Goal: Task Accomplishment & Management: Manage account settings

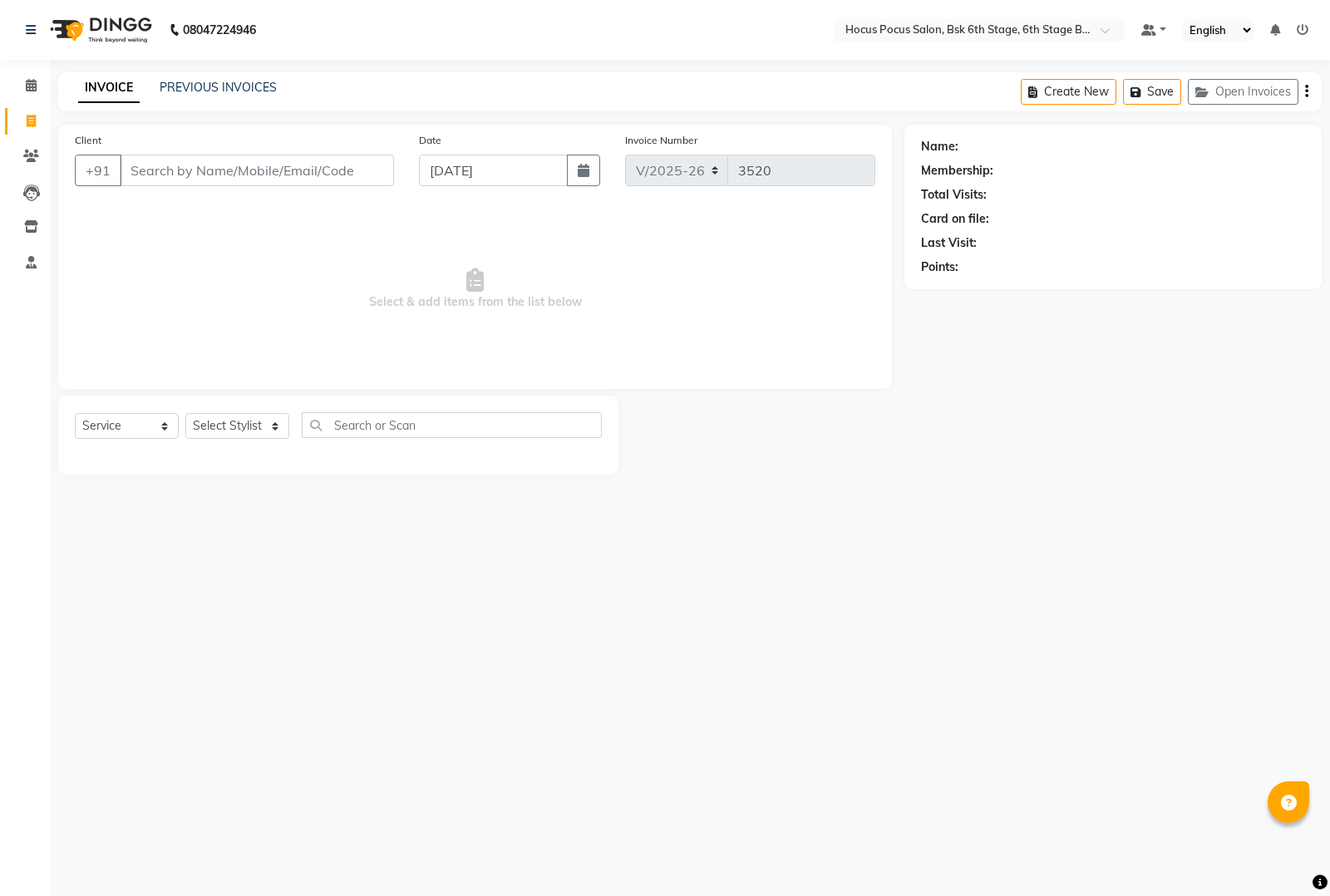
select select "5242"
select select "service"
click at [350, 254] on span "Select & add items from the list below" at bounding box center [475, 289] width 800 height 167
click at [228, 75] on div "INVOICE PREVIOUS INVOICES Create New Save Open Invoices" at bounding box center [689, 92] width 1263 height 39
click at [226, 87] on link "PREVIOUS INVOICES" at bounding box center [217, 87] width 117 height 15
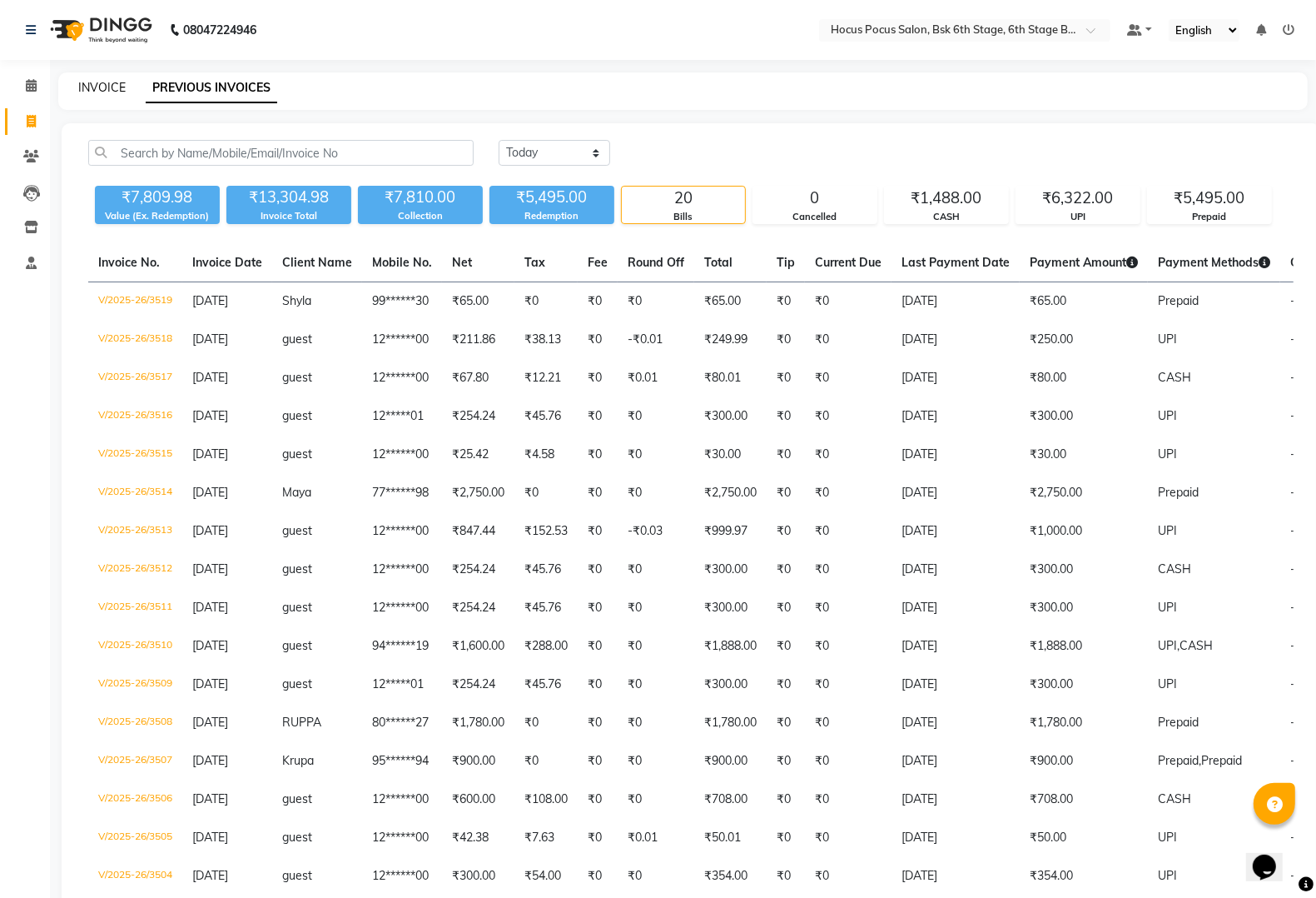
click at [111, 89] on link "INVOICE" at bounding box center [101, 88] width 47 height 15
select select "service"
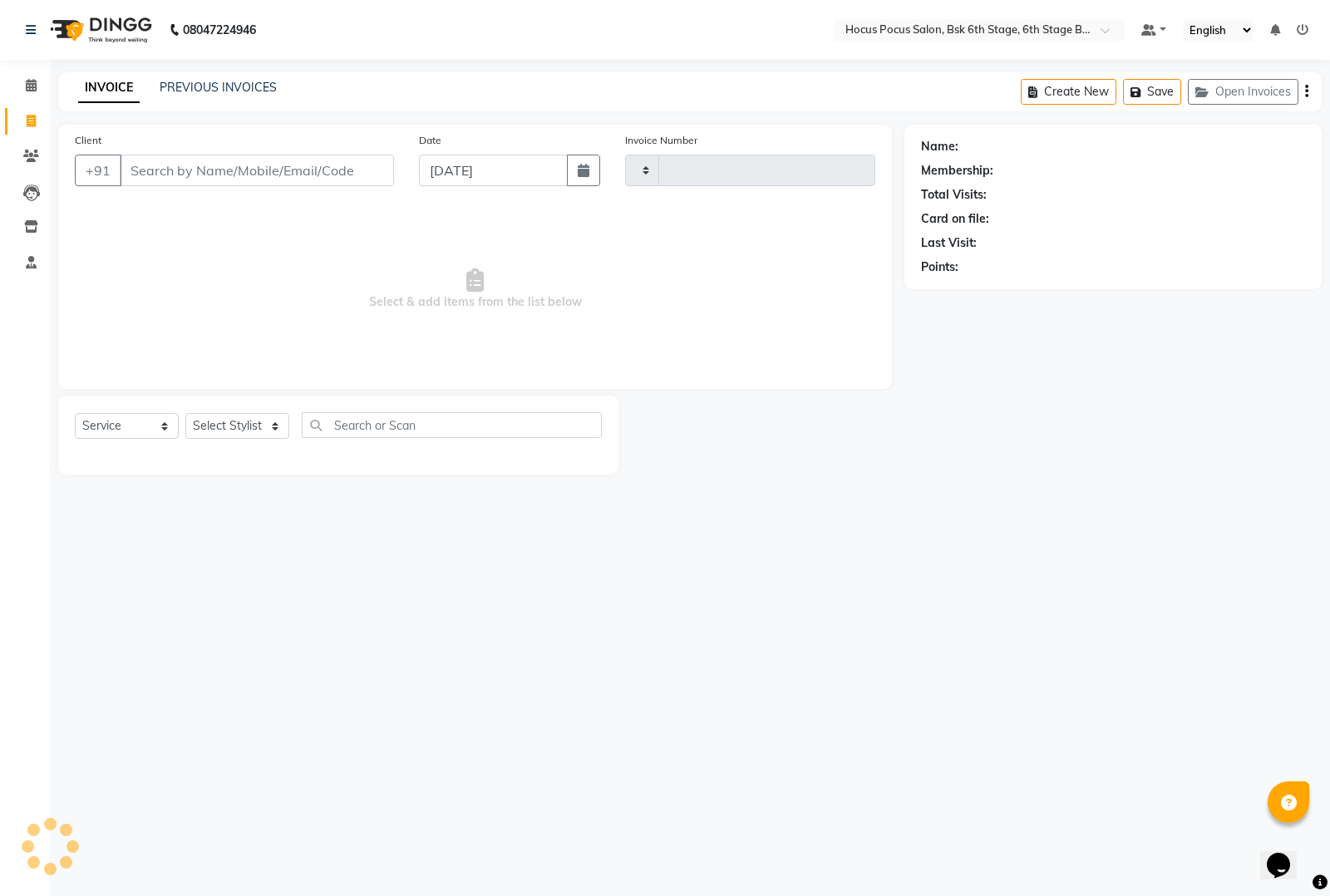
type input "3520"
select select "5242"
click at [310, 168] on input "Client" at bounding box center [257, 170] width 274 height 31
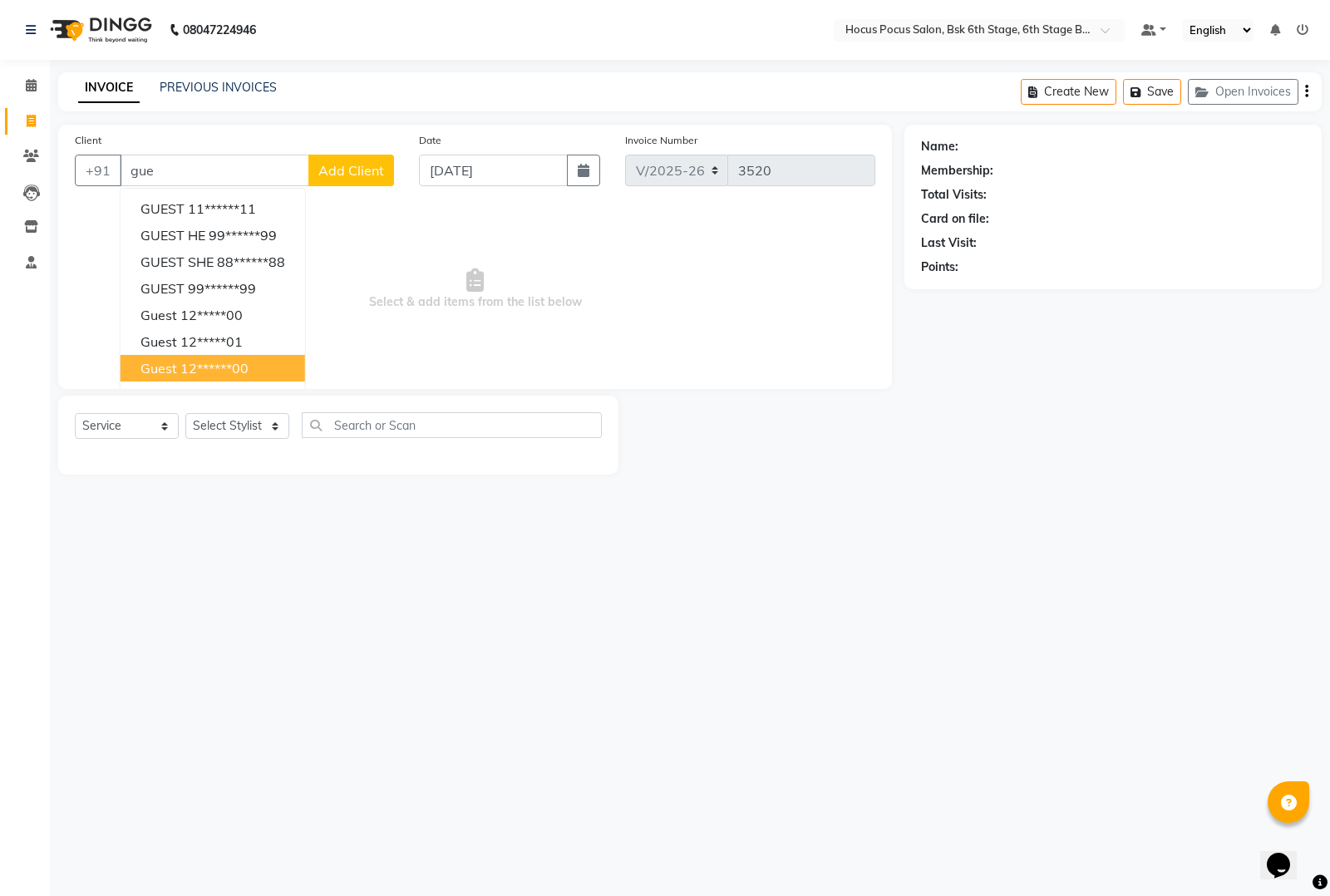
click at [254, 367] on button "guest 12******00" at bounding box center [212, 368] width 185 height 27
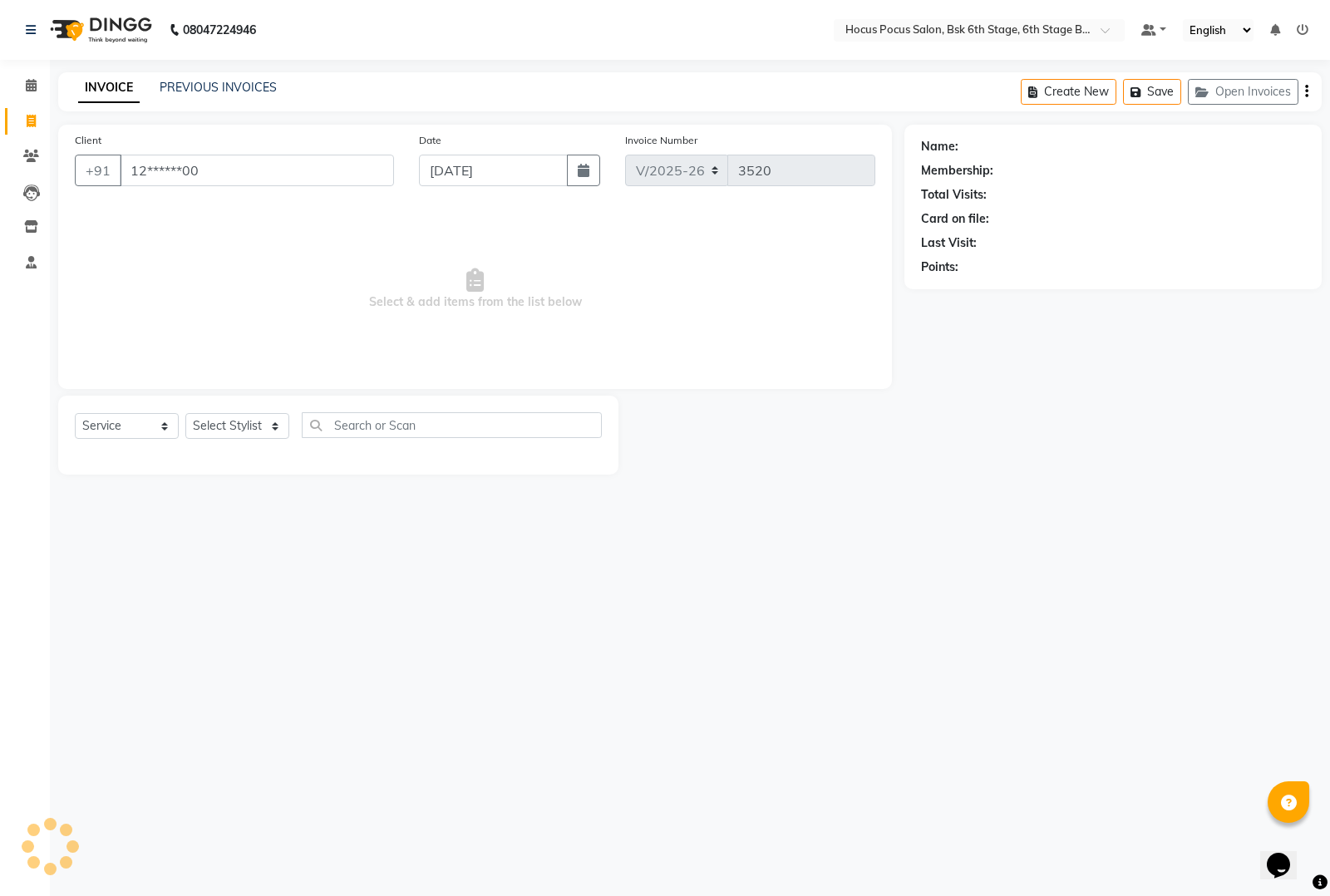
type input "12******00"
drag, startPoint x: 266, startPoint y: 424, endPoint x: 266, endPoint y: 434, distance: 10.0
click at [266, 424] on select "Select Stylist [PERSON_NAME] hocus pocus [PERSON_NAME] [PERSON_NAME] [PERSON_NA…" at bounding box center [236, 426] width 104 height 26
select select "78947"
click at [185, 413] on select "Select Stylist [PERSON_NAME] hocus pocus [PERSON_NAME] [PERSON_NAME] [PERSON_NA…" at bounding box center [236, 426] width 104 height 26
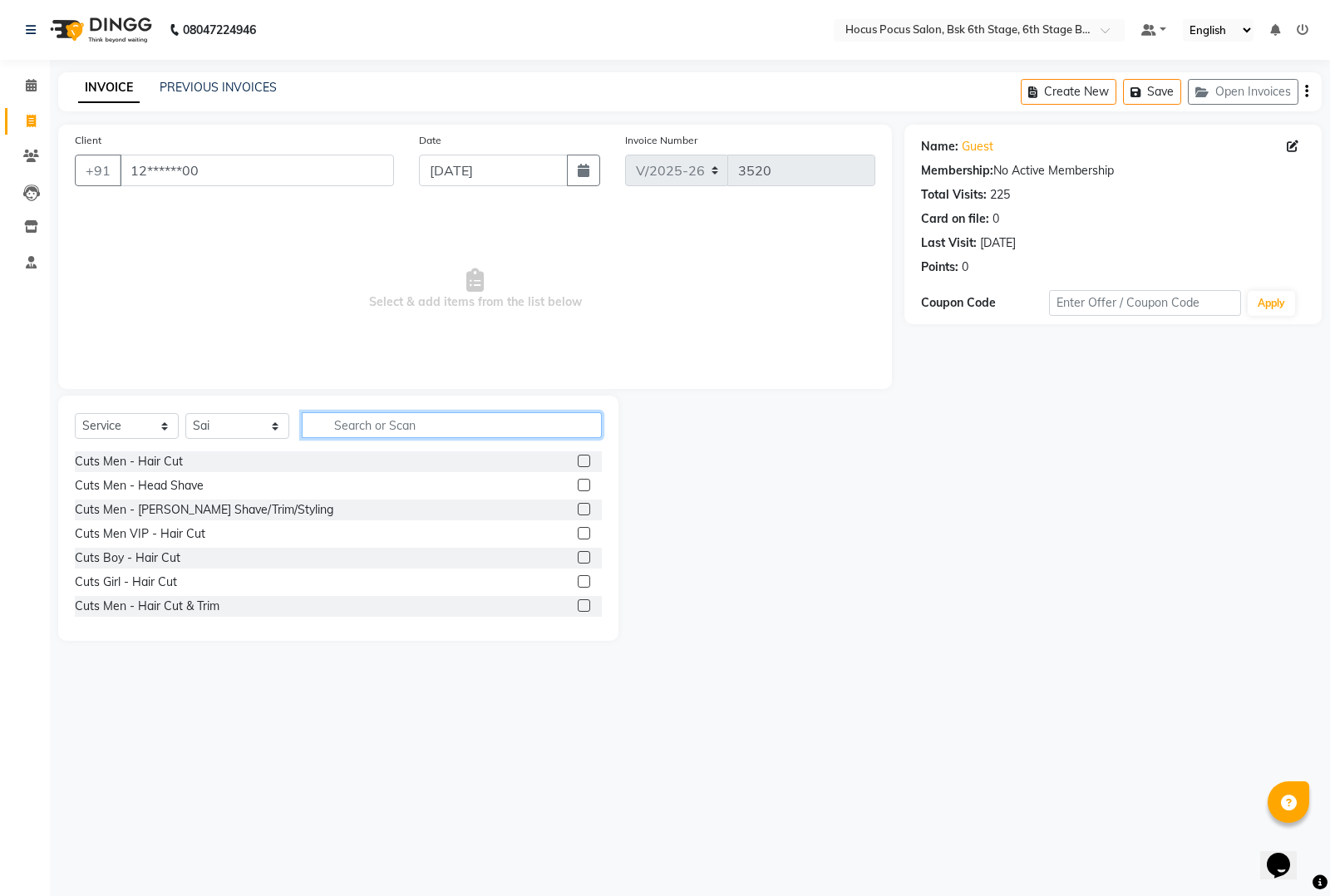
click at [405, 420] on input "text" at bounding box center [452, 425] width 300 height 26
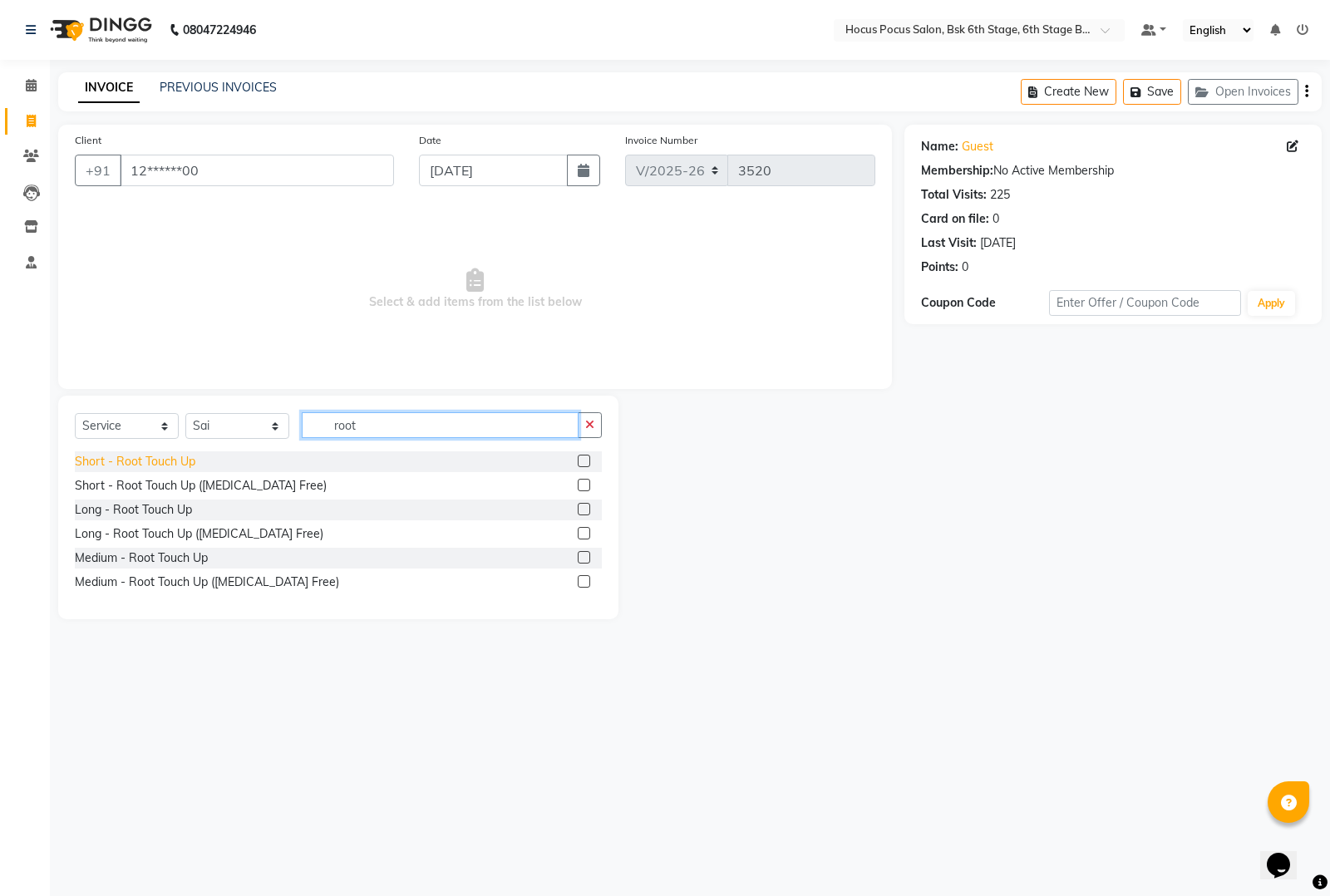
type input "root"
click at [177, 463] on div "Short - Root Touch Up" at bounding box center [134, 461] width 120 height 17
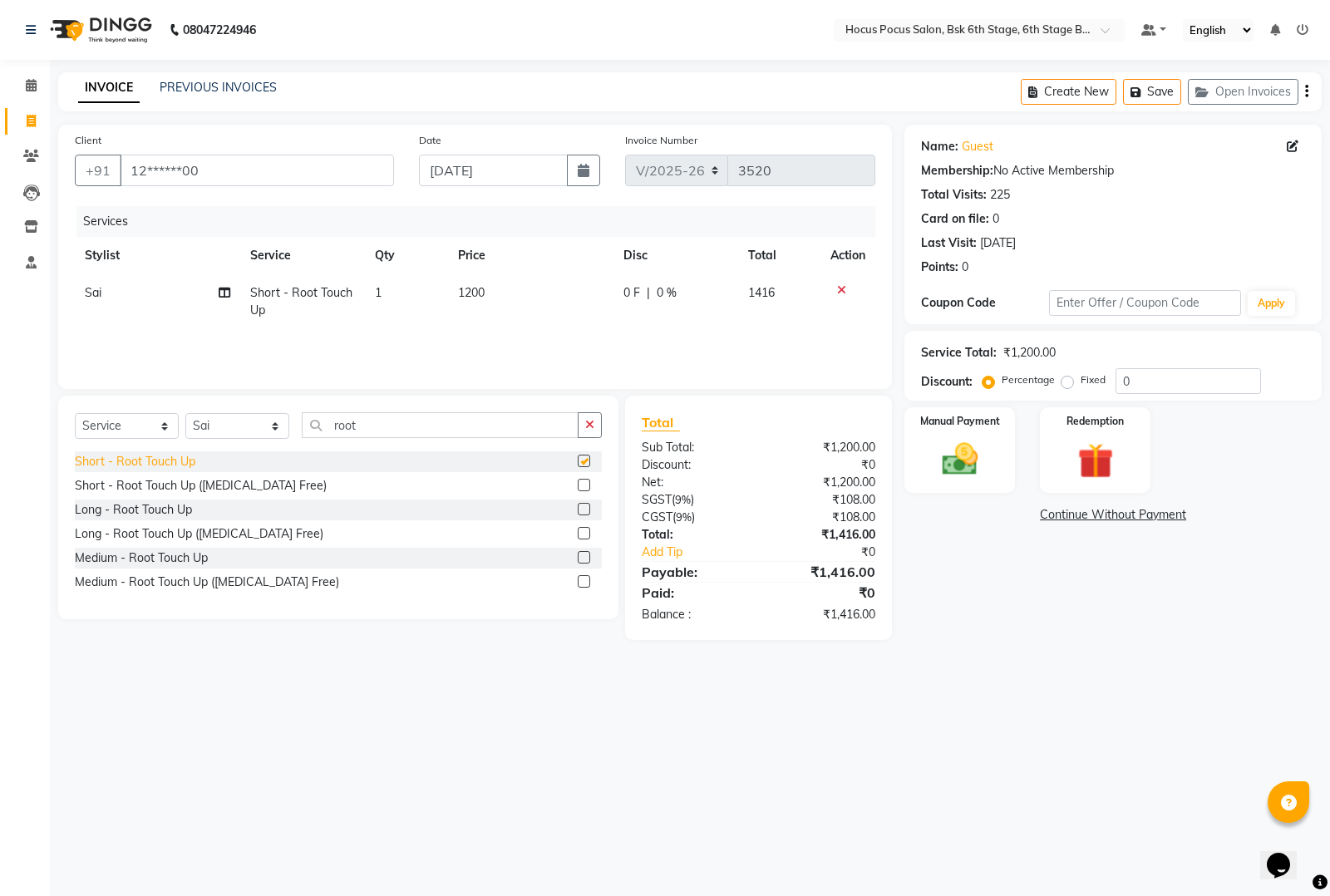
checkbox input "false"
click at [166, 511] on div "Long - Root Touch Up" at bounding box center [132, 510] width 117 height 17
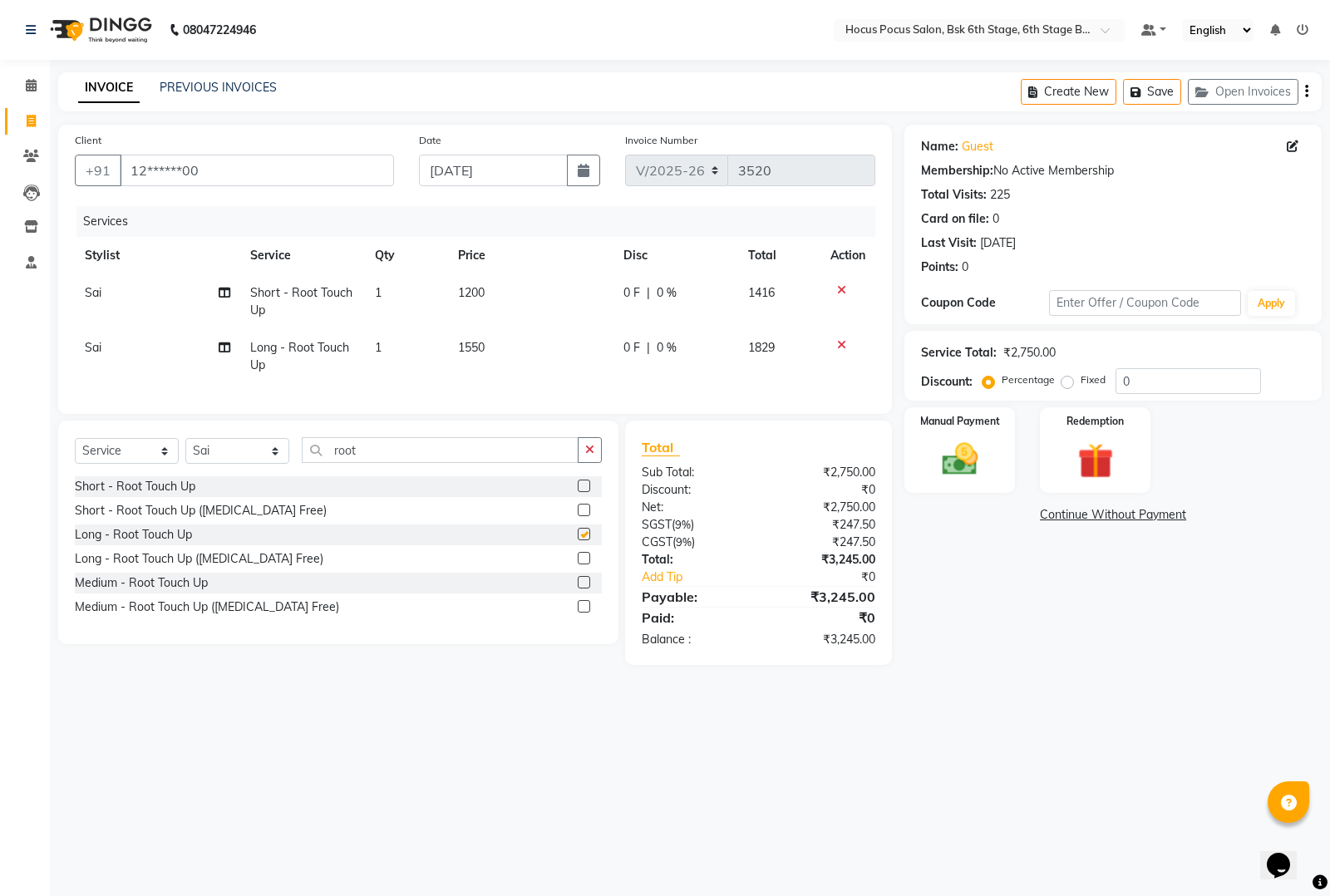
checkbox input "false"
click at [838, 343] on icon at bounding box center [842, 345] width 9 height 12
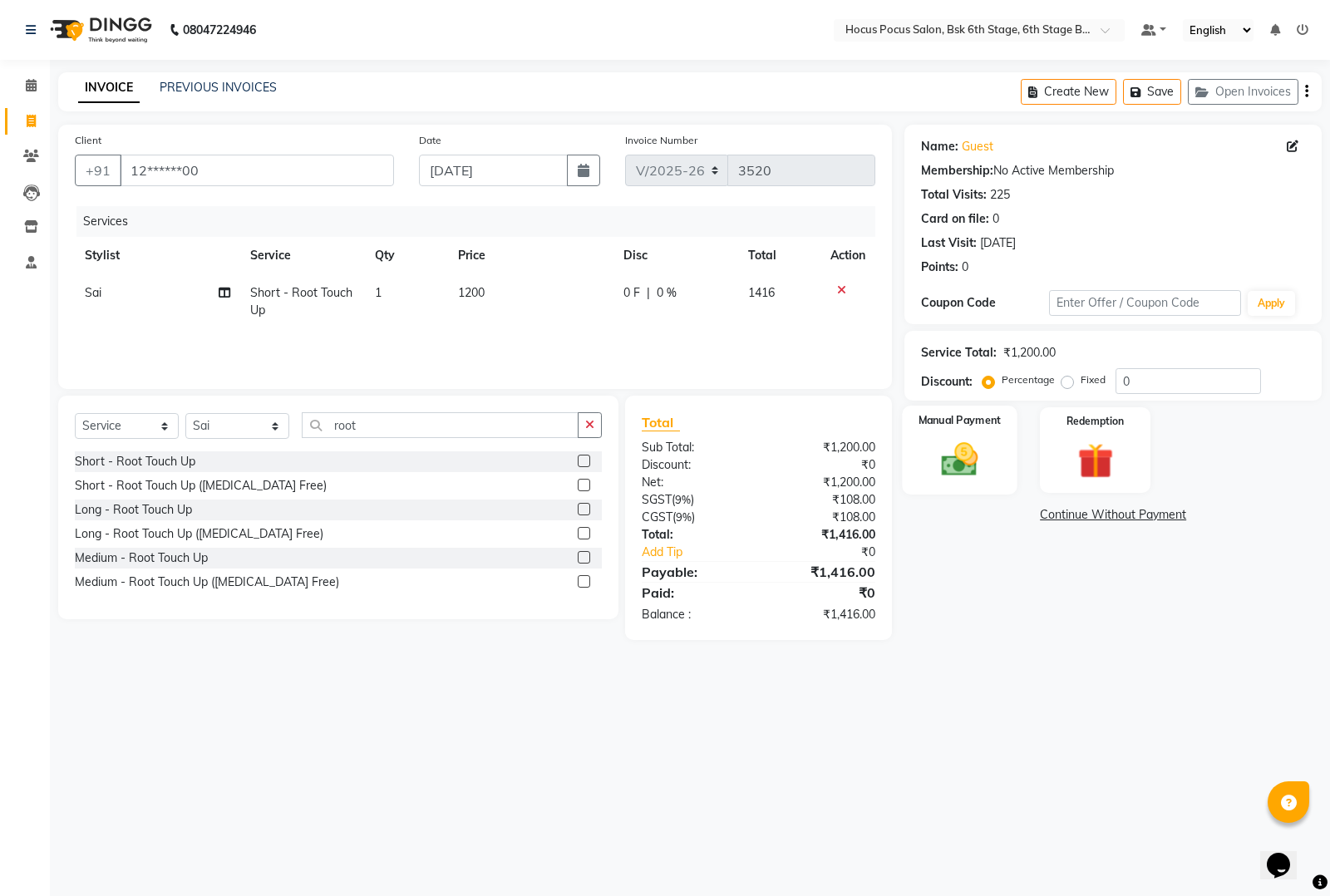
click at [969, 465] on img at bounding box center [959, 459] width 60 height 42
click at [1083, 512] on span "UPI" at bounding box center [1080, 515] width 26 height 19
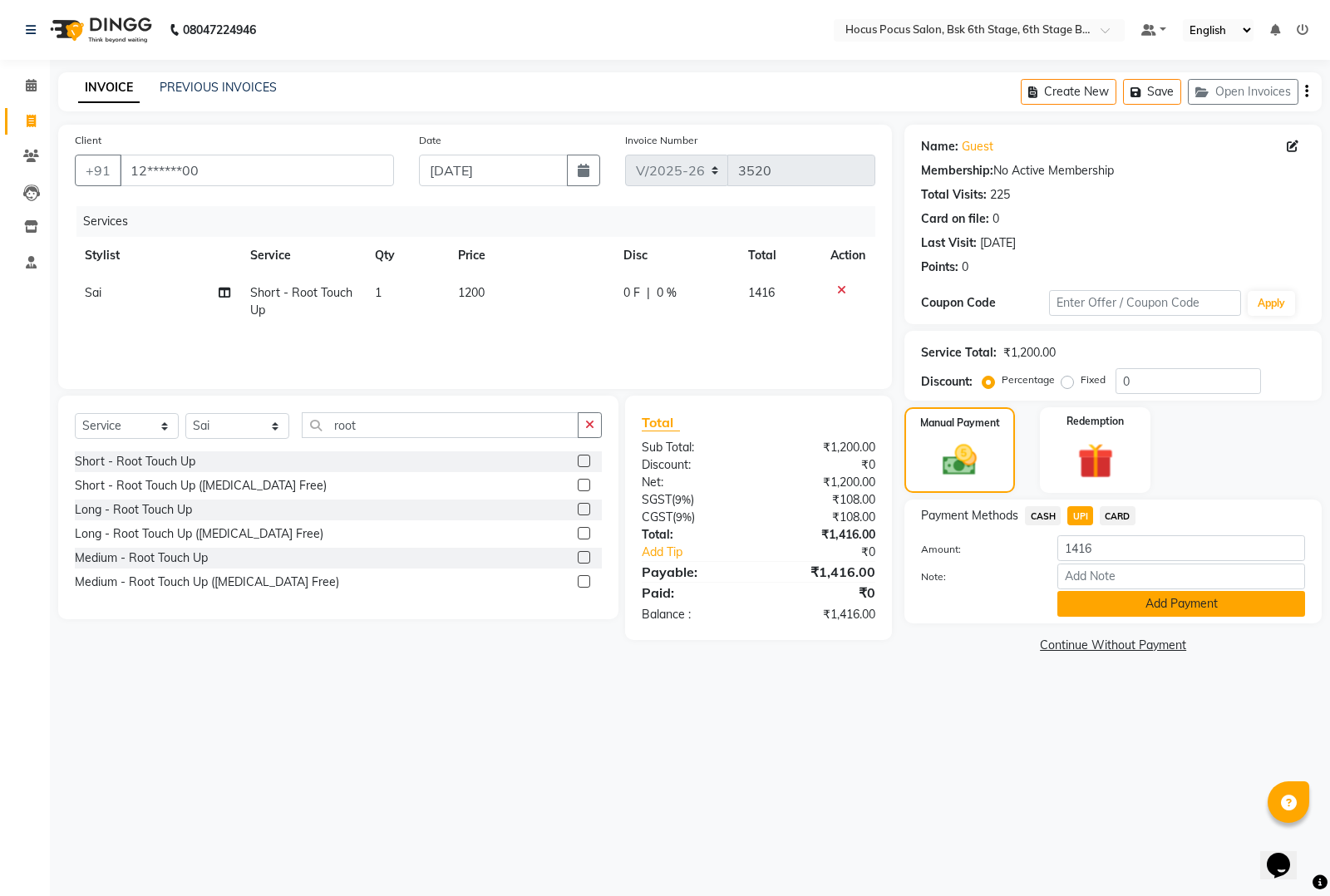
click at [1081, 597] on button "Add Payment" at bounding box center [1180, 603] width 247 height 26
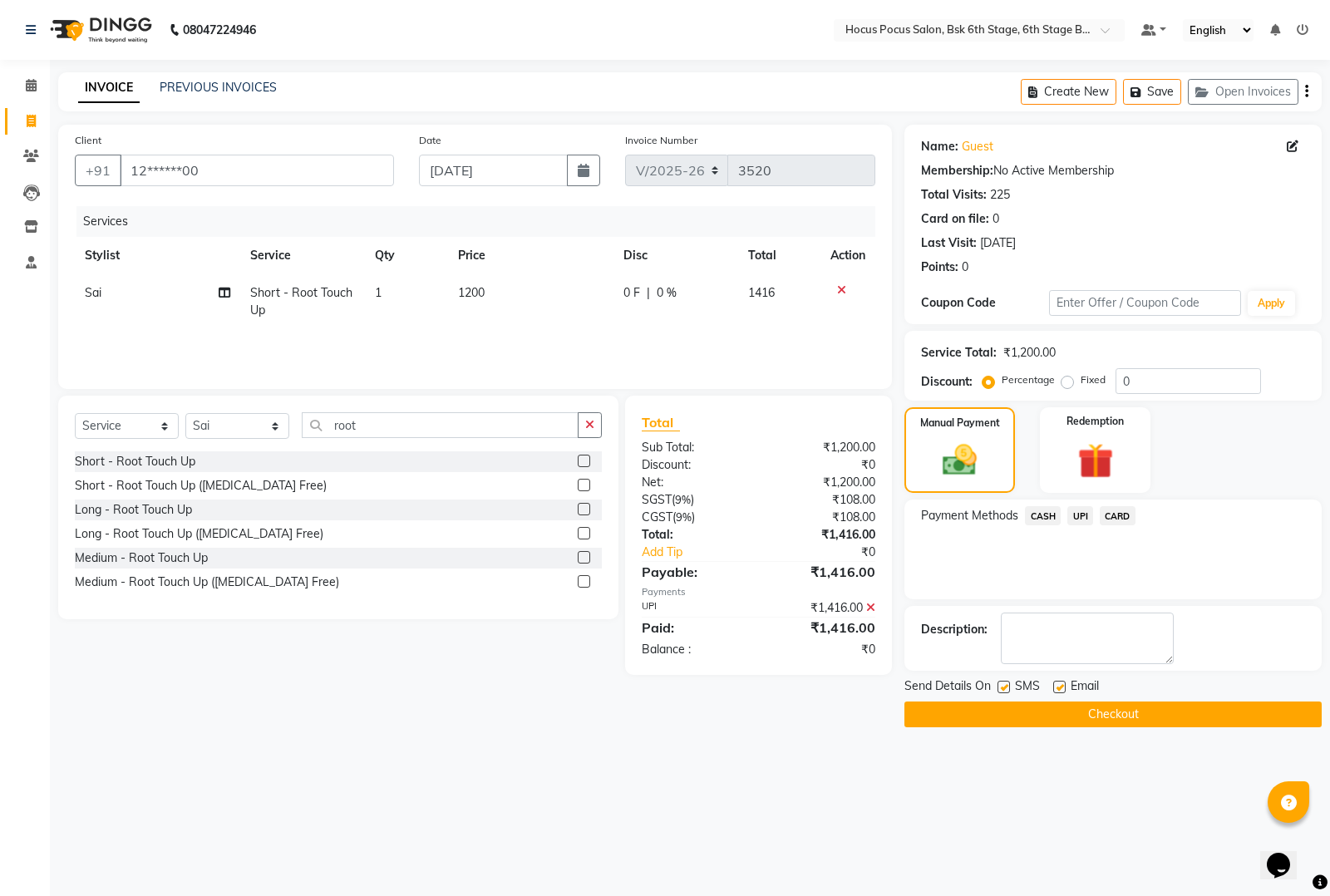
click at [1068, 705] on button "Checkout" at bounding box center [1113, 715] width 418 height 26
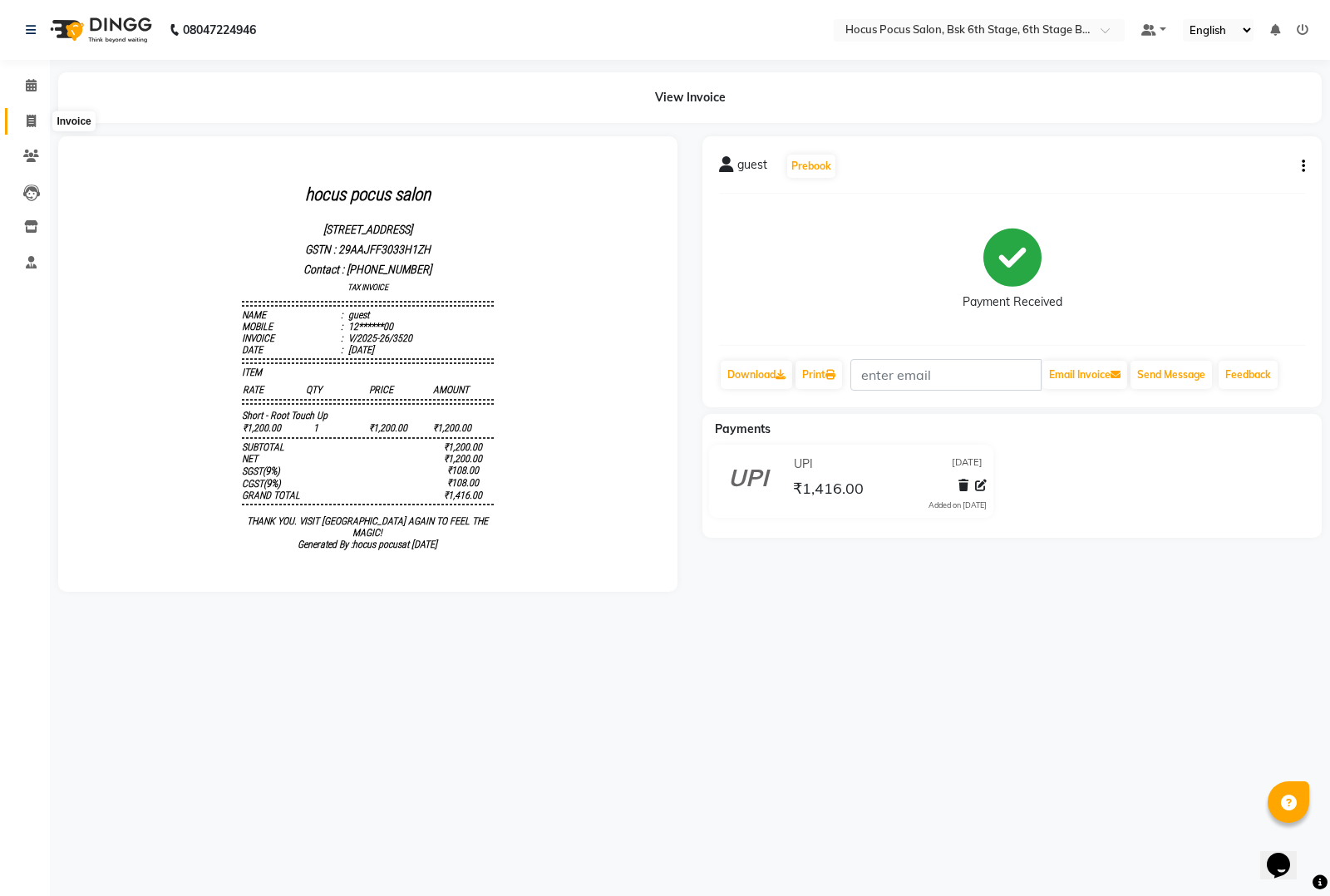
click at [27, 122] on icon at bounding box center [31, 121] width 9 height 13
select select "service"
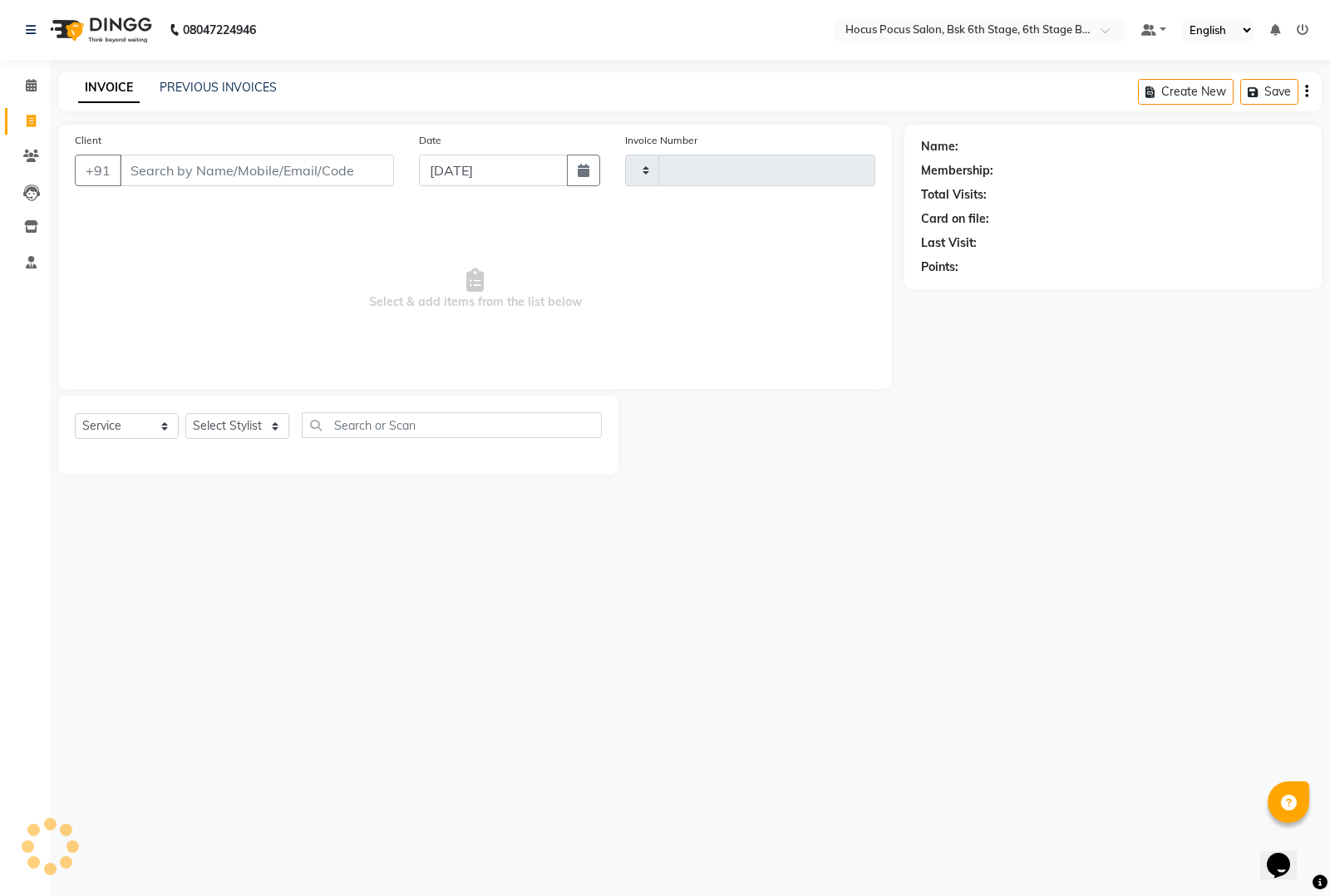
type input "3521"
select select "5242"
click at [225, 172] on input "Client" at bounding box center [257, 170] width 274 height 31
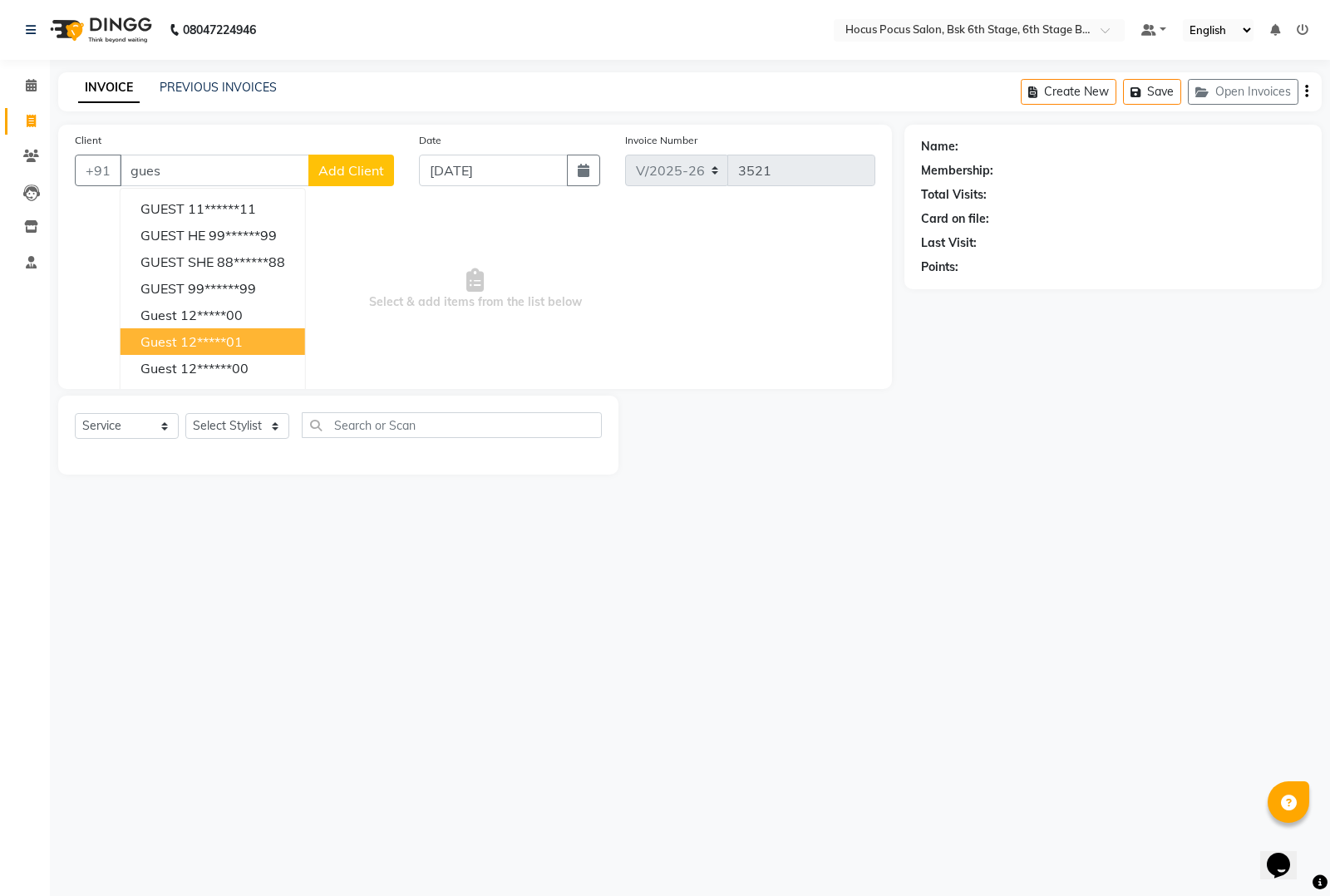
click at [202, 339] on ngb-highlight "12*****01" at bounding box center [212, 341] width 63 height 17
type input "12*****01"
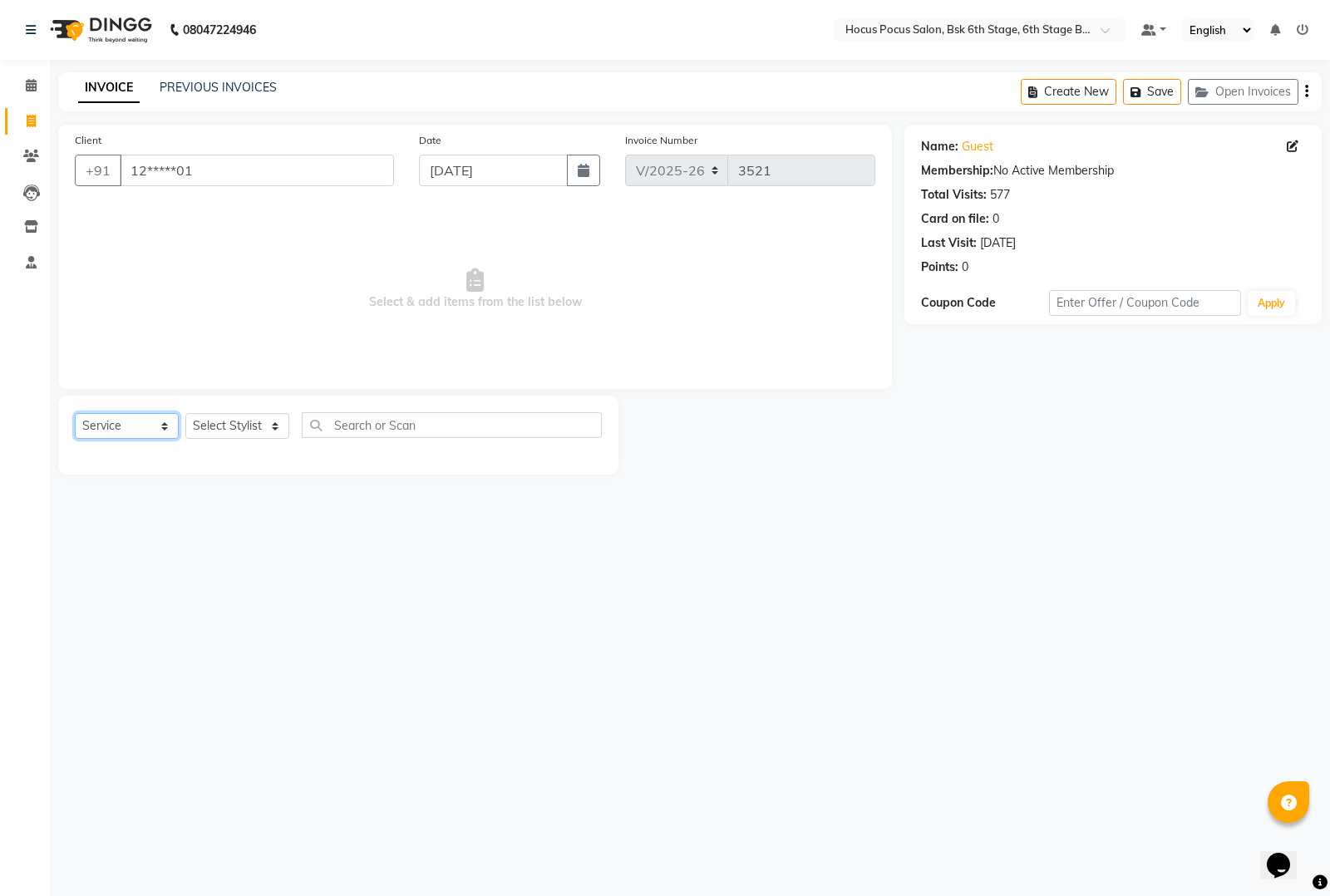
click at [171, 426] on select "Select Service Product Membership Package Voucher Prepaid Gift Card" at bounding box center [126, 426] width 104 height 26
click at [75, 413] on select "Select Service Product Membership Package Voucher Prepaid Gift Card" at bounding box center [126, 426] width 104 height 26
click at [271, 426] on select "Select Stylist [PERSON_NAME] hocus pocus [PERSON_NAME] [PERSON_NAME] [PERSON_NA…" at bounding box center [236, 426] width 104 height 26
select select "87767"
click at [185, 413] on select "Select Stylist [PERSON_NAME] hocus pocus [PERSON_NAME] [PERSON_NAME] [PERSON_NA…" at bounding box center [236, 426] width 104 height 26
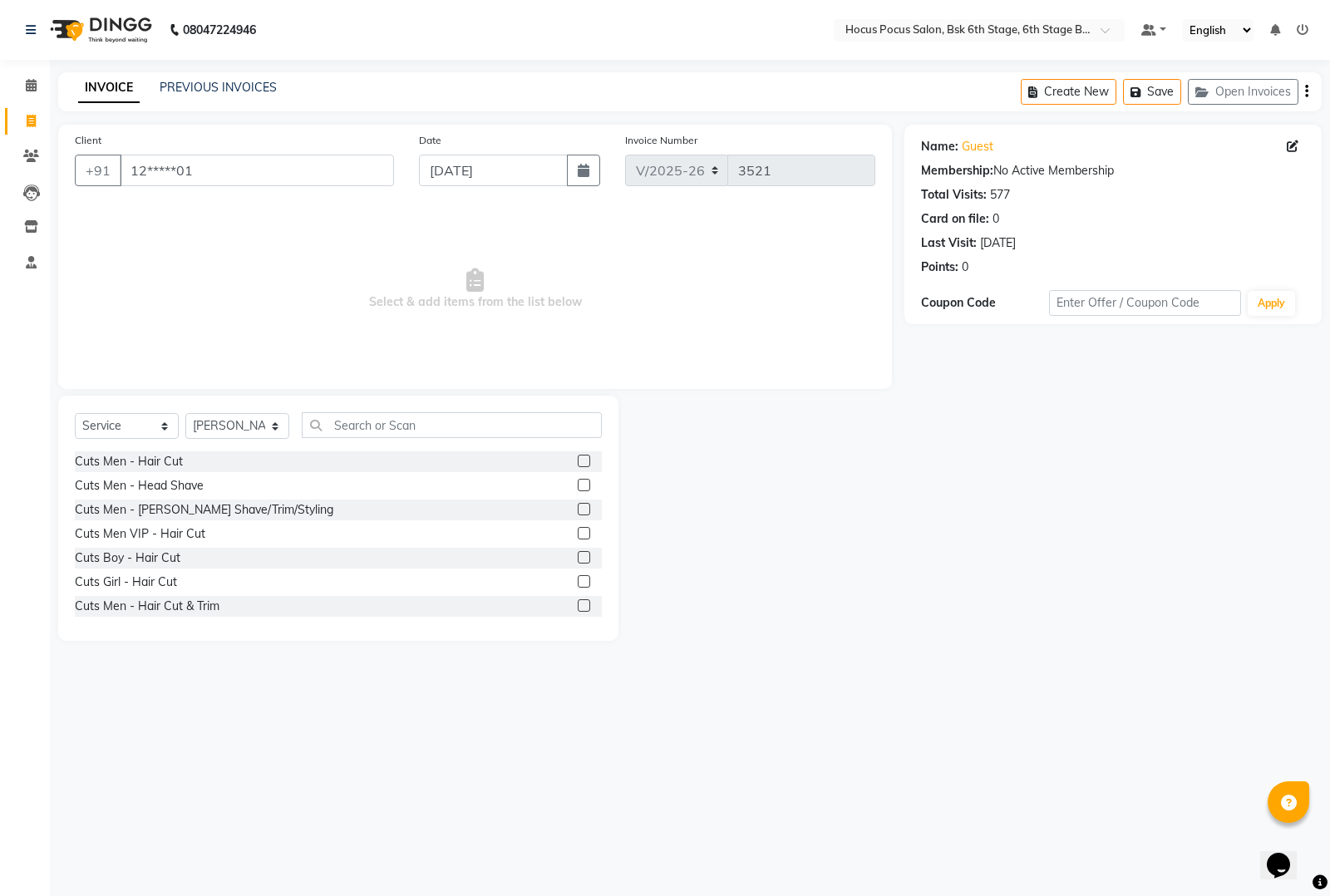
click at [578, 459] on label at bounding box center [584, 461] width 13 height 13
click at [578, 459] on input "checkbox" at bounding box center [583, 462] width 11 height 11
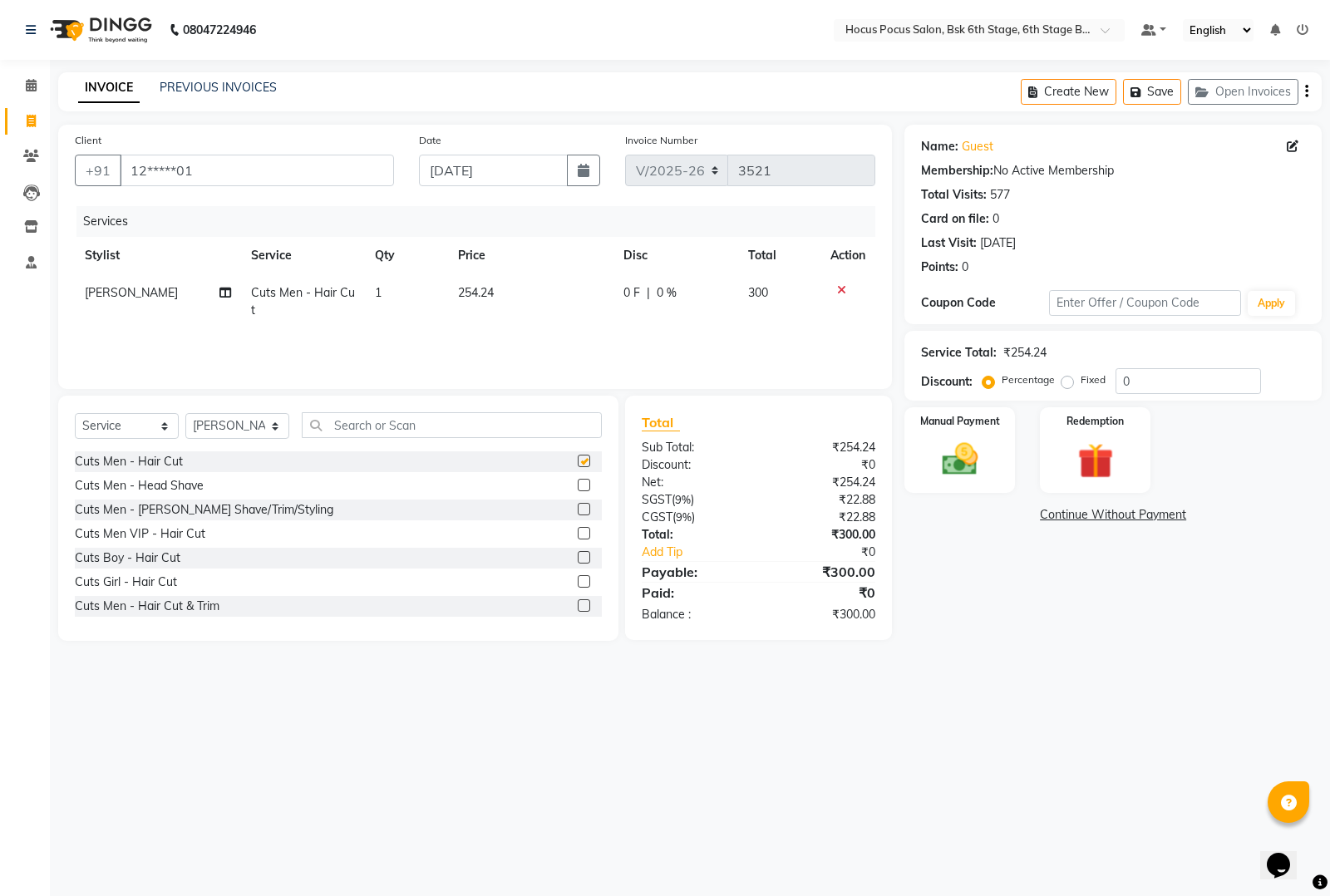
checkbox input "false"
click at [967, 439] on img at bounding box center [959, 459] width 60 height 42
click at [1081, 513] on span "UPI" at bounding box center [1080, 515] width 26 height 19
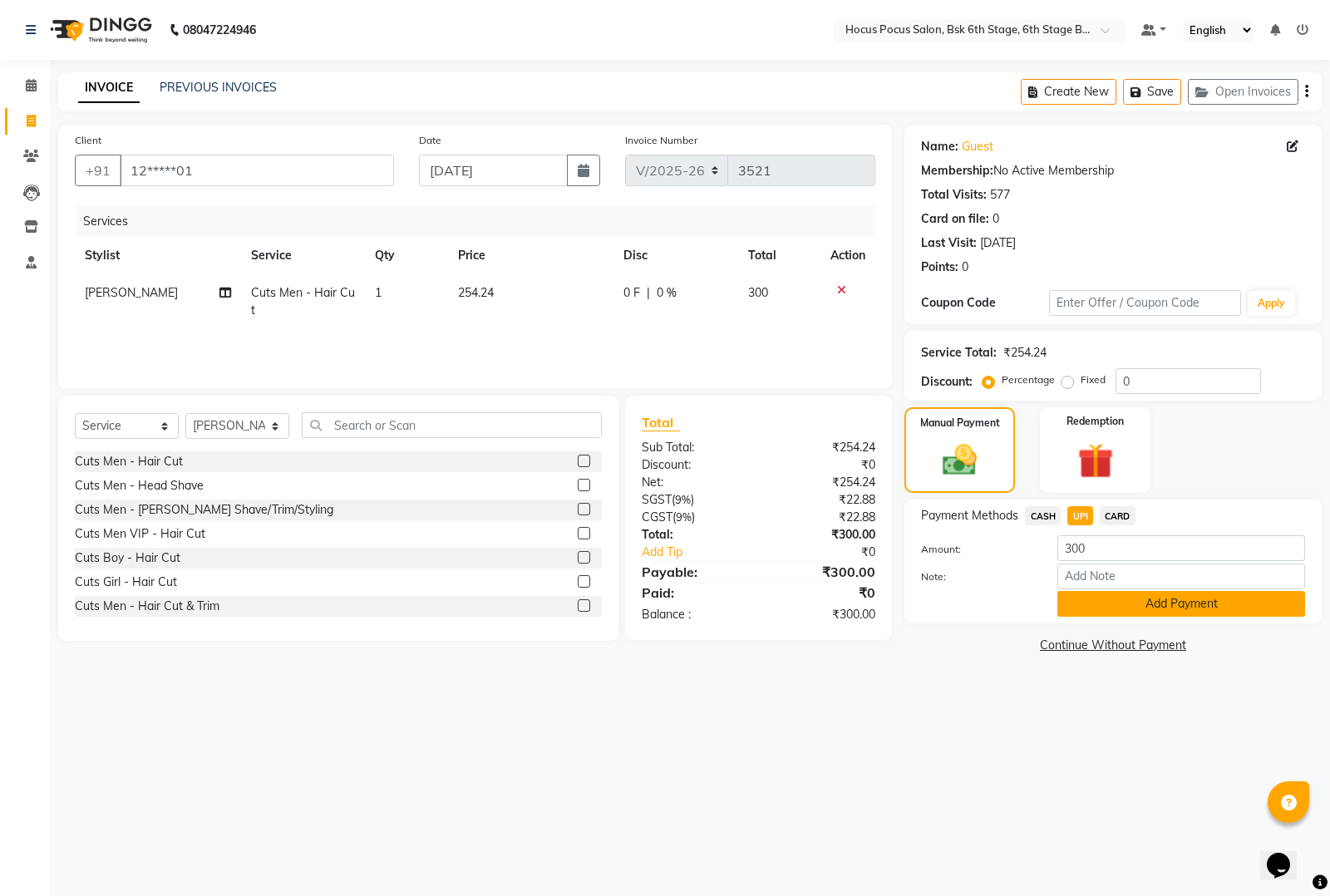
click at [1106, 604] on button "Add Payment" at bounding box center [1180, 603] width 247 height 26
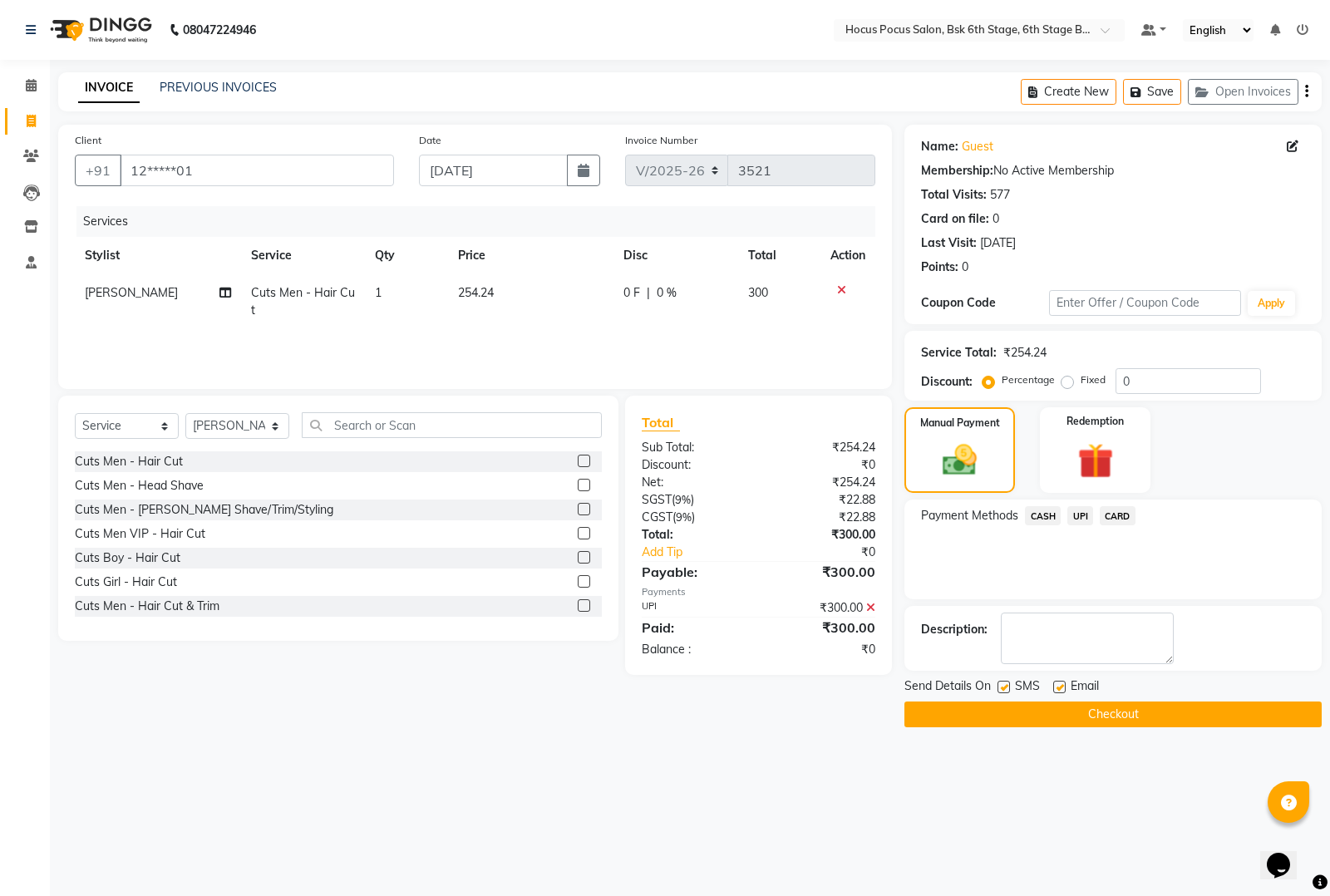
click at [1003, 687] on label at bounding box center [1003, 687] width 13 height 13
click at [1003, 687] on input "checkbox" at bounding box center [1003, 688] width 11 height 11
checkbox input "false"
click at [1012, 715] on button "Checkout" at bounding box center [1113, 715] width 418 height 26
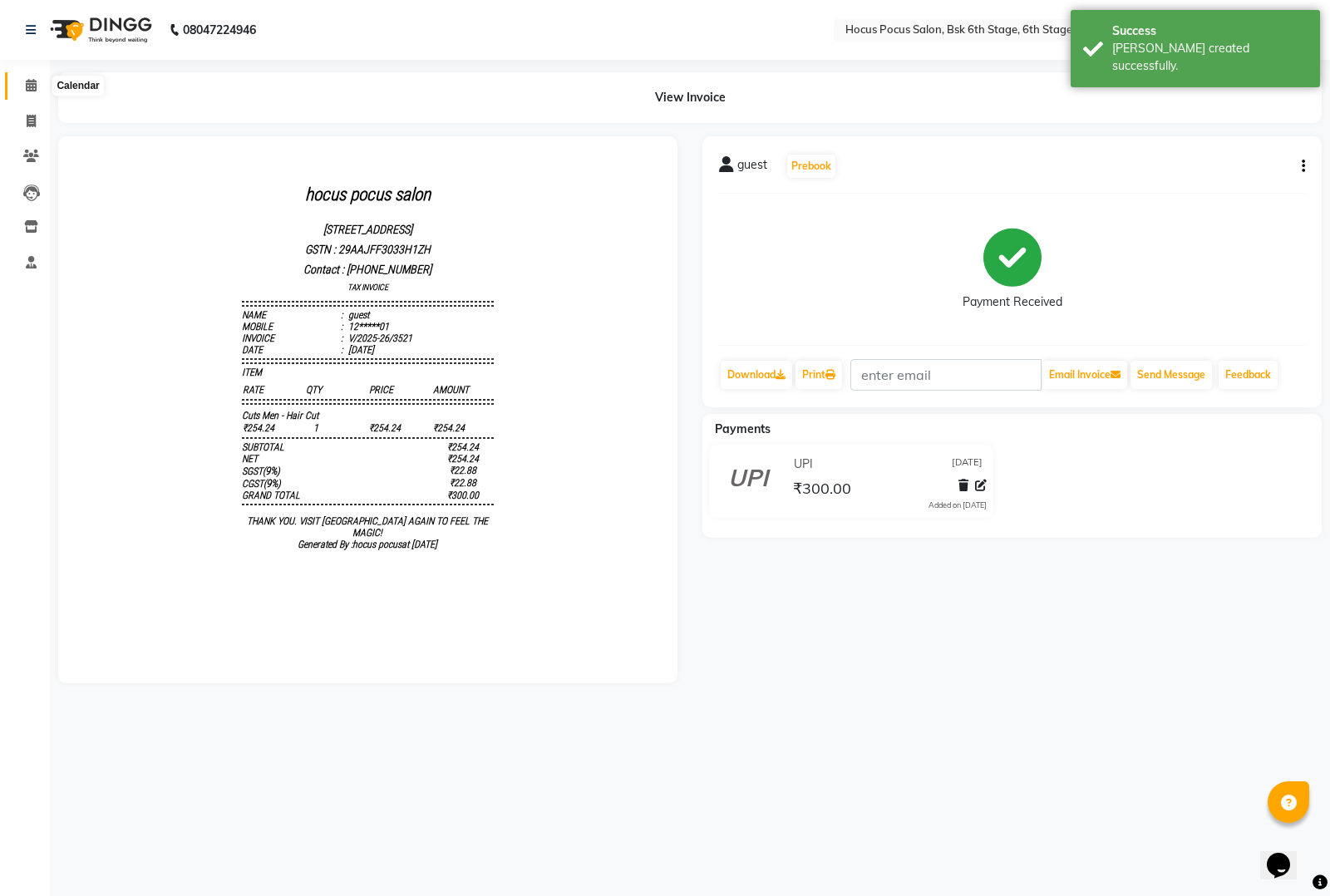
click at [26, 90] on icon at bounding box center [31, 86] width 11 height 13
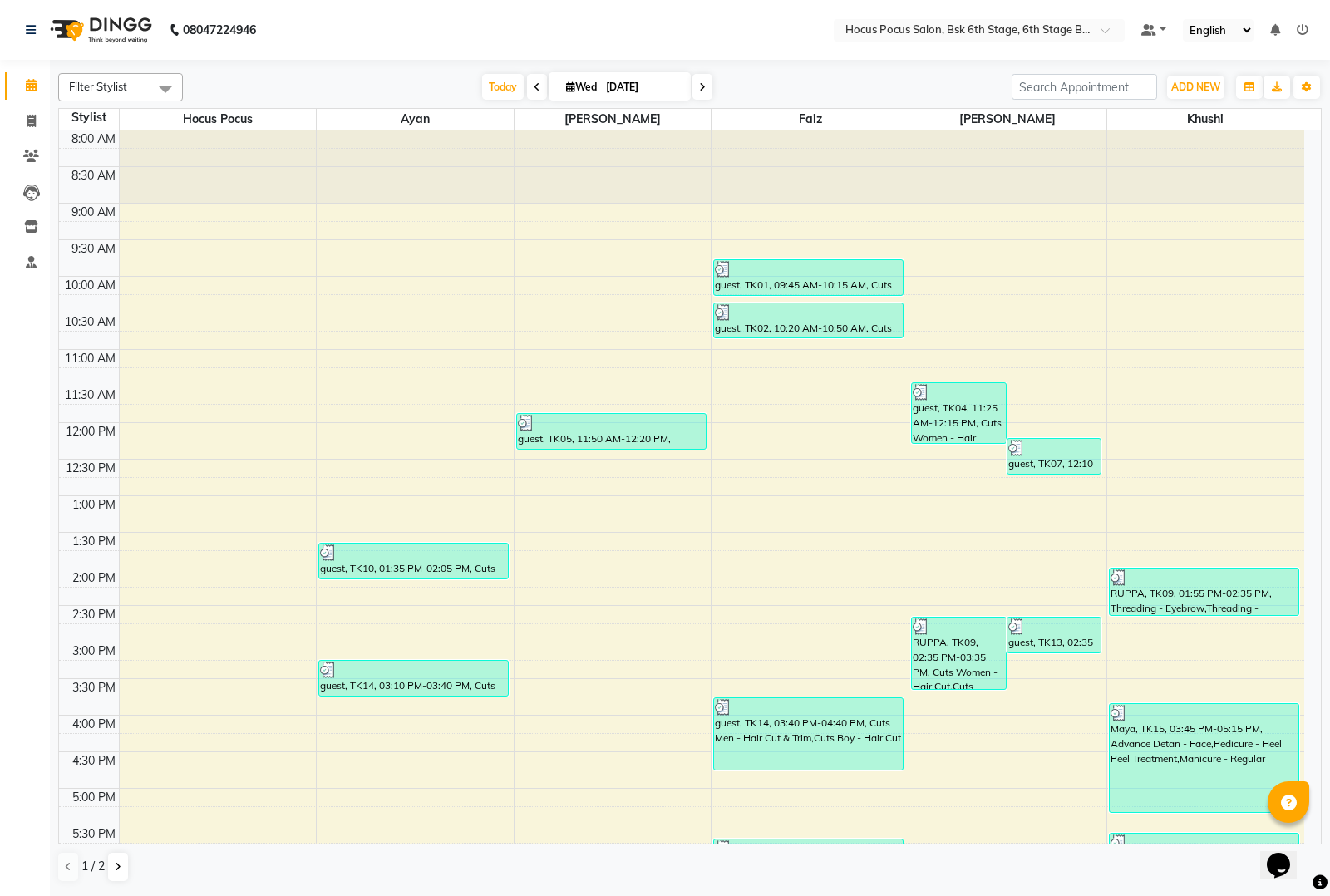
click at [160, 86] on span at bounding box center [166, 89] width 33 height 31
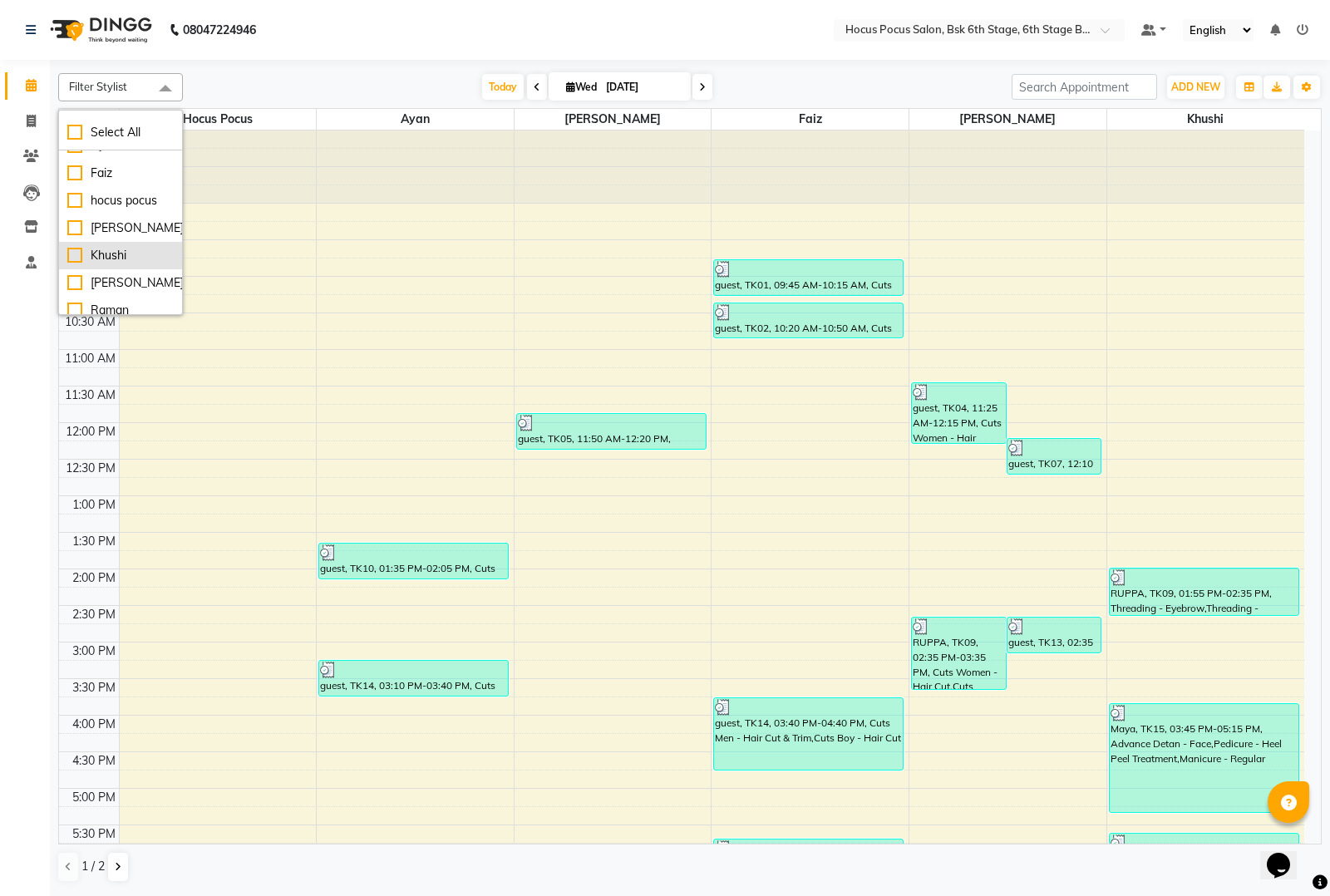
scroll to position [55, 0]
click at [75, 301] on div "Sai" at bounding box center [120, 301] width 107 height 17
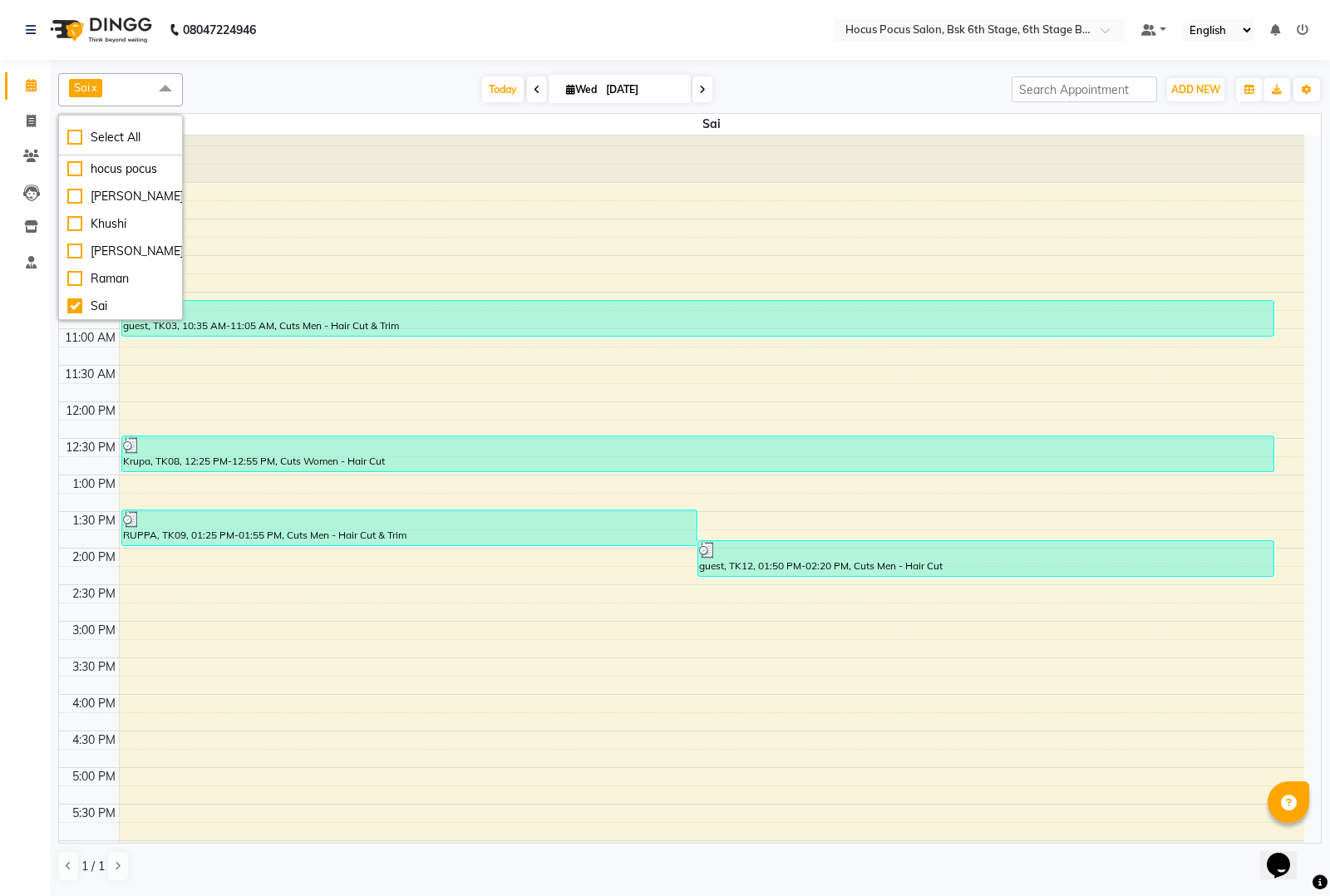
scroll to position [0, 0]
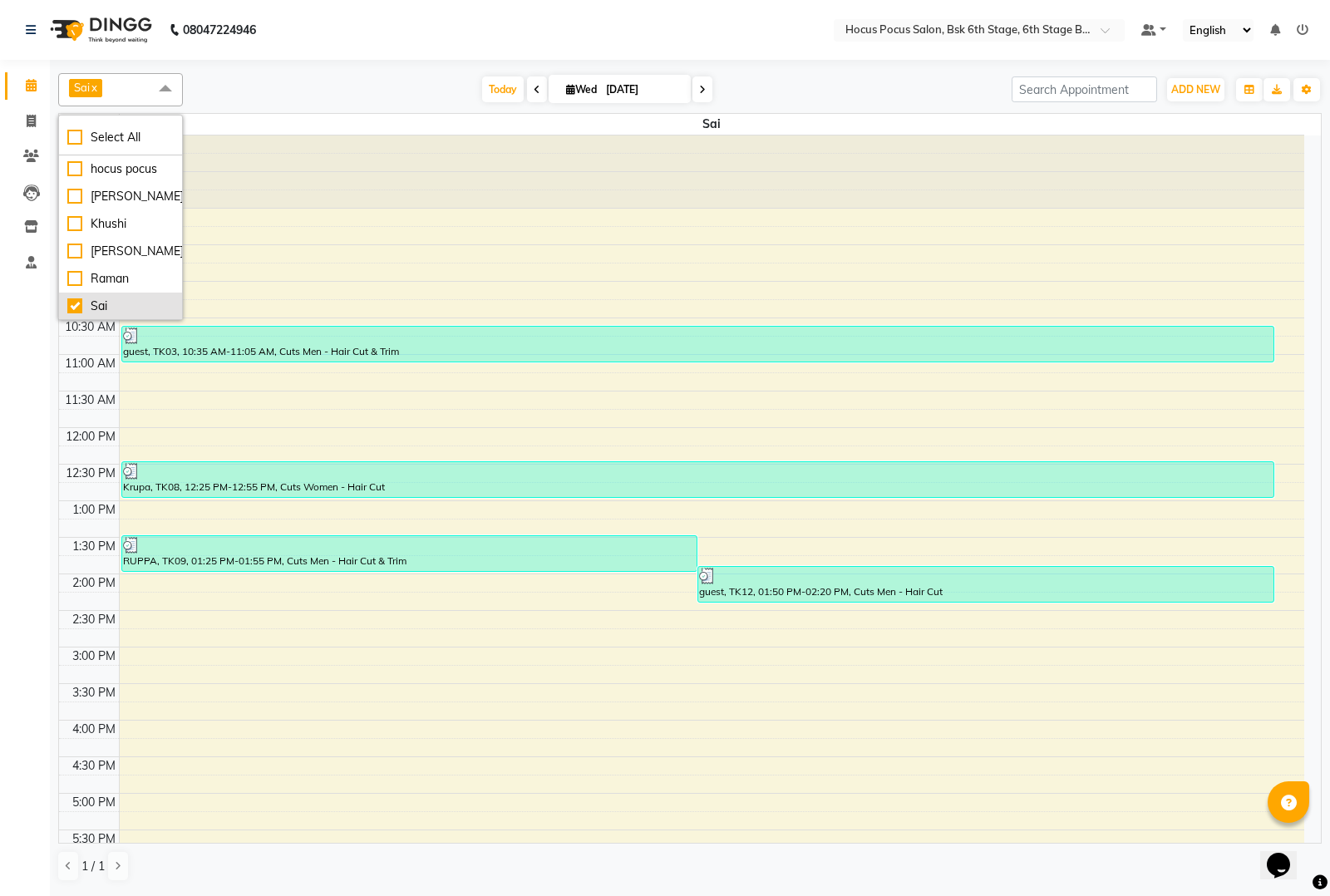
click at [81, 305] on div "Sai" at bounding box center [120, 305] width 107 height 17
checkbox input "false"
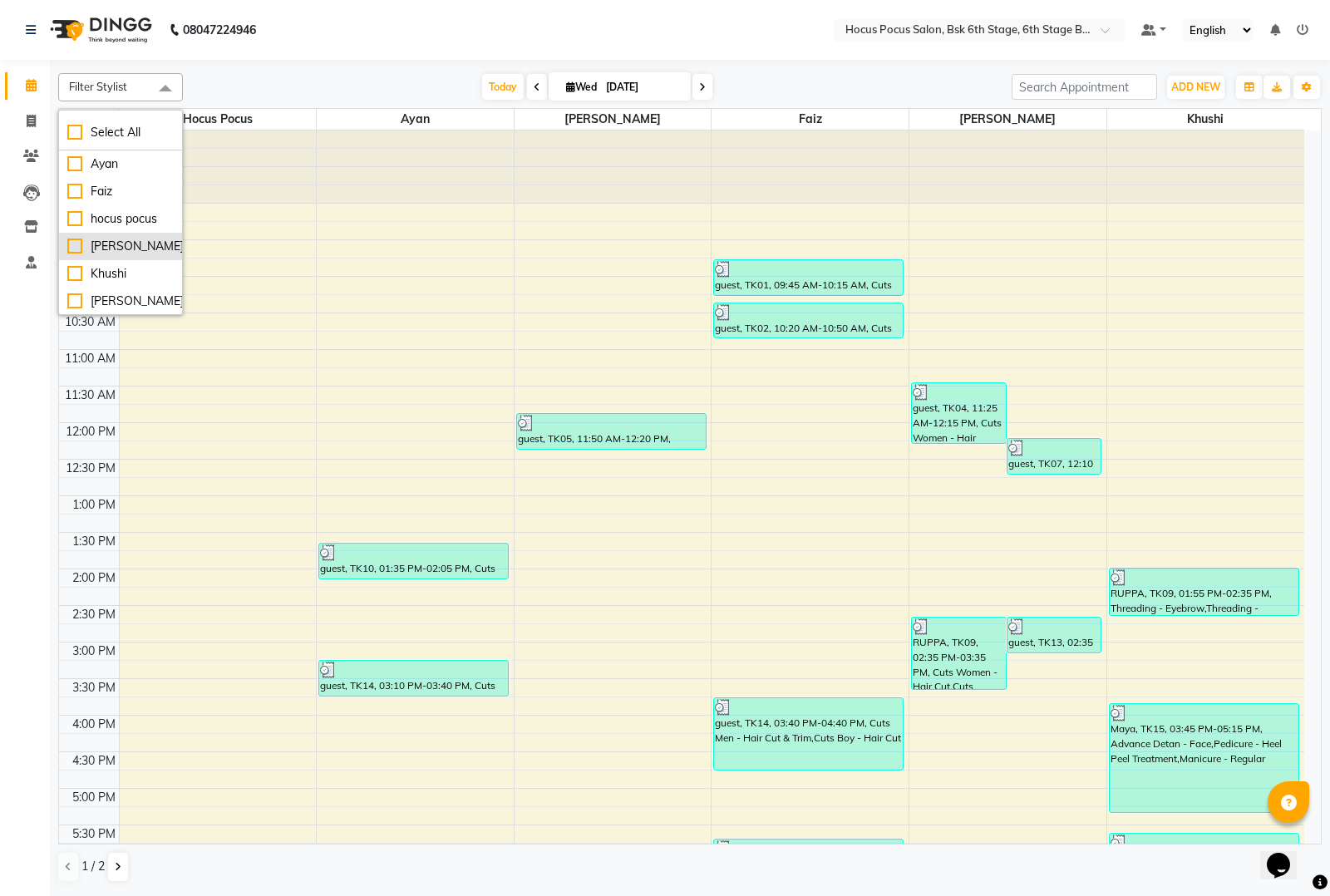
click at [75, 246] on div "[PERSON_NAME]" at bounding box center [120, 246] width 107 height 17
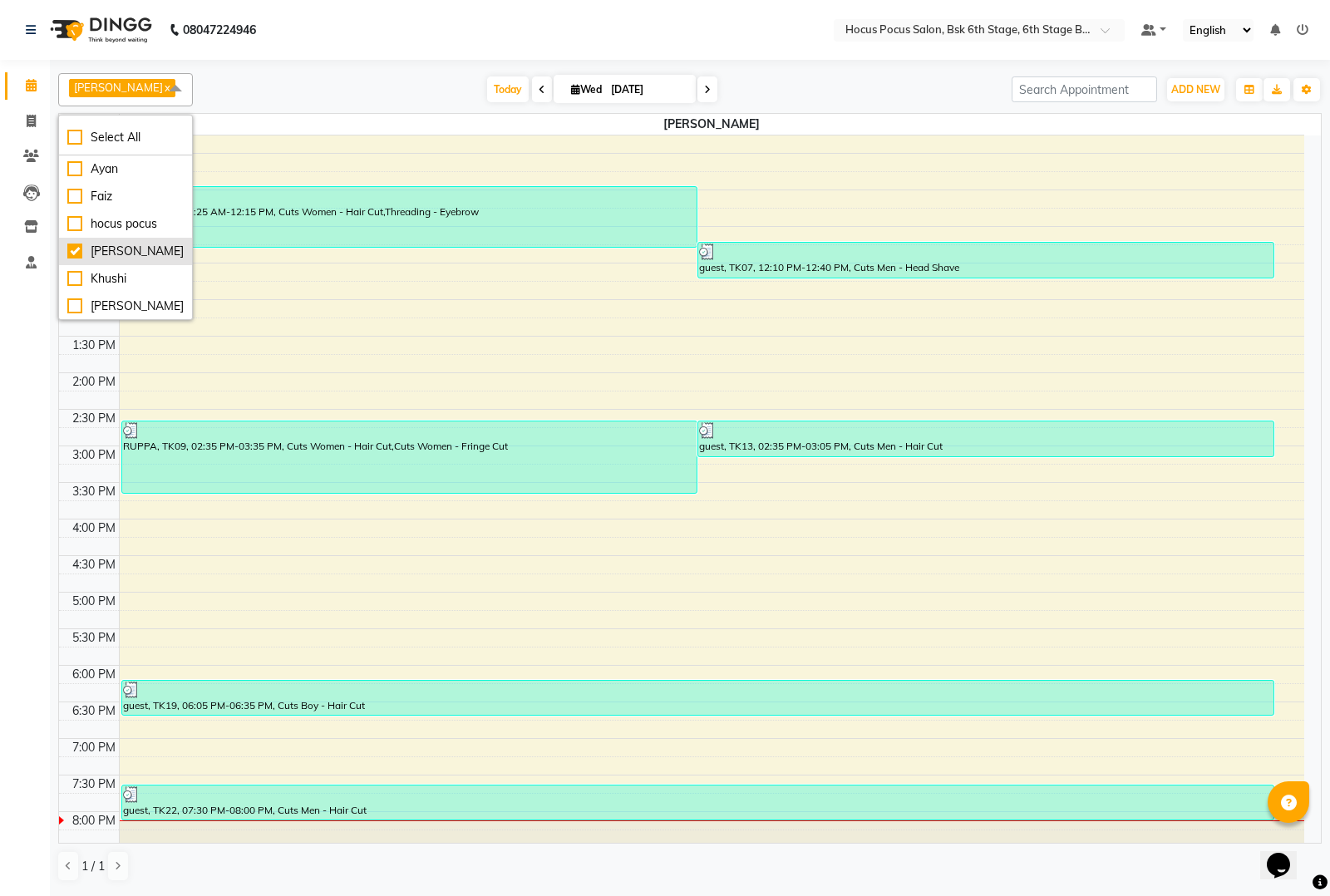
scroll to position [150, 0]
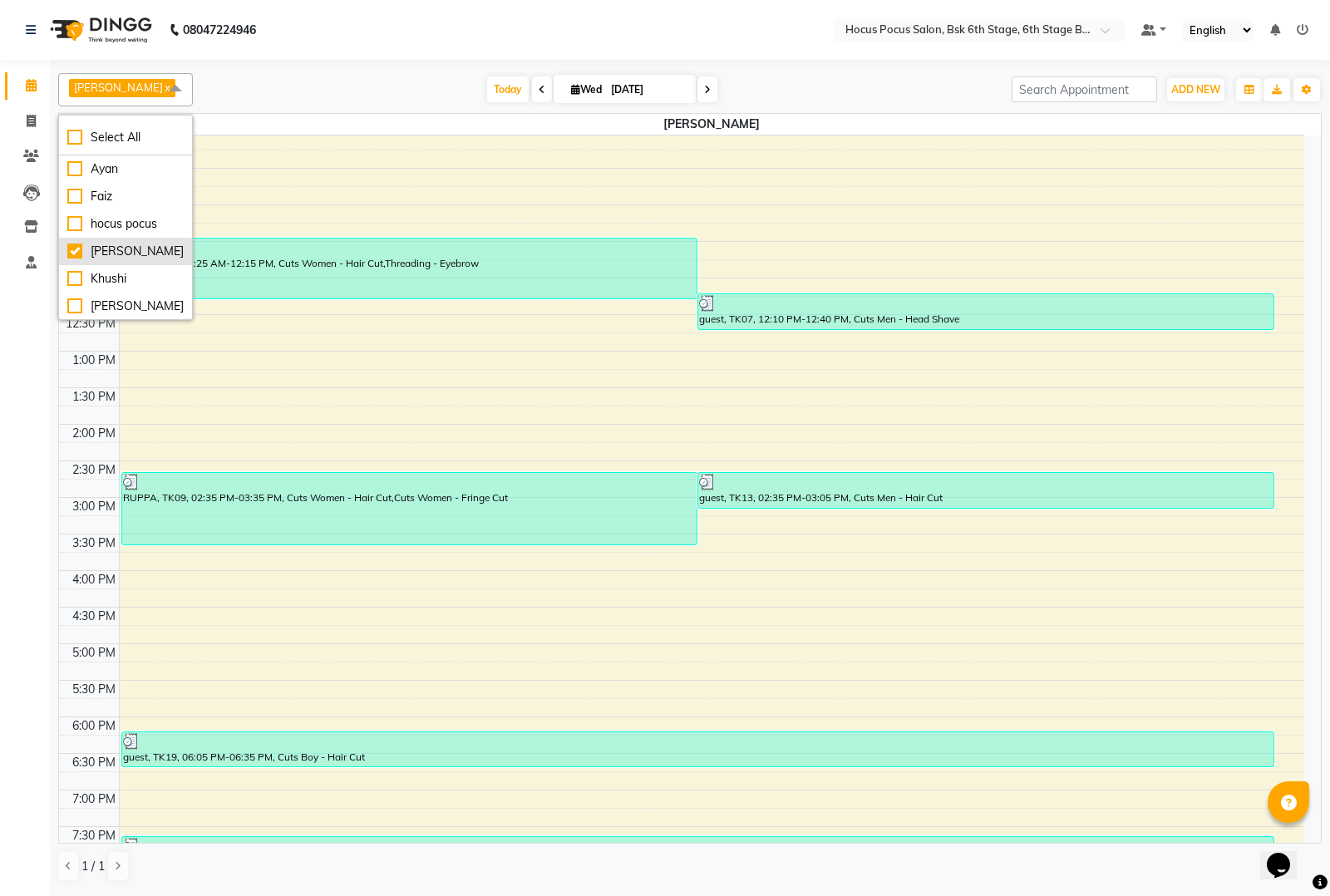
click at [80, 254] on div "[PERSON_NAME]" at bounding box center [125, 251] width 116 height 17
checkbox input "false"
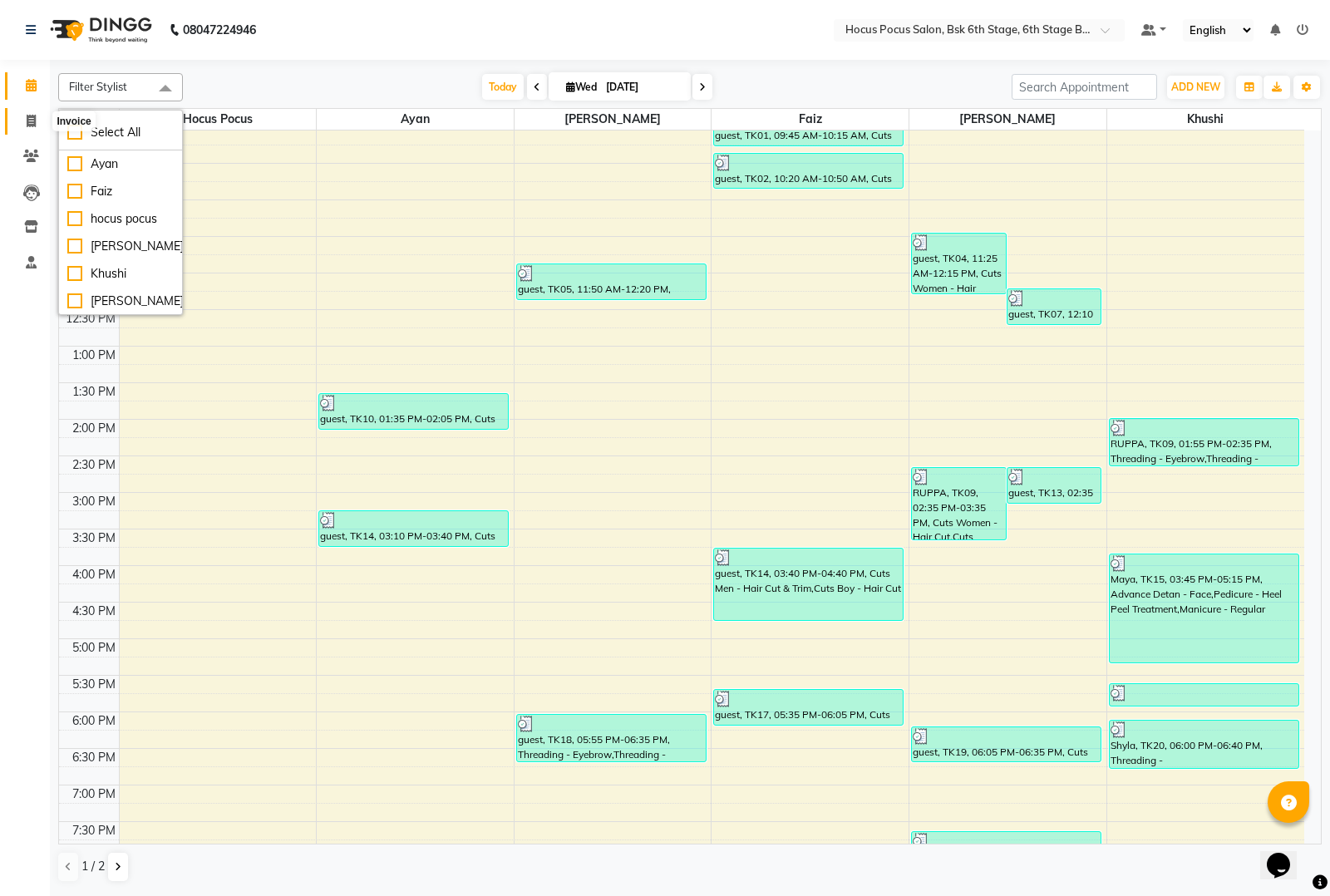
click at [35, 121] on icon at bounding box center [31, 121] width 9 height 13
select select "service"
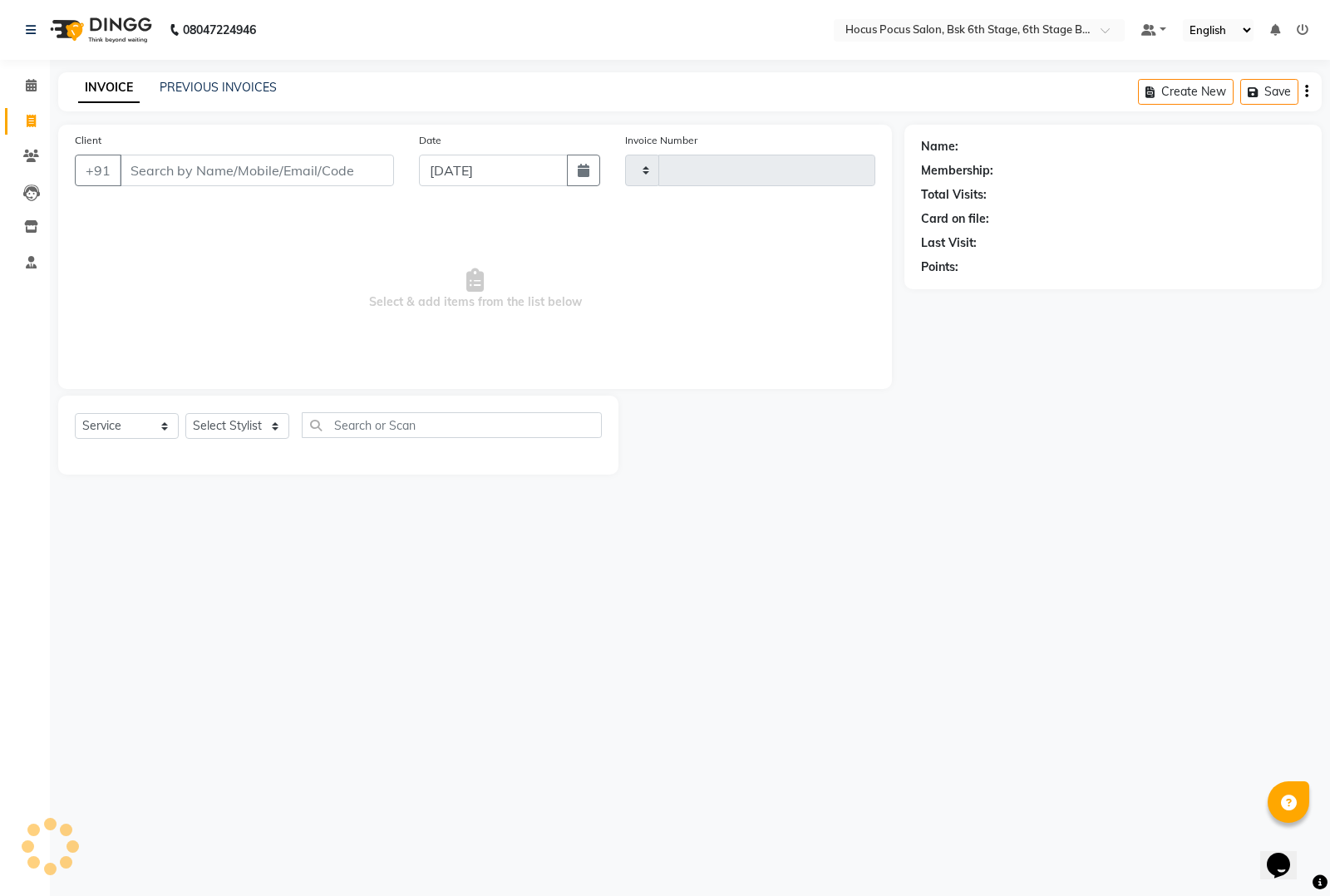
type input "3522"
select select "5242"
click at [189, 163] on input "Client" at bounding box center [257, 170] width 274 height 31
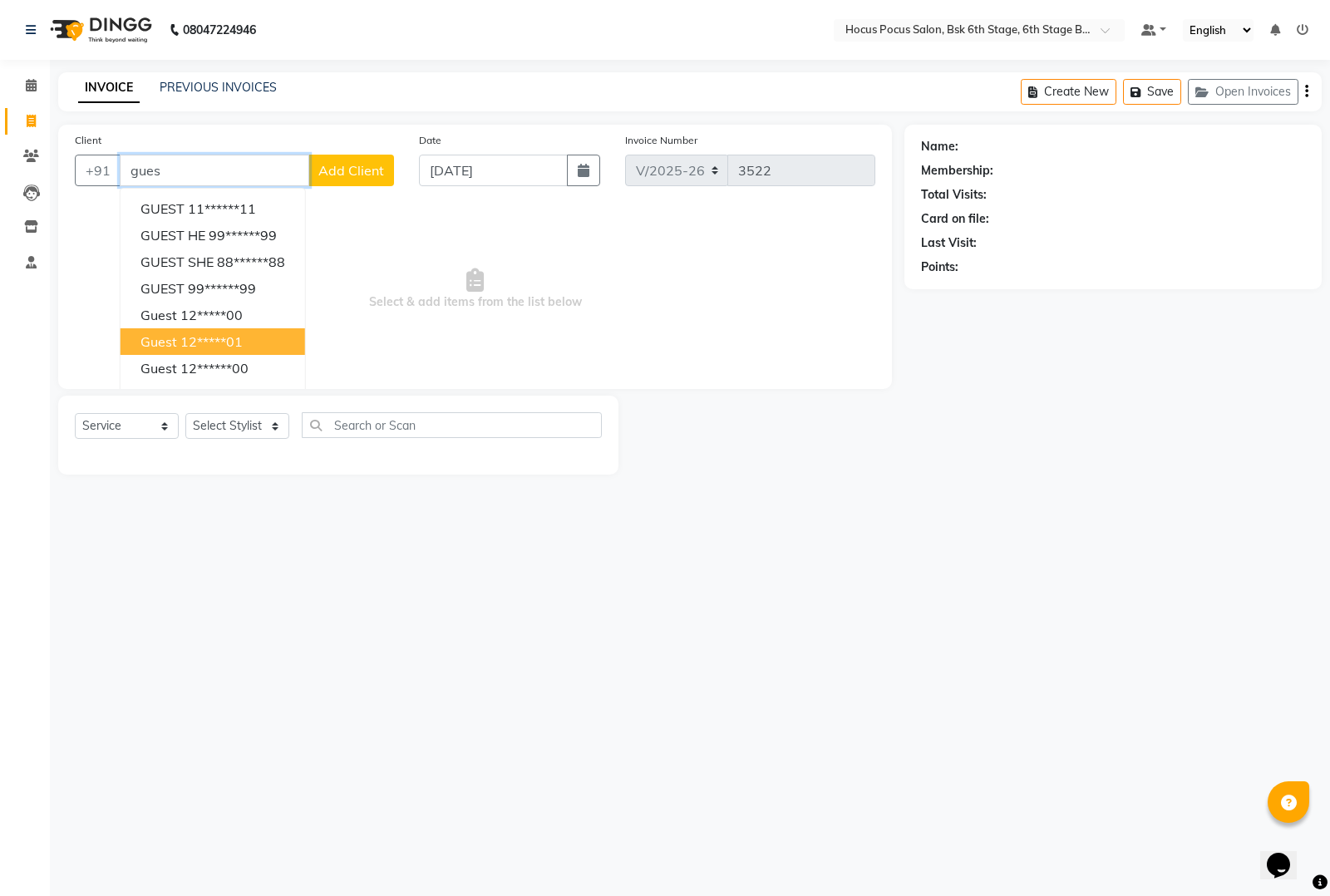
click at [219, 330] on button "guest 12*****01" at bounding box center [212, 341] width 185 height 27
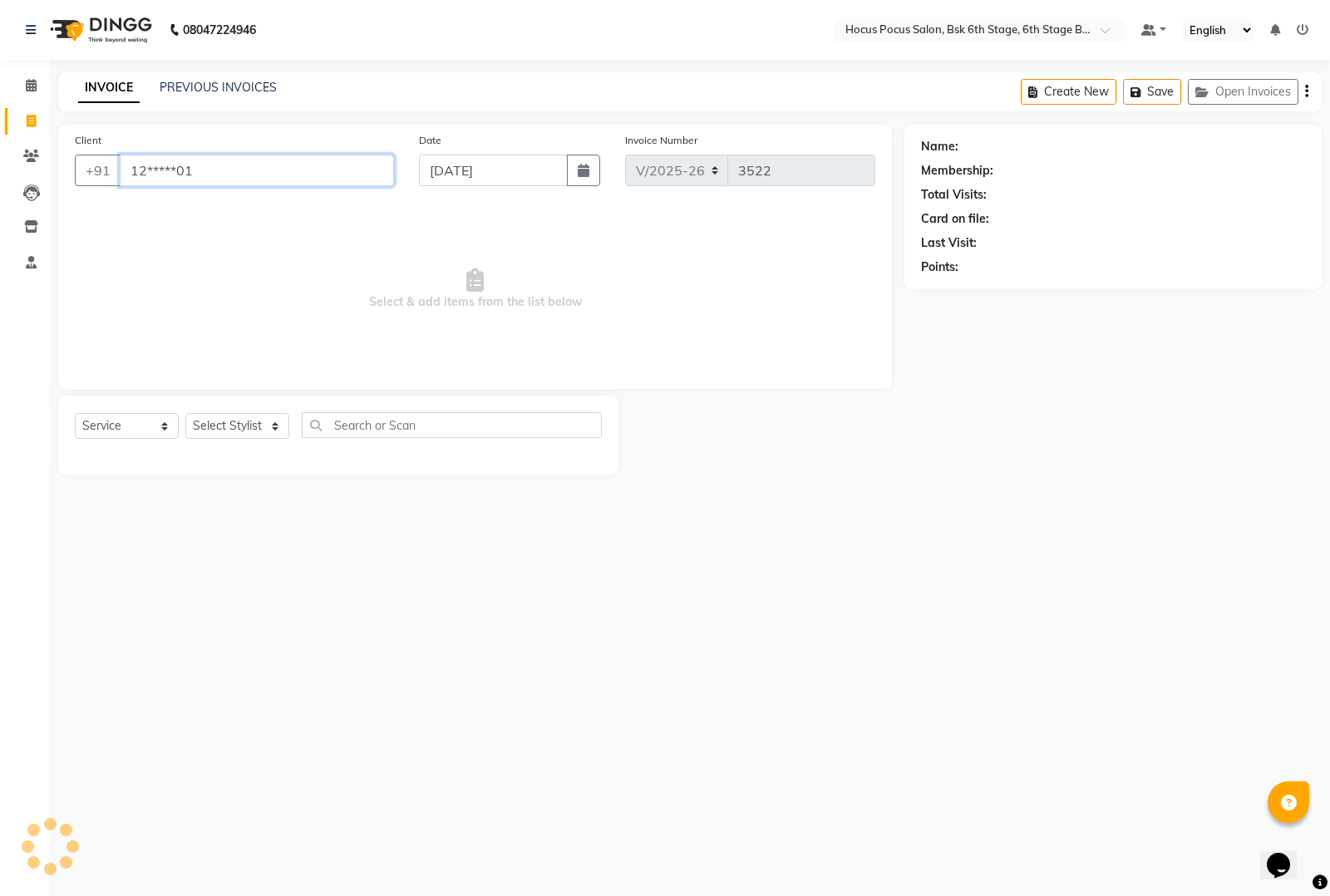
type input "12*****01"
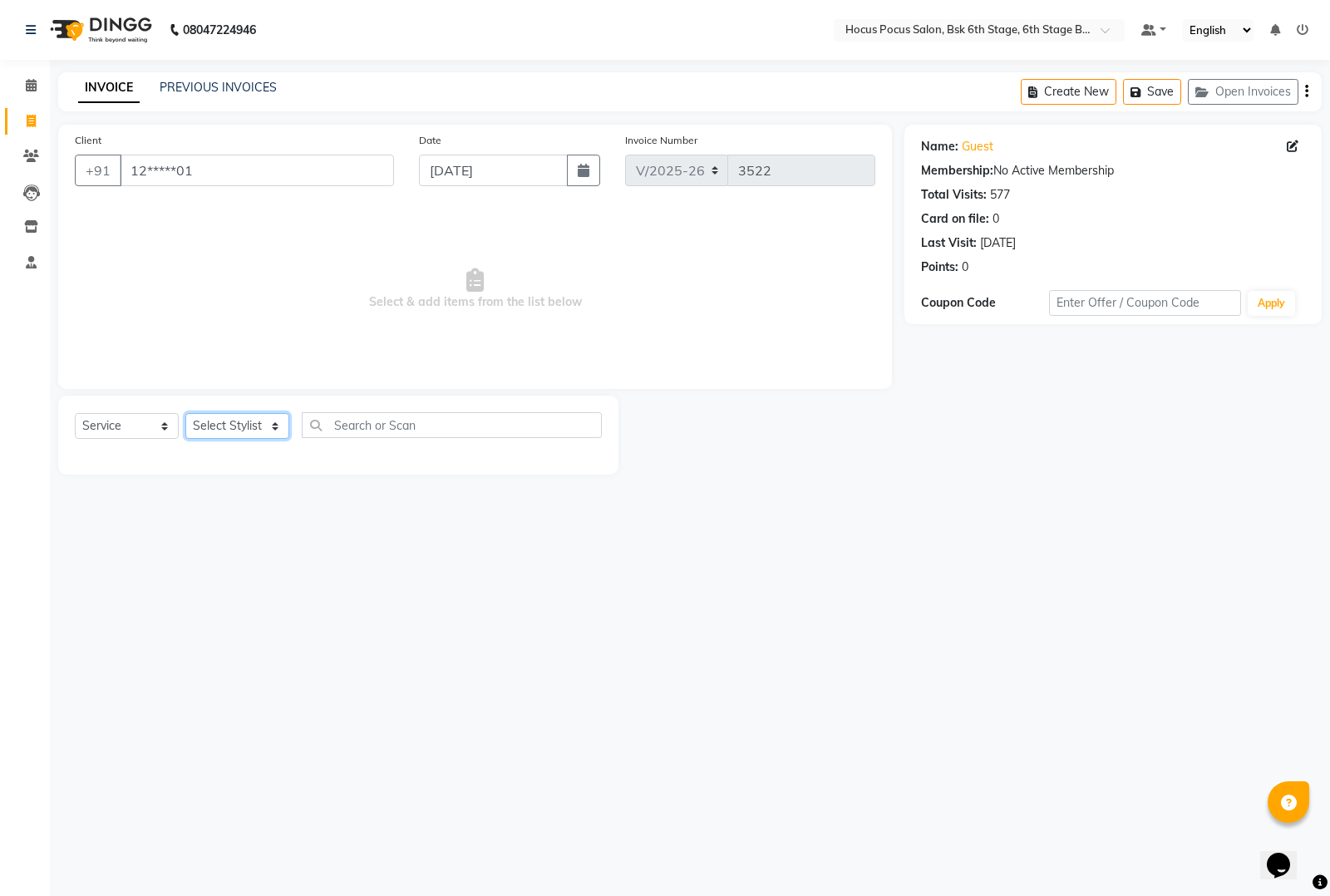
click at [264, 426] on select "Select Stylist [PERSON_NAME] hocus pocus [PERSON_NAME] [PERSON_NAME] [PERSON_NA…" at bounding box center [236, 426] width 104 height 26
select select "80934"
click at [185, 413] on select "Select Stylist [PERSON_NAME] hocus pocus [PERSON_NAME] [PERSON_NAME] [PERSON_NA…" at bounding box center [236, 426] width 104 height 26
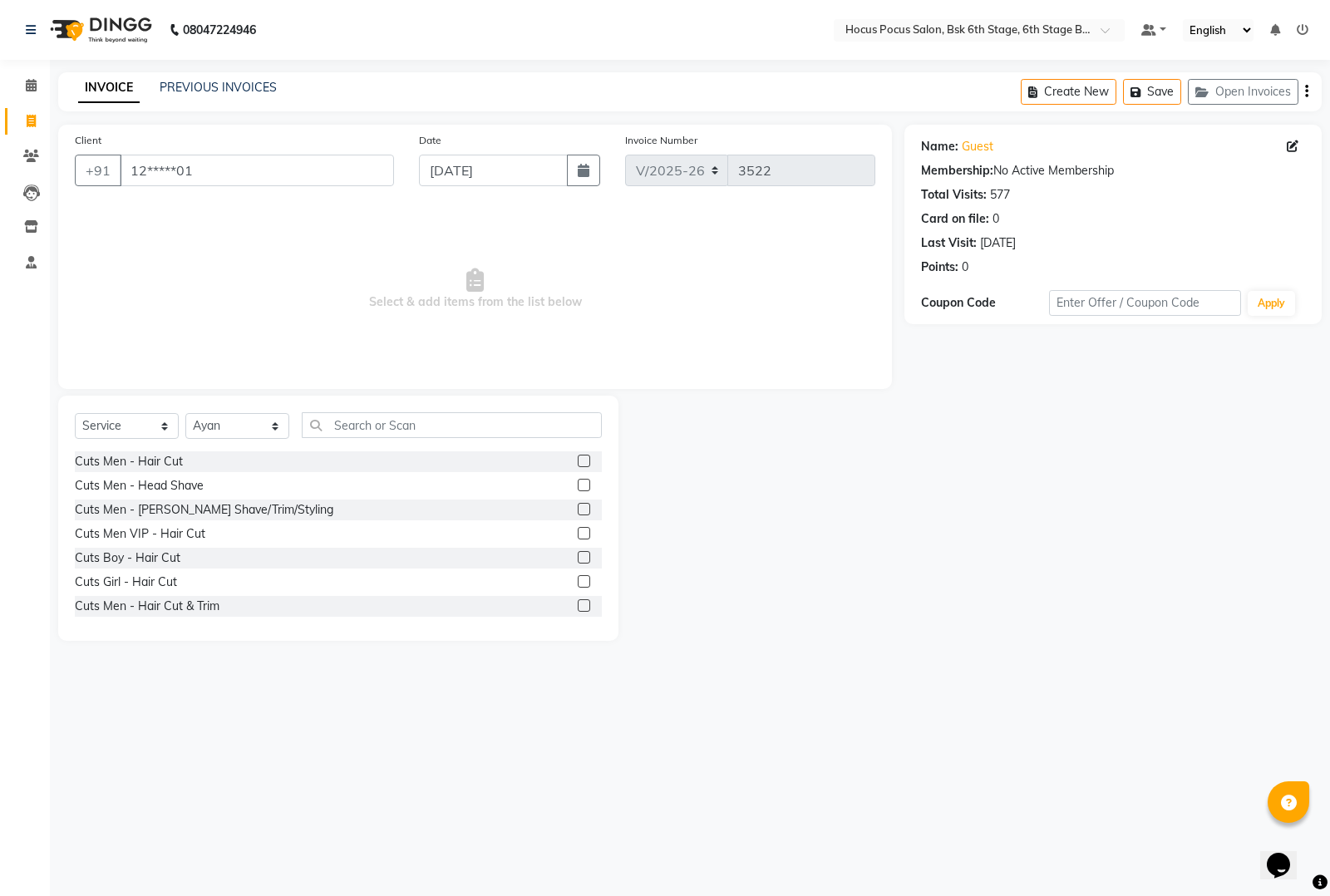
click at [578, 604] on label at bounding box center [584, 605] width 13 height 13
click at [578, 604] on input "checkbox" at bounding box center [583, 606] width 11 height 11
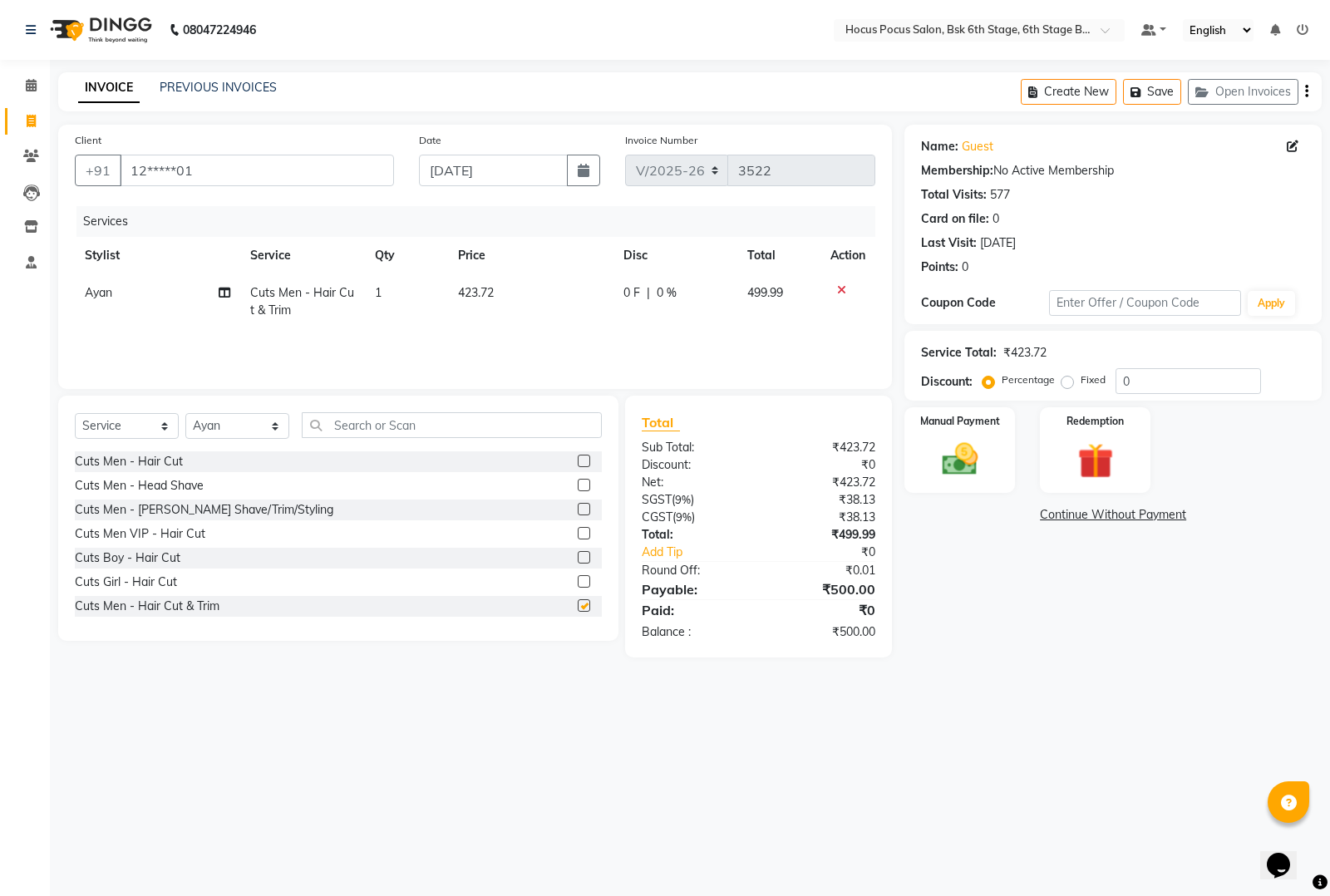
checkbox input "false"
click at [964, 449] on img at bounding box center [959, 459] width 60 height 42
click at [1078, 512] on span "UPI" at bounding box center [1080, 515] width 26 height 19
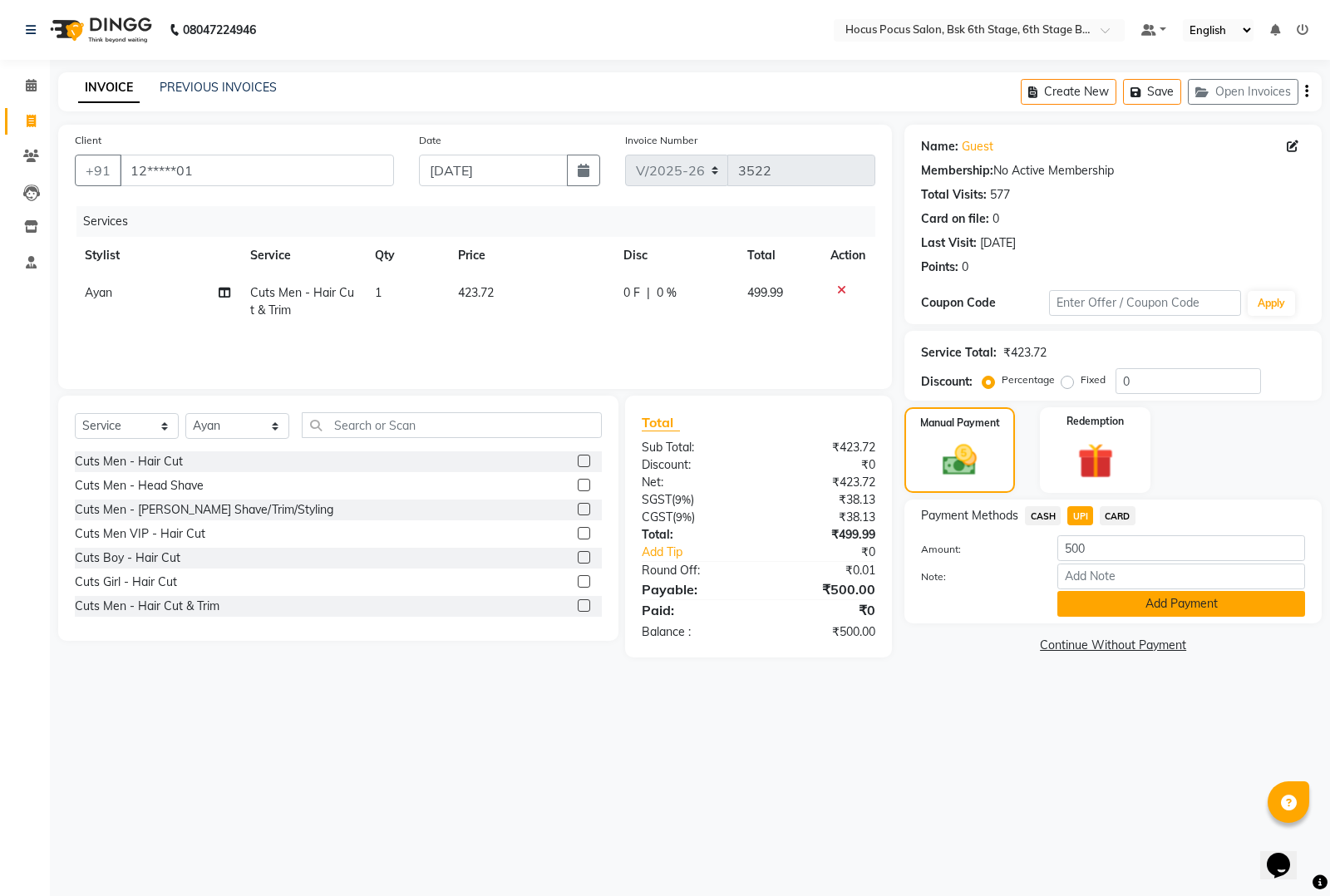
click at [1120, 604] on button "Add Payment" at bounding box center [1180, 603] width 247 height 26
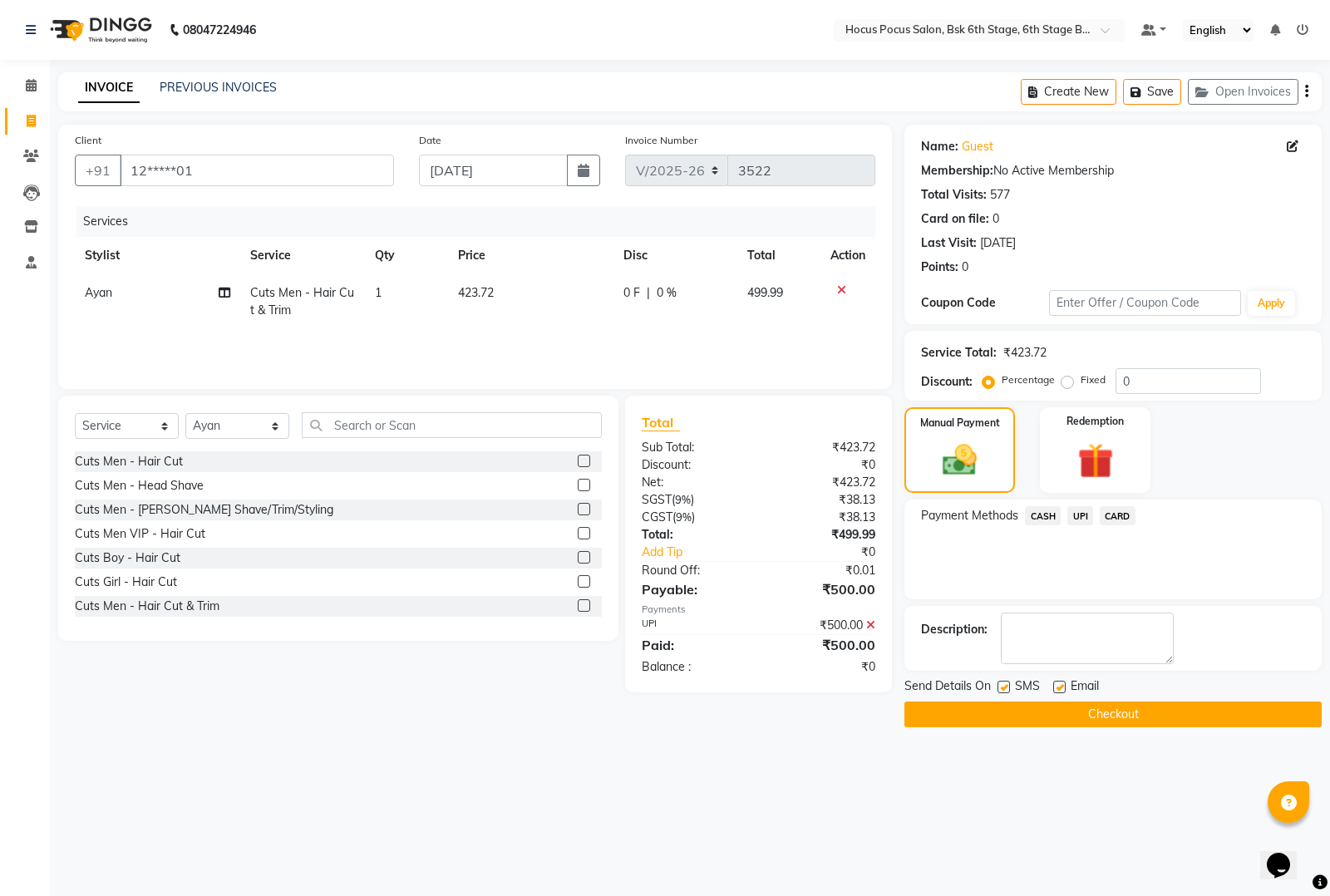
click at [1003, 690] on label at bounding box center [1003, 687] width 13 height 13
click at [1003, 690] on input "checkbox" at bounding box center [1003, 688] width 11 height 11
checkbox input "false"
click at [1062, 711] on button "Checkout" at bounding box center [1113, 715] width 418 height 26
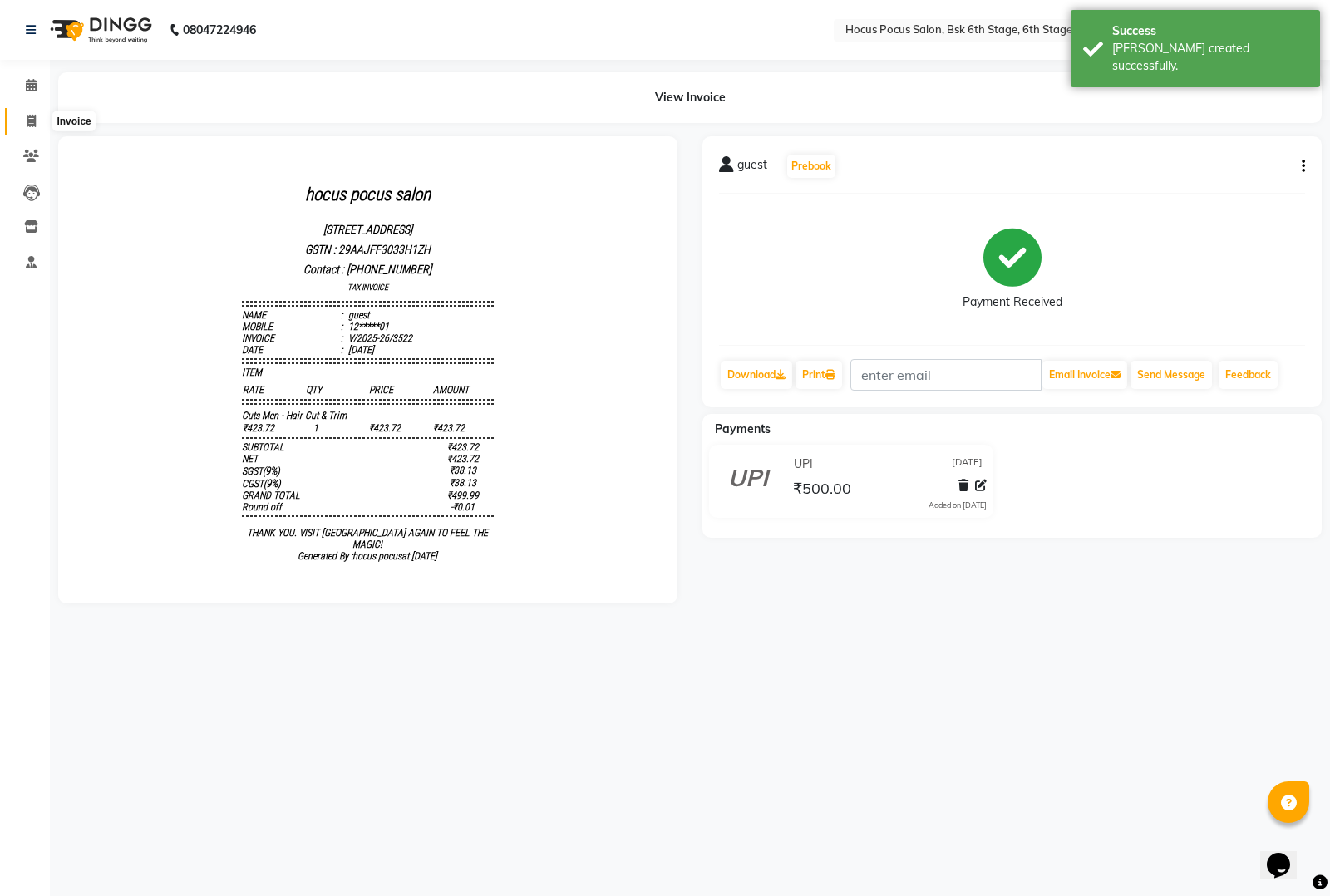
click at [27, 121] on icon at bounding box center [31, 121] width 9 height 13
select select "5242"
select select "service"
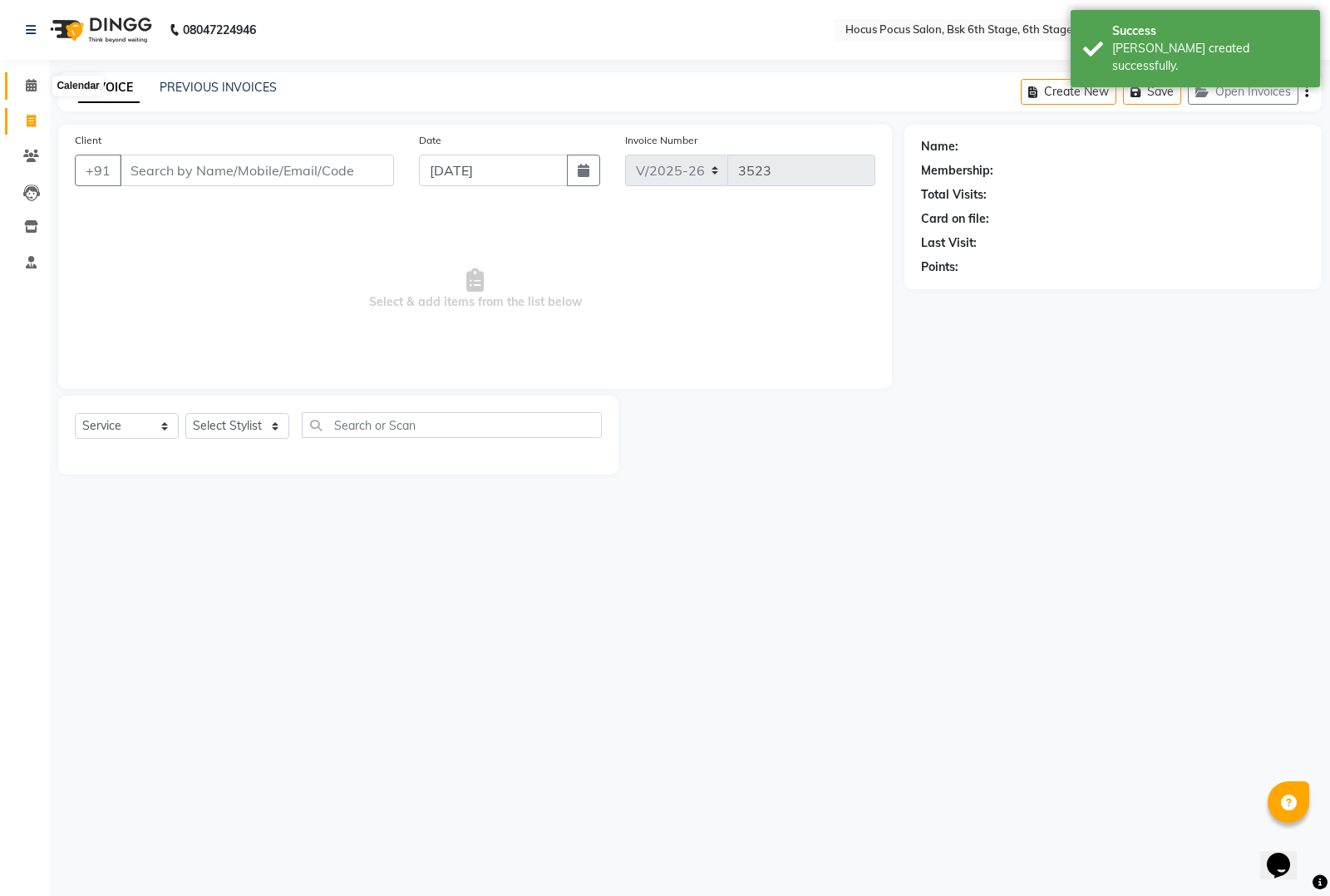
click at [33, 77] on span at bounding box center [31, 86] width 29 height 19
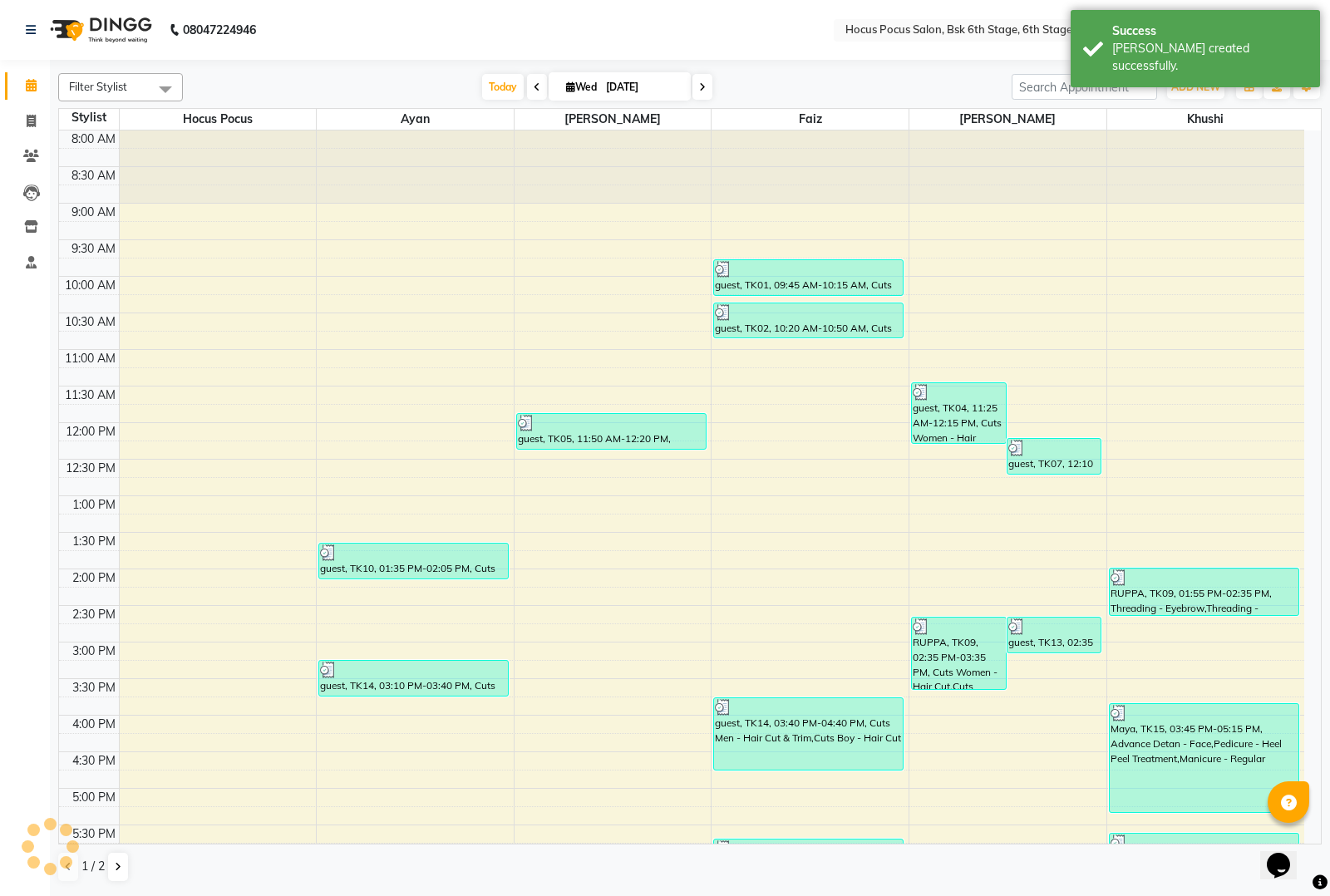
scroll to position [217, 0]
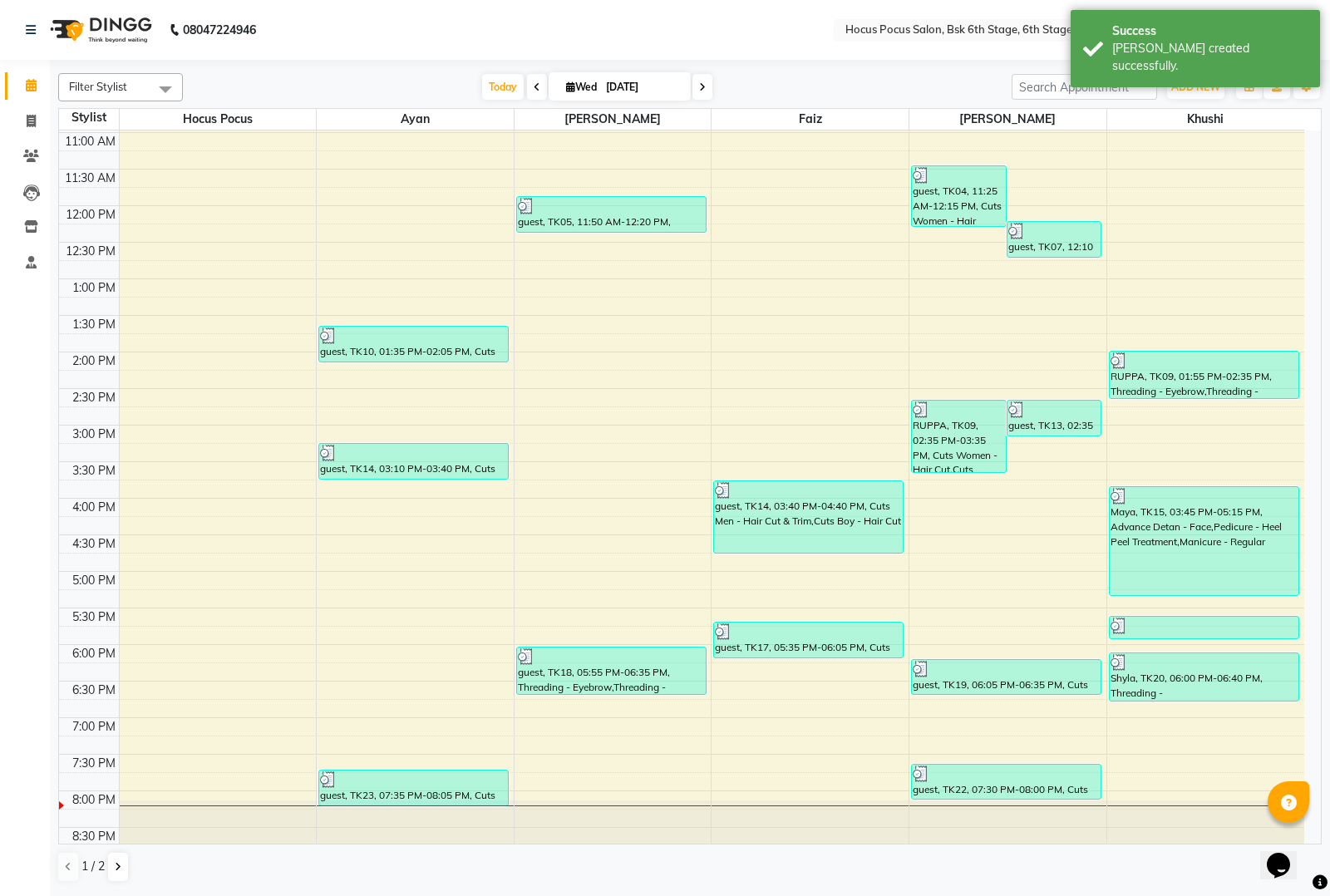
click at [173, 86] on span at bounding box center [166, 89] width 33 height 31
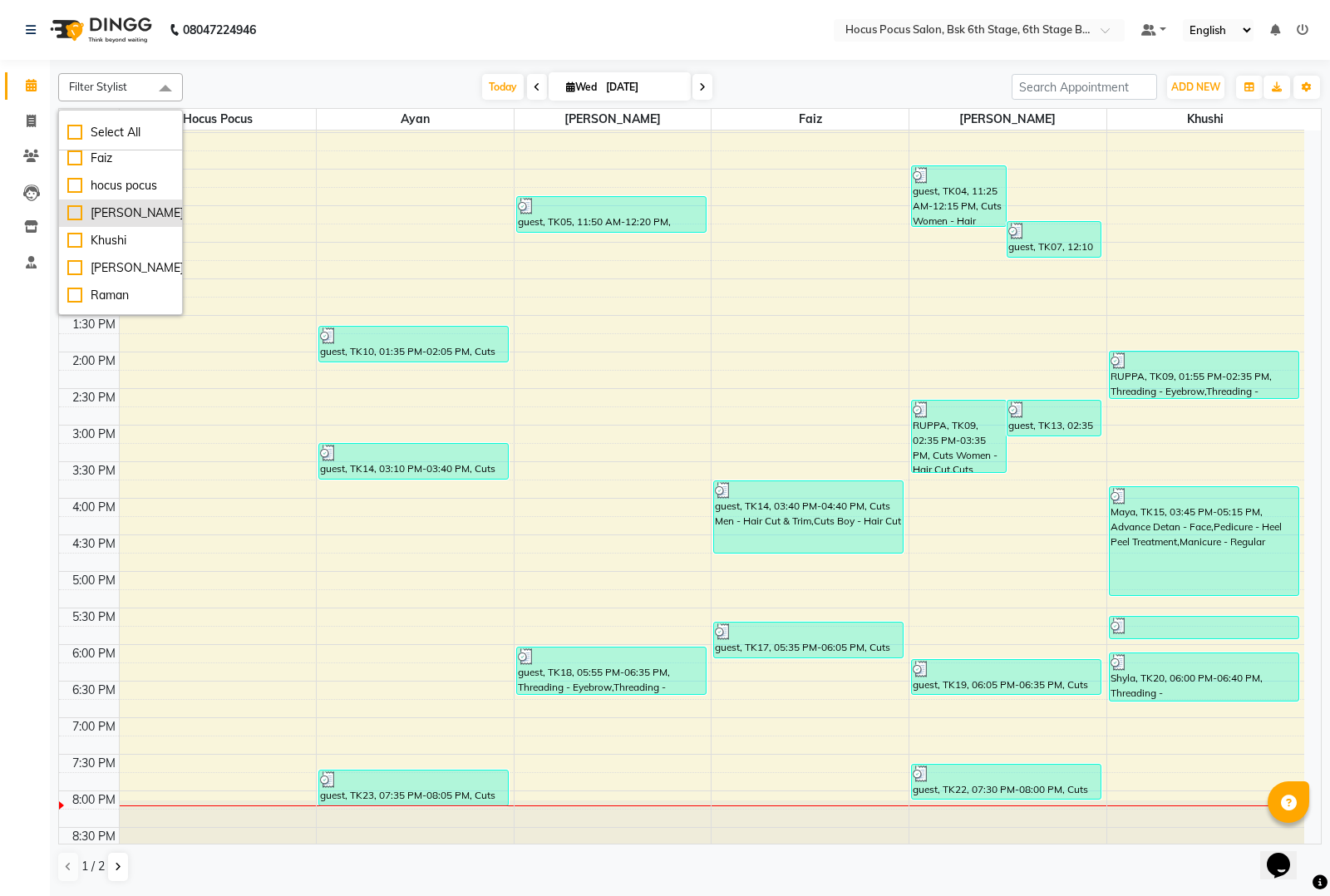
scroll to position [55, 0]
click at [74, 305] on div "Sai" at bounding box center [120, 301] width 107 height 17
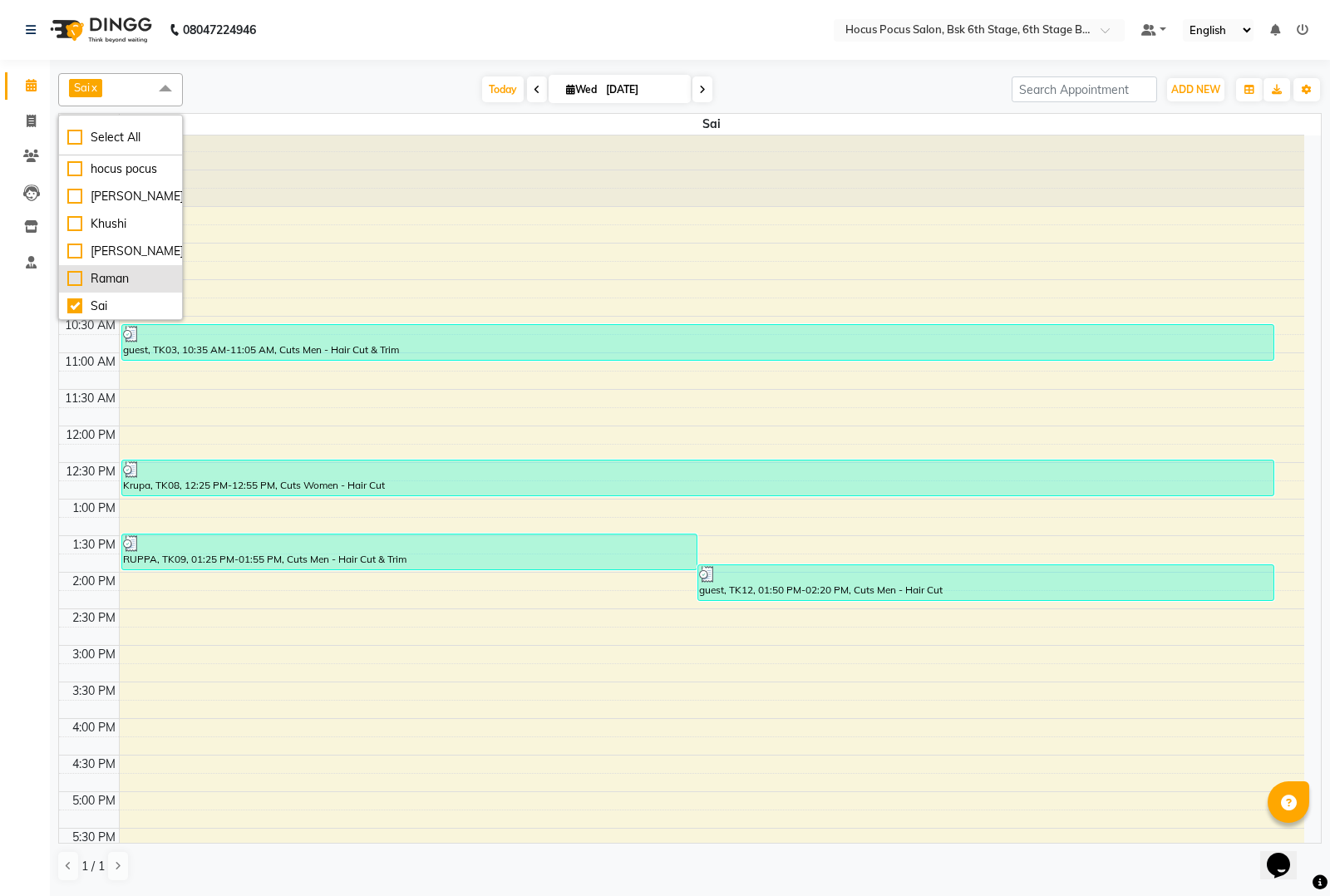
scroll to position [0, 0]
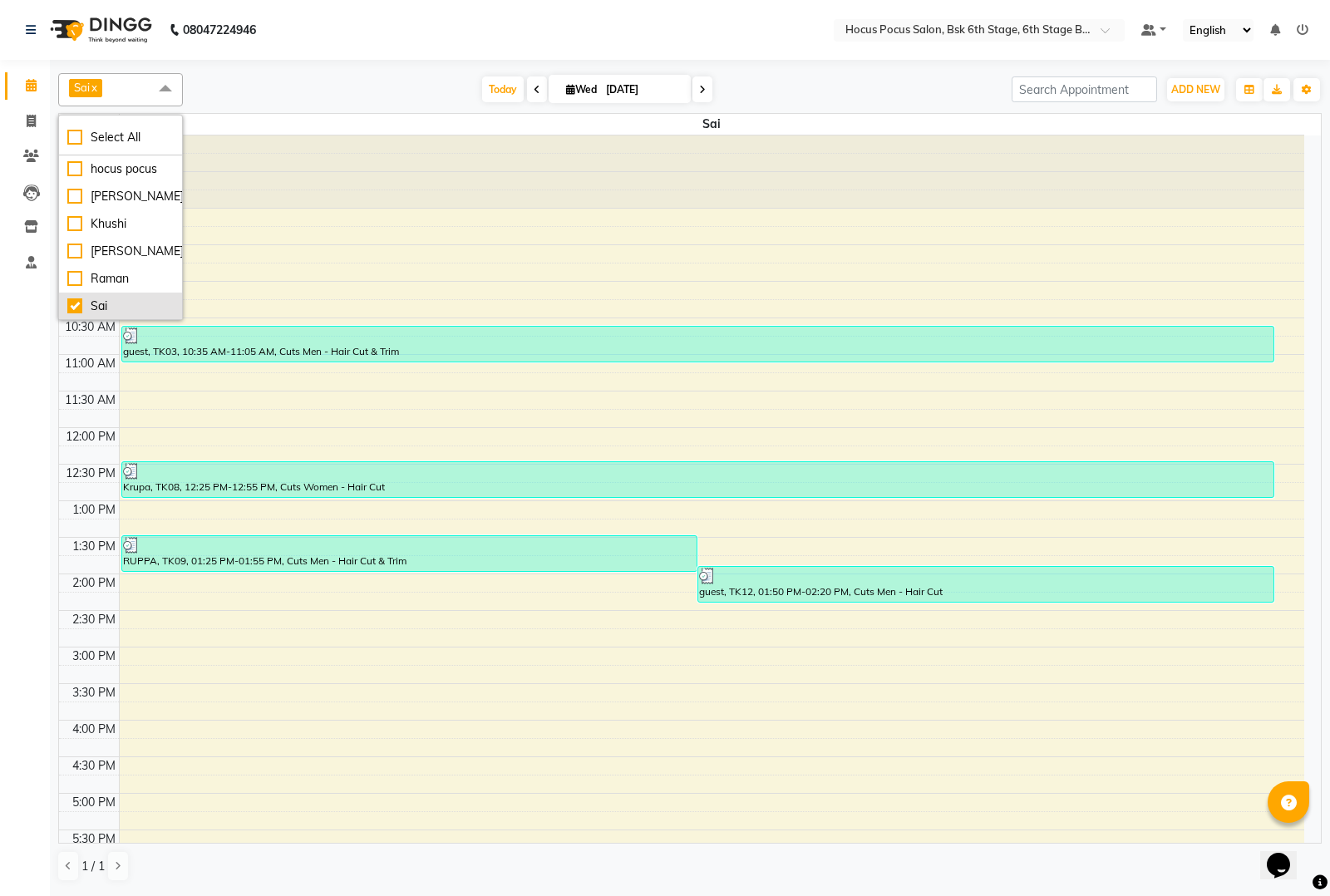
click at [77, 304] on div "Sai" at bounding box center [120, 305] width 107 height 17
checkbox input "false"
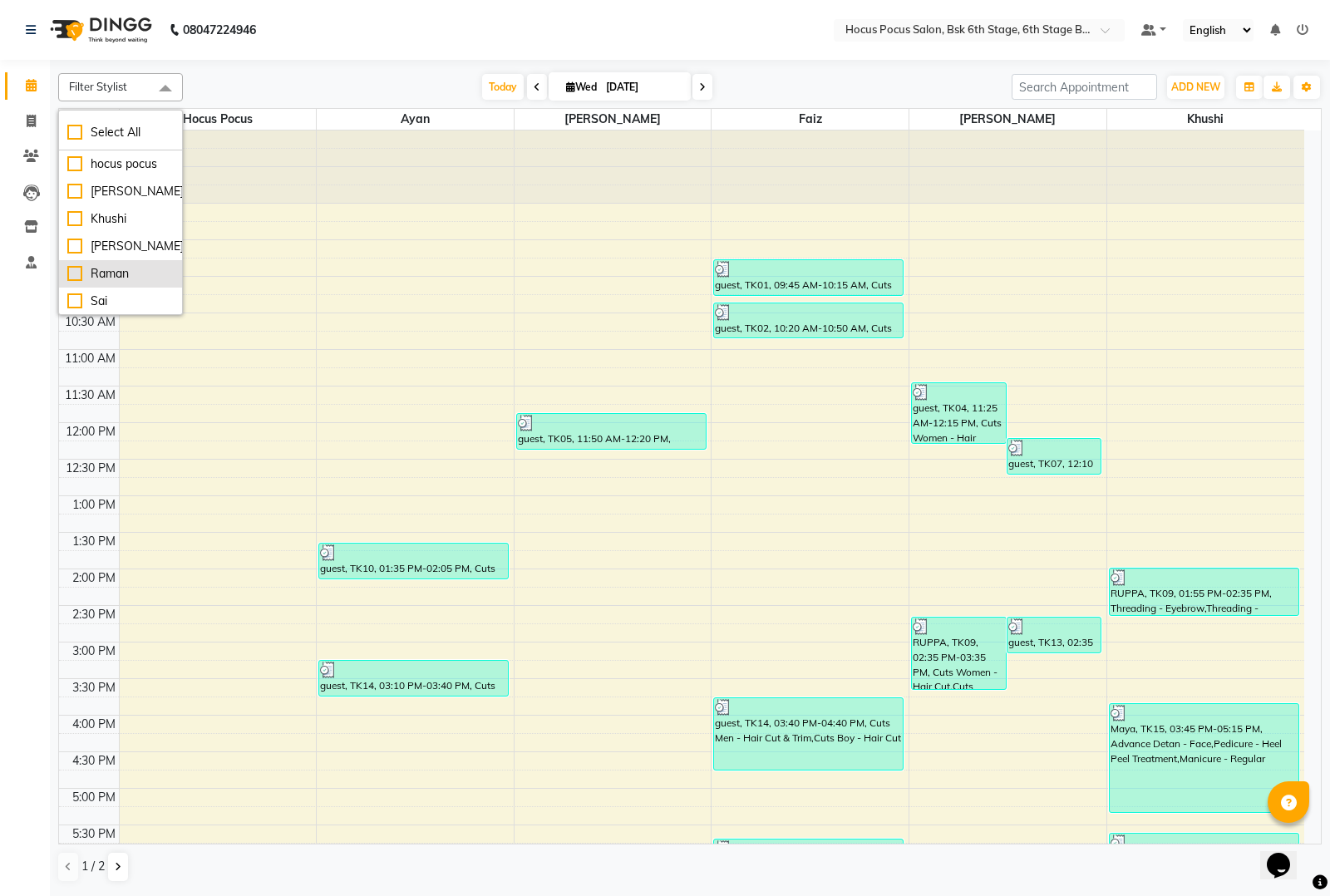
click at [73, 268] on div "Raman" at bounding box center [120, 273] width 107 height 17
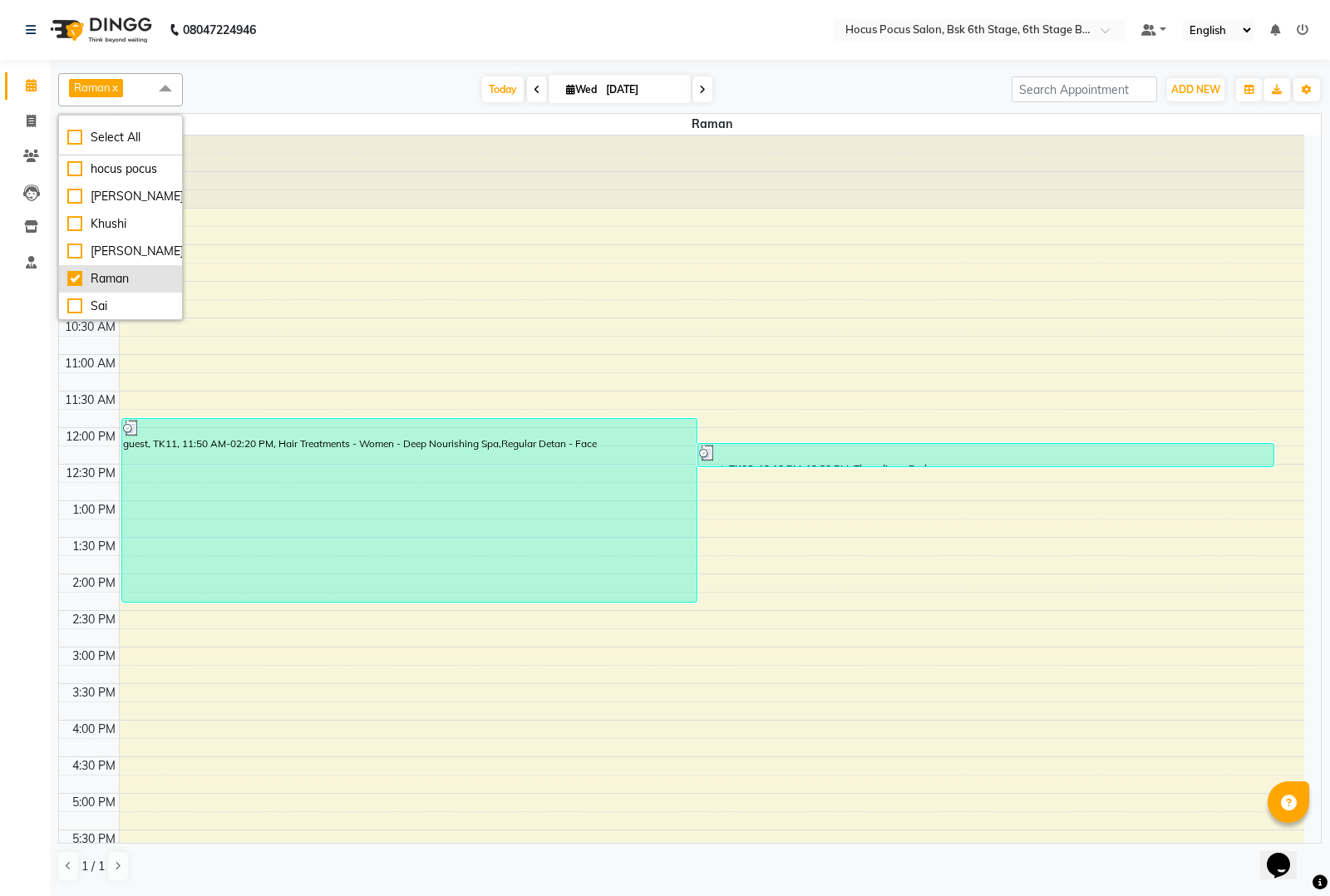
click at [71, 268] on li "Raman" at bounding box center [120, 279] width 123 height 28
checkbox input "false"
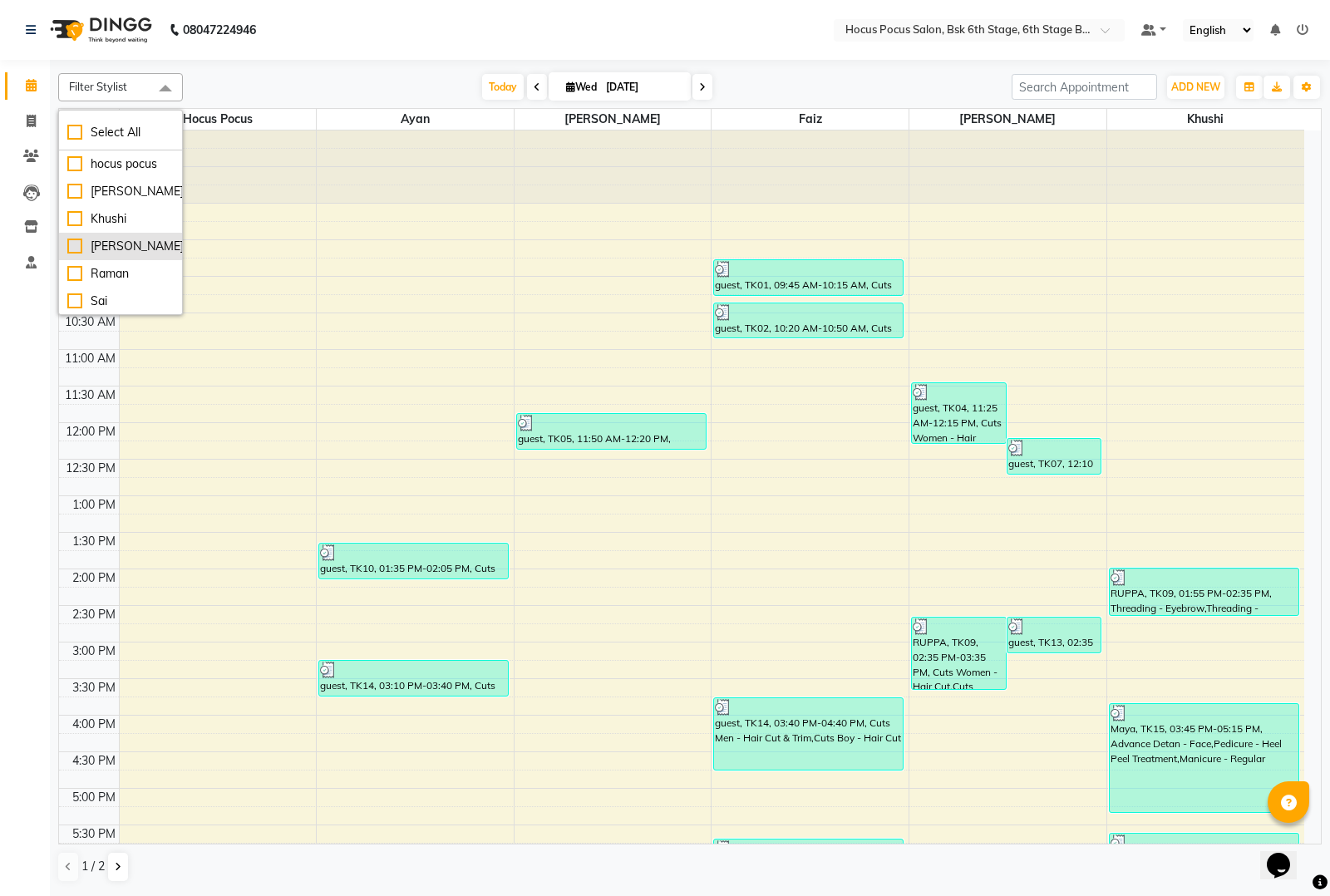
click at [69, 235] on li "[PERSON_NAME]" at bounding box center [120, 247] width 123 height 28
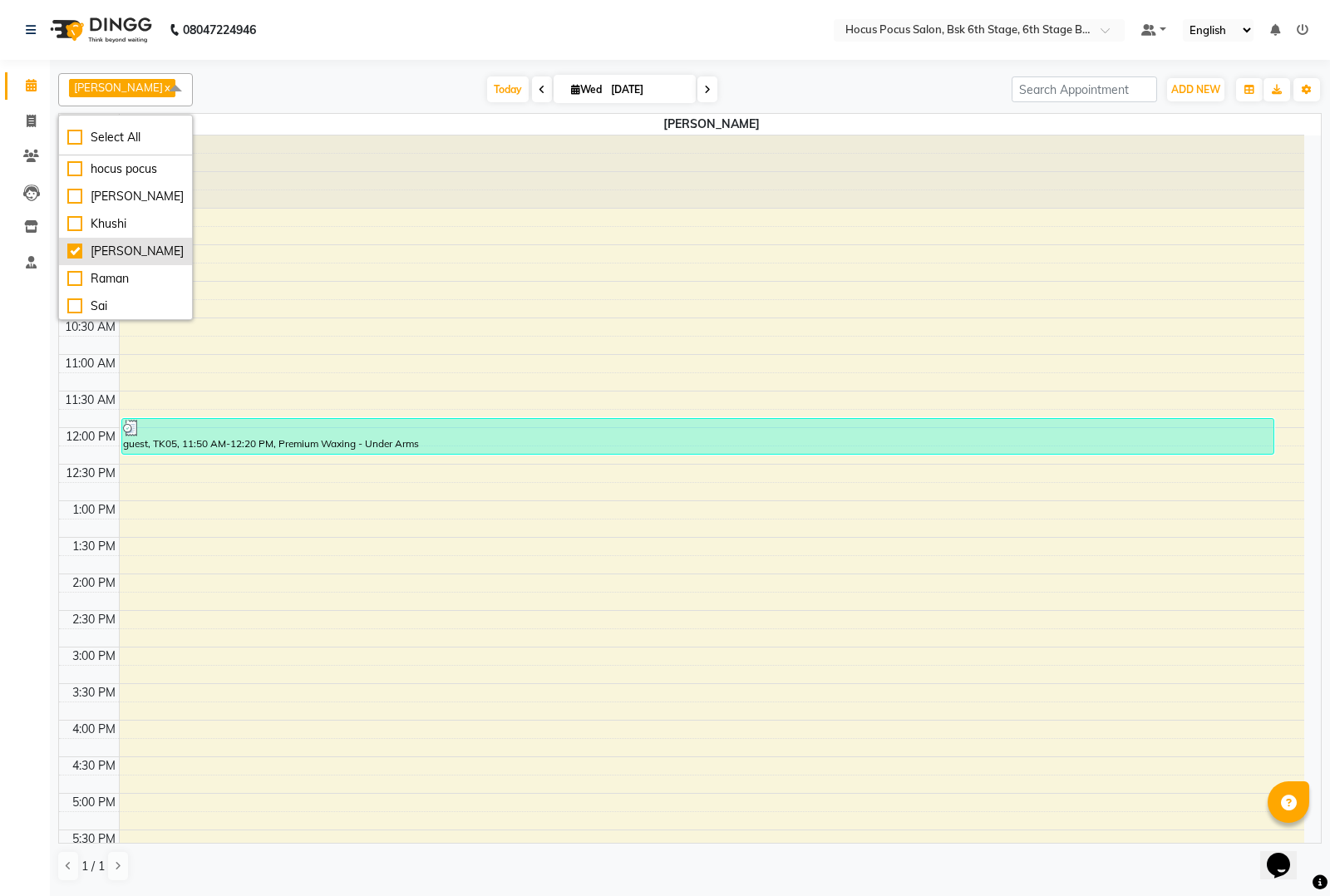
click at [77, 246] on div "[PERSON_NAME]" at bounding box center [125, 251] width 116 height 17
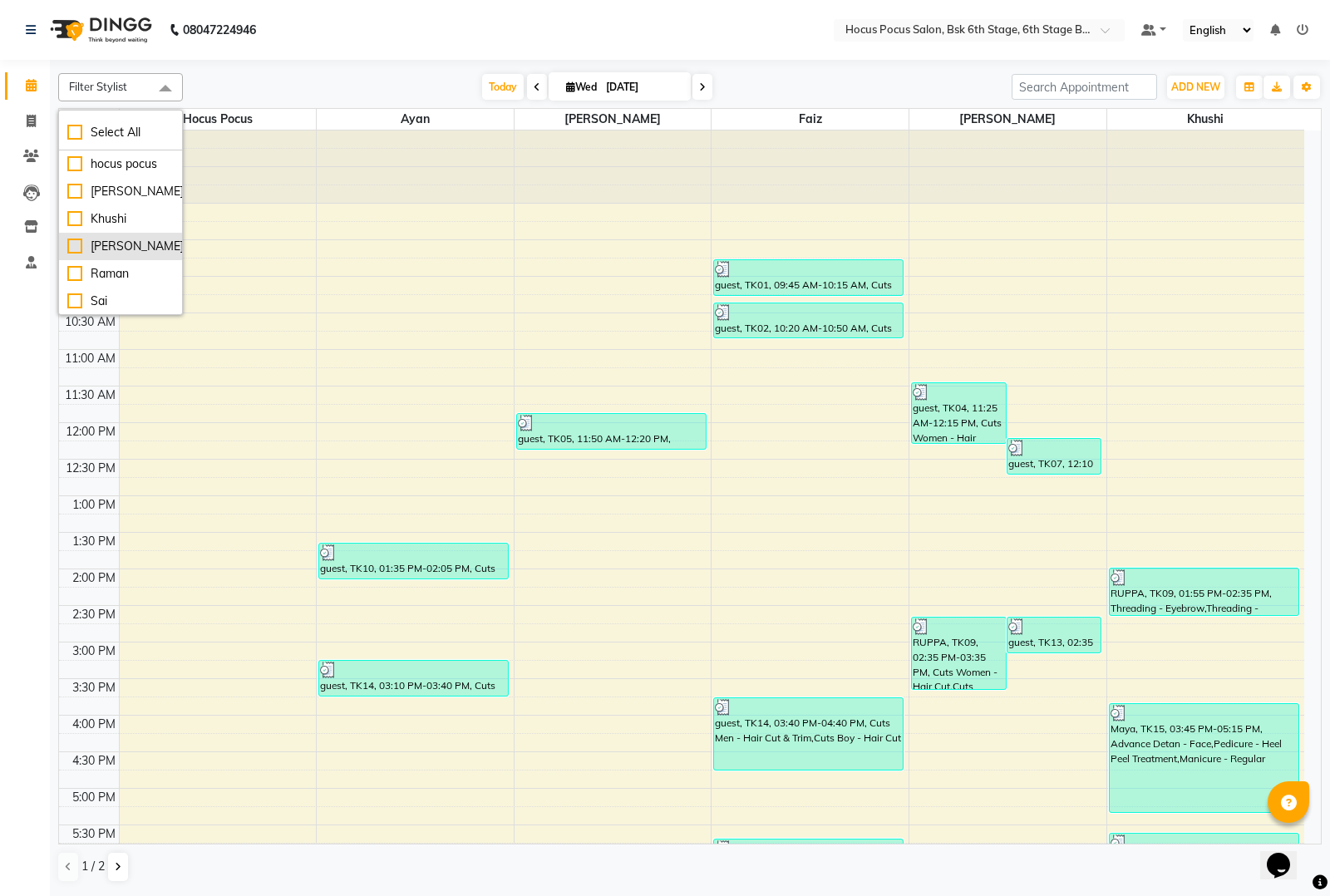
click at [77, 242] on div "[PERSON_NAME]" at bounding box center [120, 246] width 107 height 17
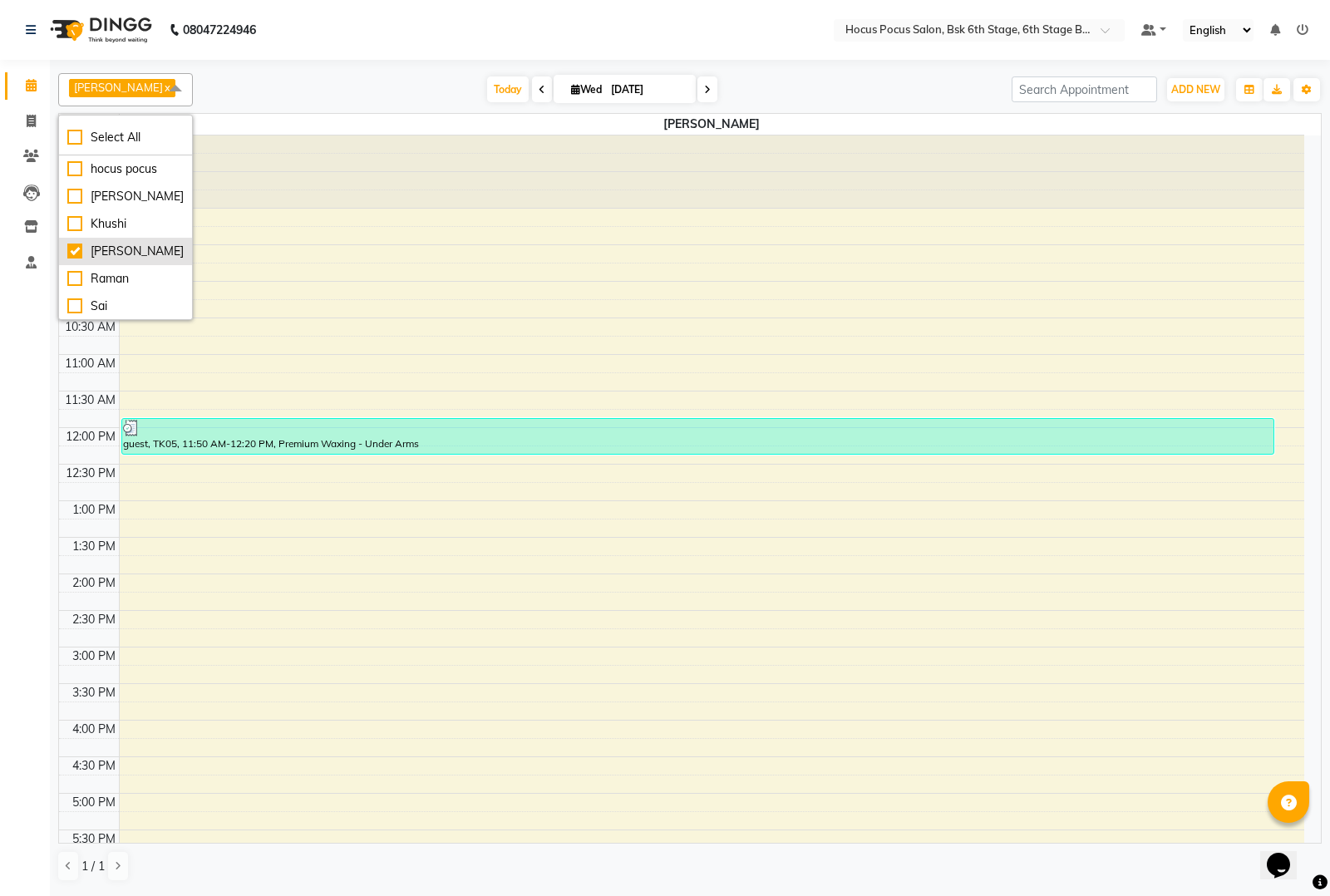
click at [77, 242] on li "[PERSON_NAME]" at bounding box center [125, 251] width 133 height 28
checkbox input "false"
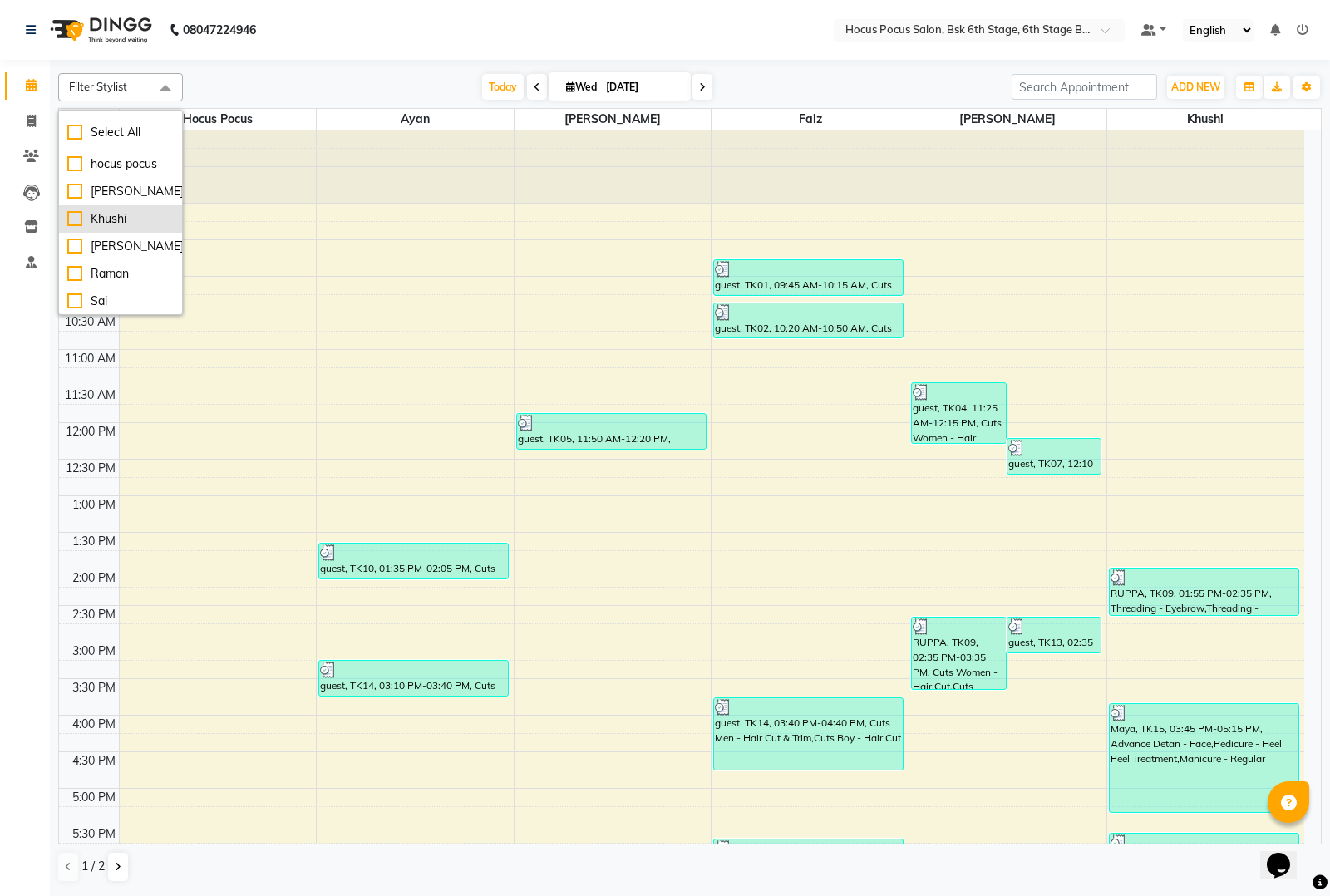
click at [77, 218] on div "Khushi" at bounding box center [120, 219] width 107 height 17
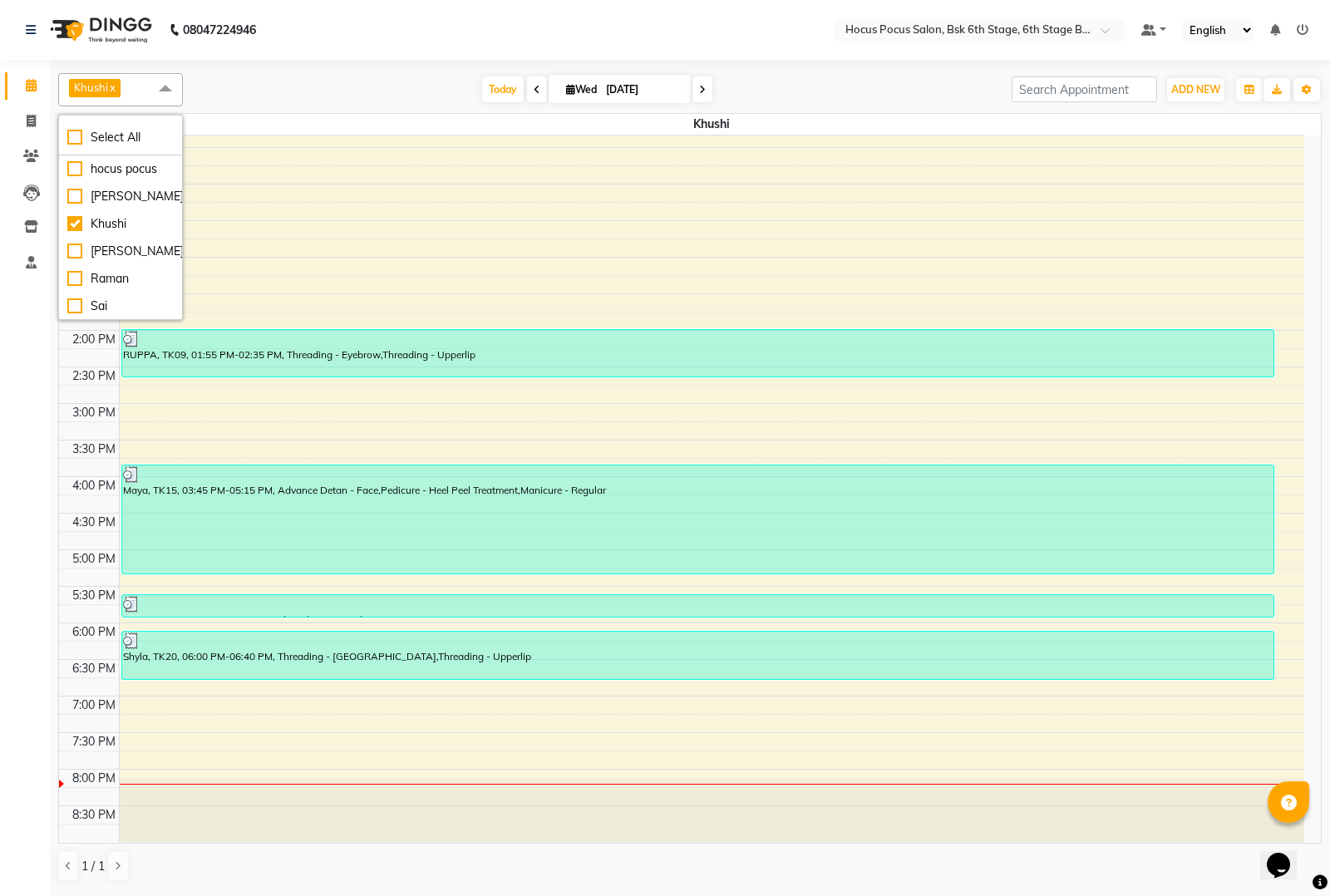
scroll to position [254, 0]
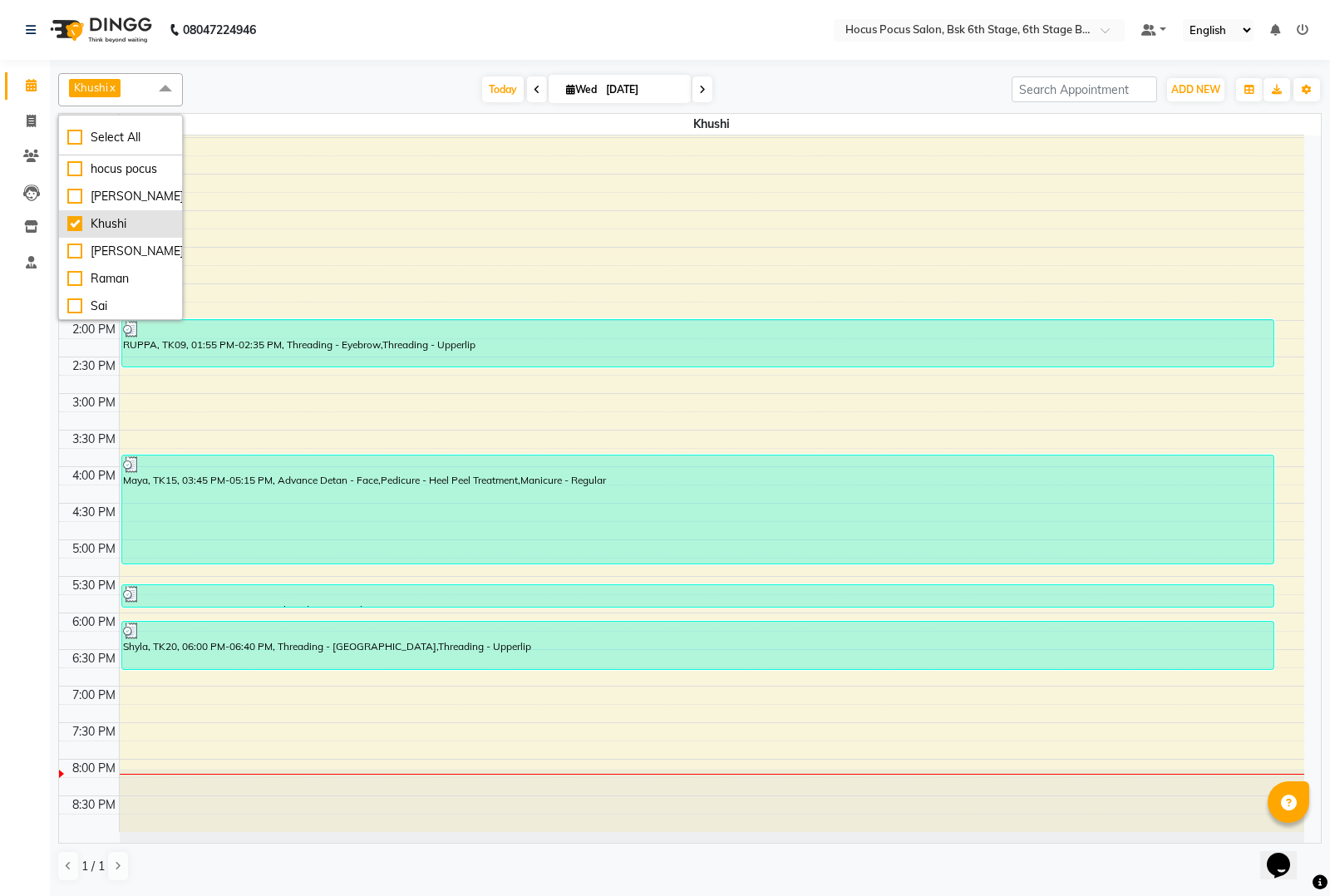
click at [75, 222] on div "Khushi" at bounding box center [120, 224] width 107 height 17
checkbox input "false"
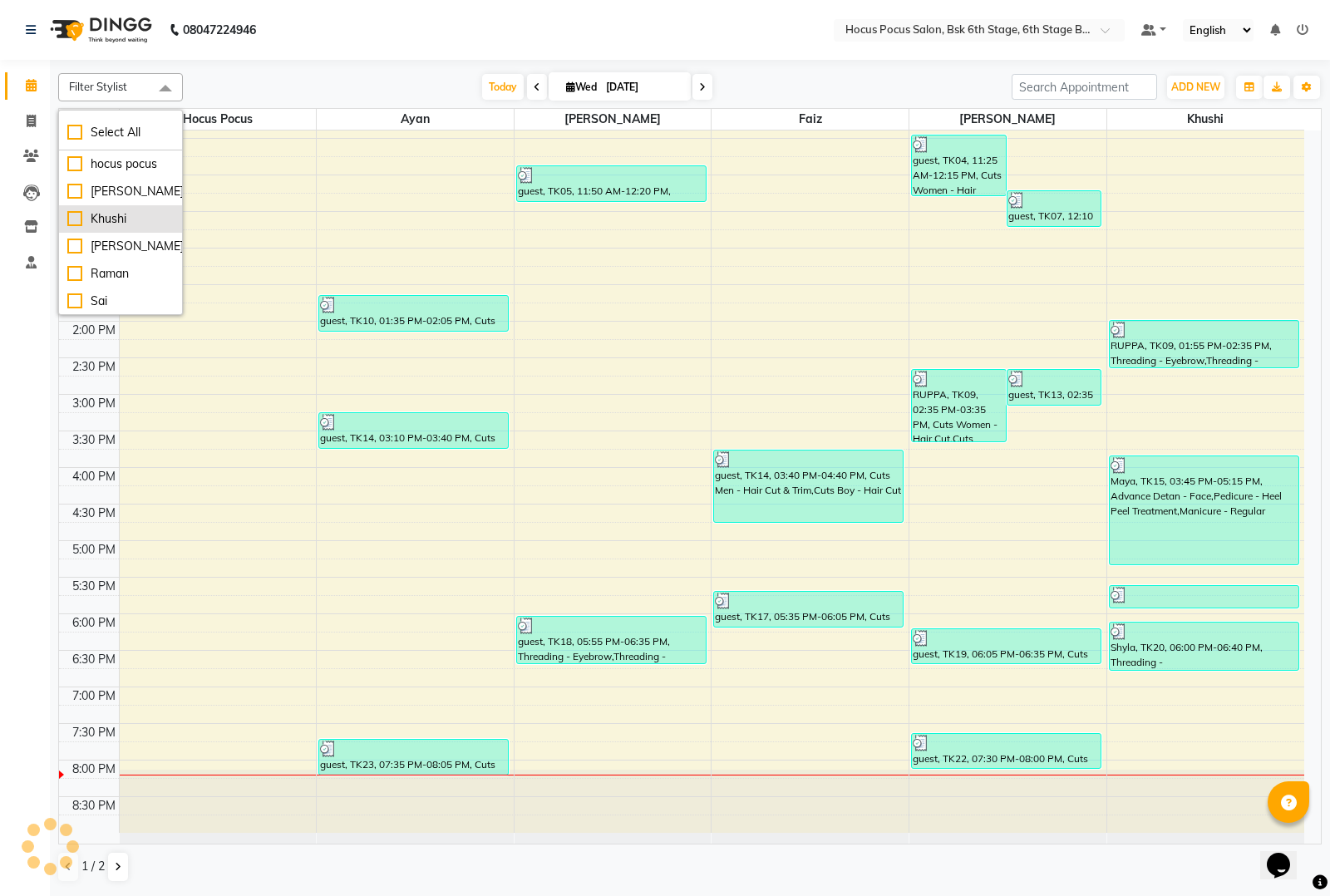
scroll to position [247, 0]
click at [71, 190] on div "[PERSON_NAME]" at bounding box center [120, 191] width 107 height 17
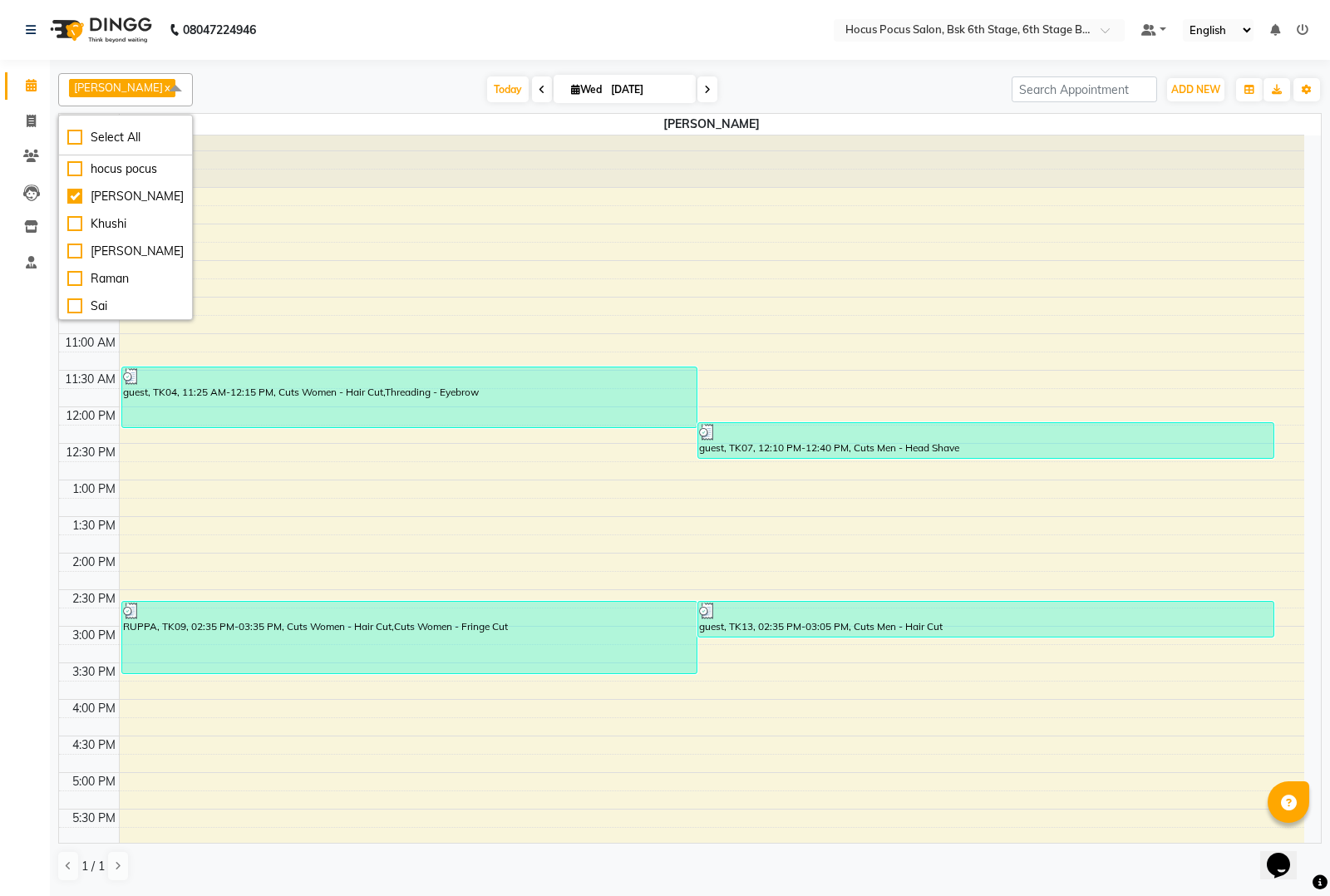
scroll to position [0, 0]
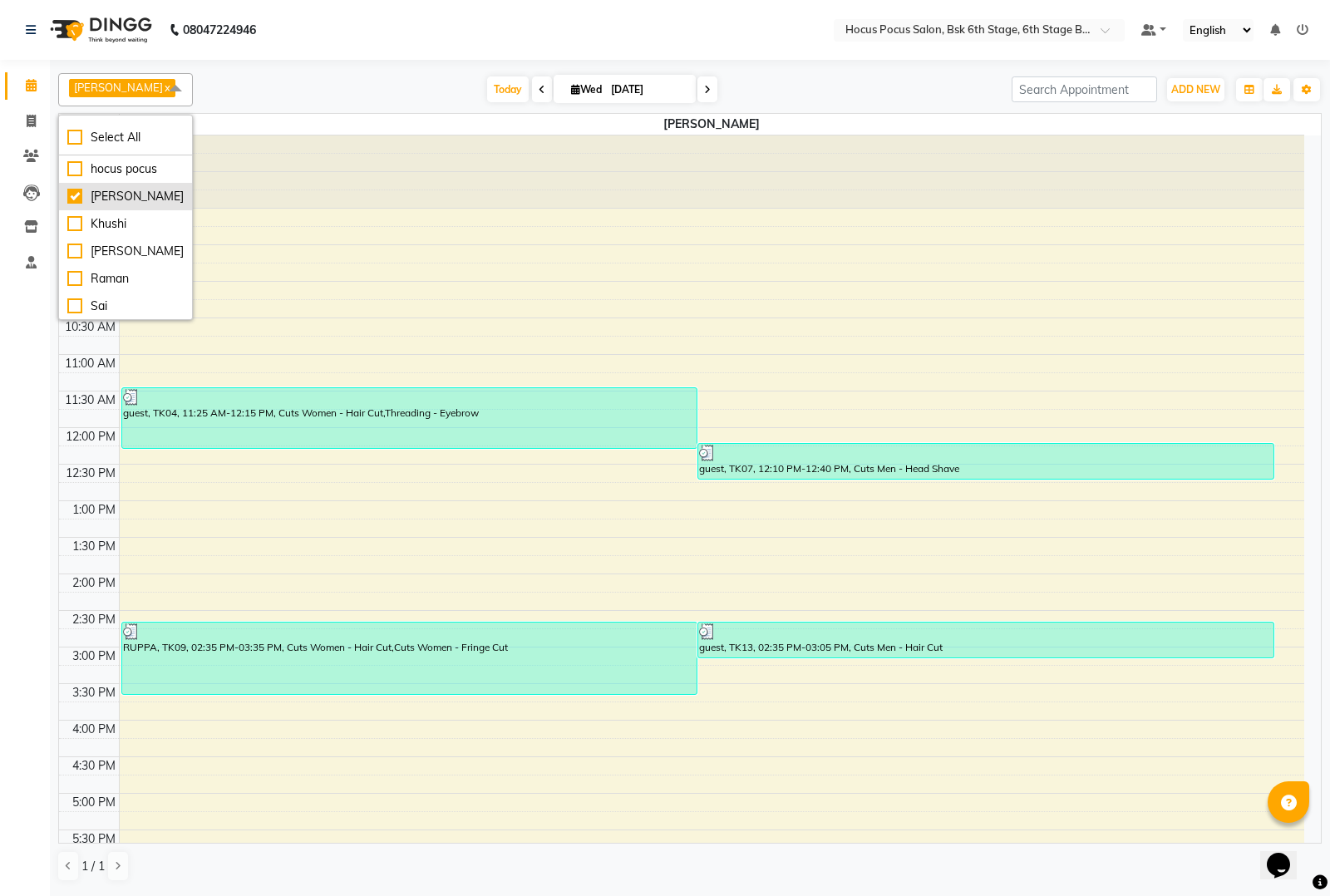
click at [75, 197] on div "[PERSON_NAME]" at bounding box center [125, 196] width 116 height 17
checkbox input "false"
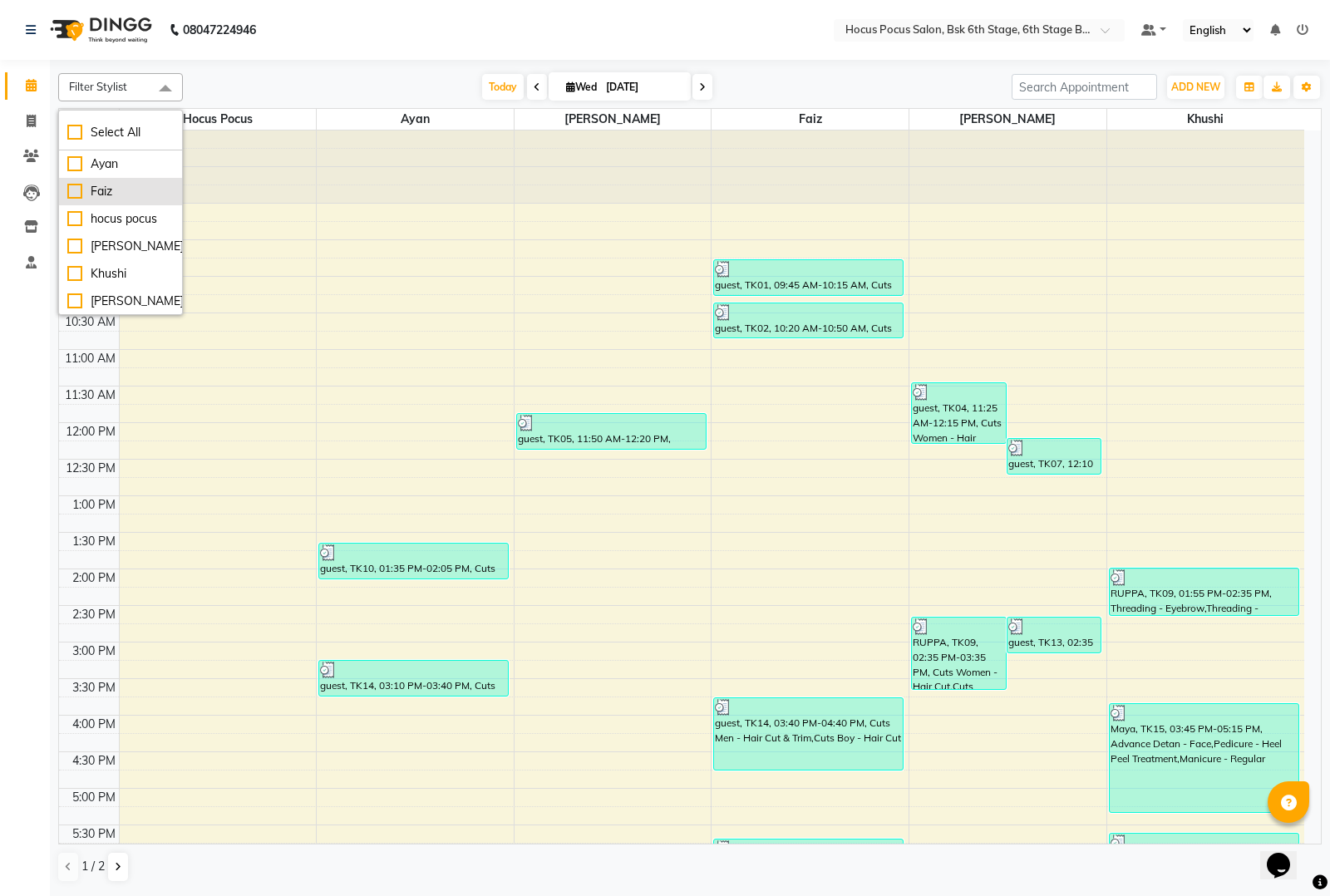
click at [71, 192] on div "Faiz" at bounding box center [120, 191] width 107 height 17
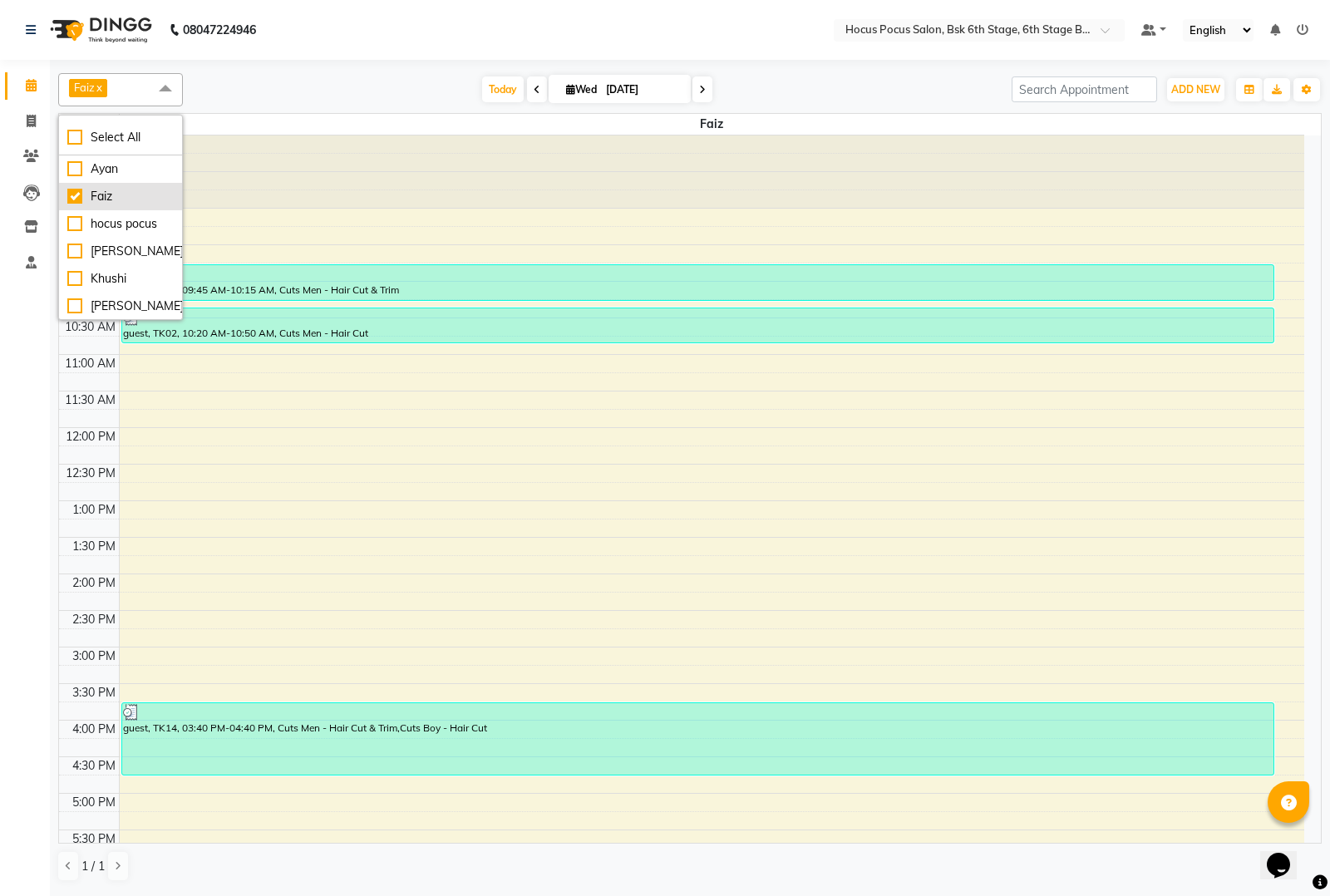
click at [75, 196] on div "Faiz" at bounding box center [120, 196] width 107 height 17
checkbox input "false"
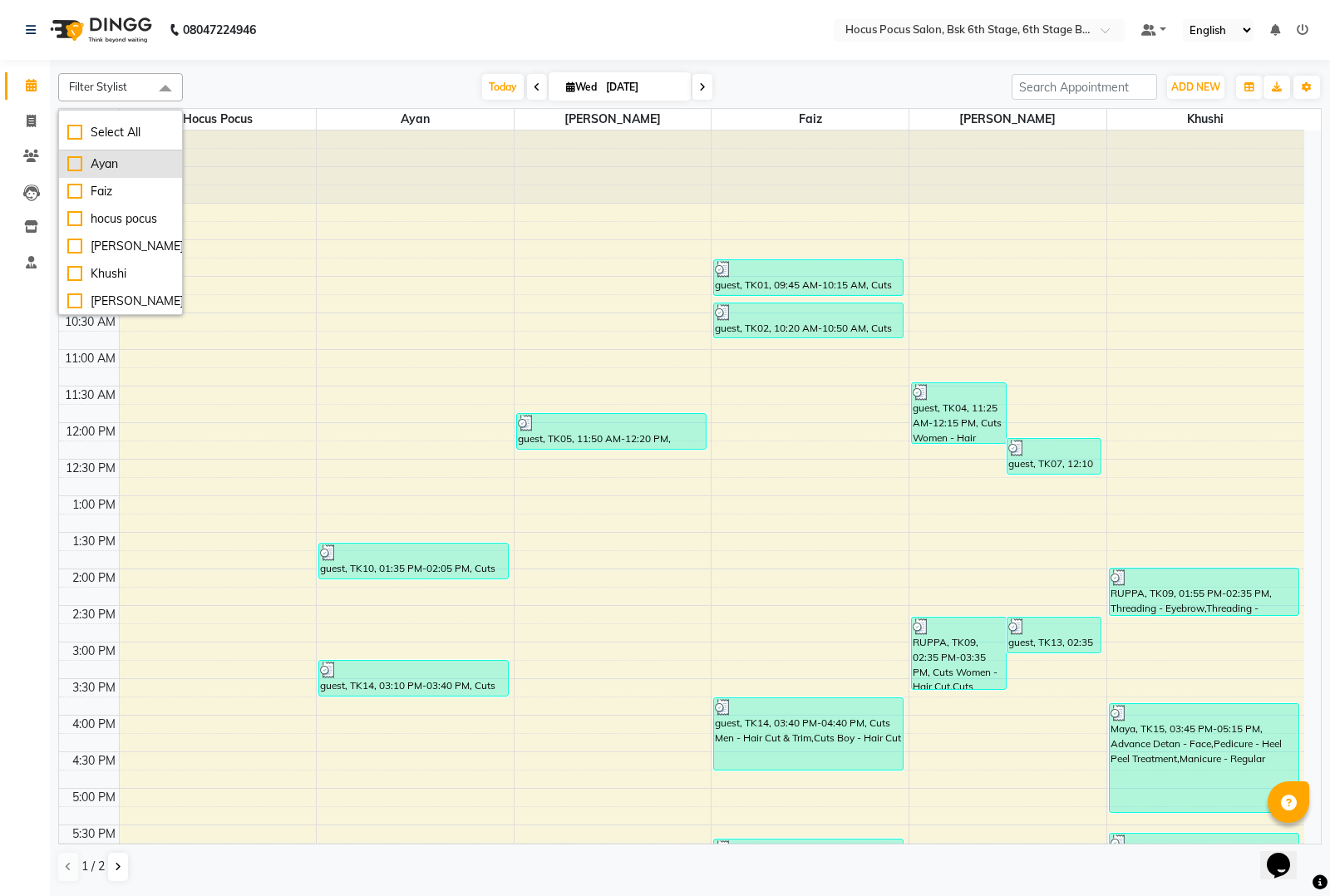
click at [75, 163] on div "Ayan" at bounding box center [120, 164] width 107 height 17
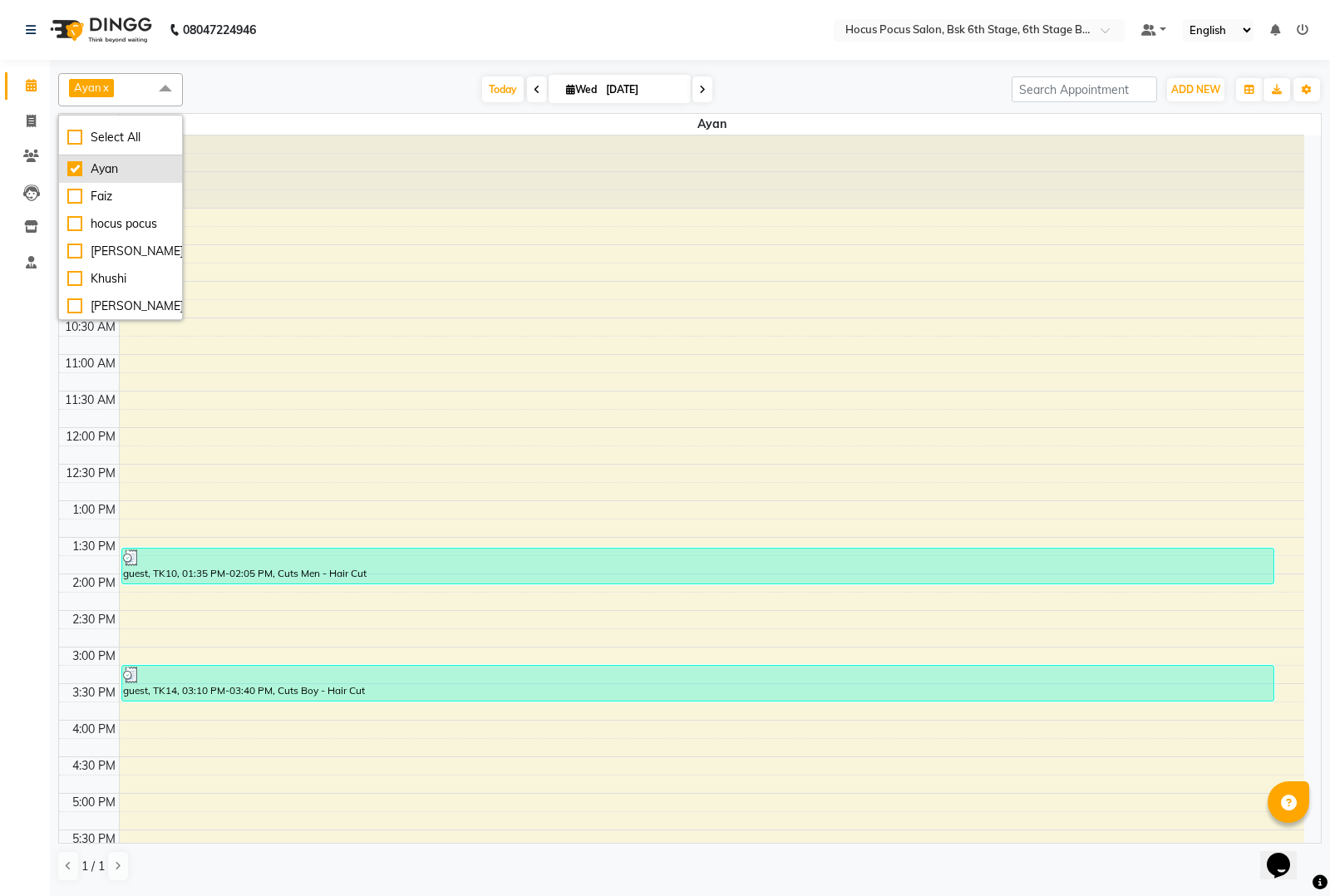
click at [75, 168] on div "Ayan" at bounding box center [120, 168] width 107 height 17
checkbox input "false"
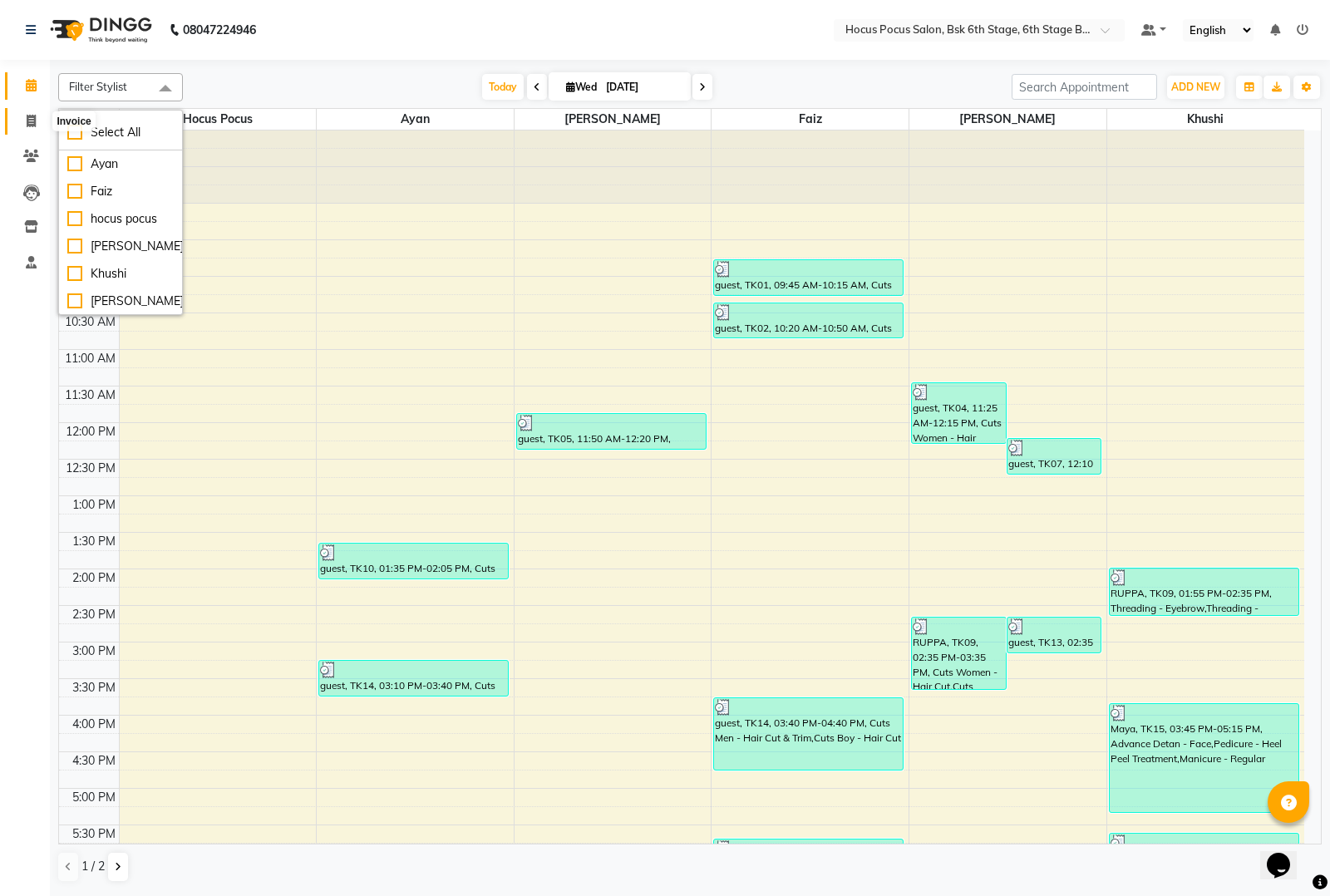
click at [30, 115] on icon at bounding box center [31, 121] width 9 height 13
select select "service"
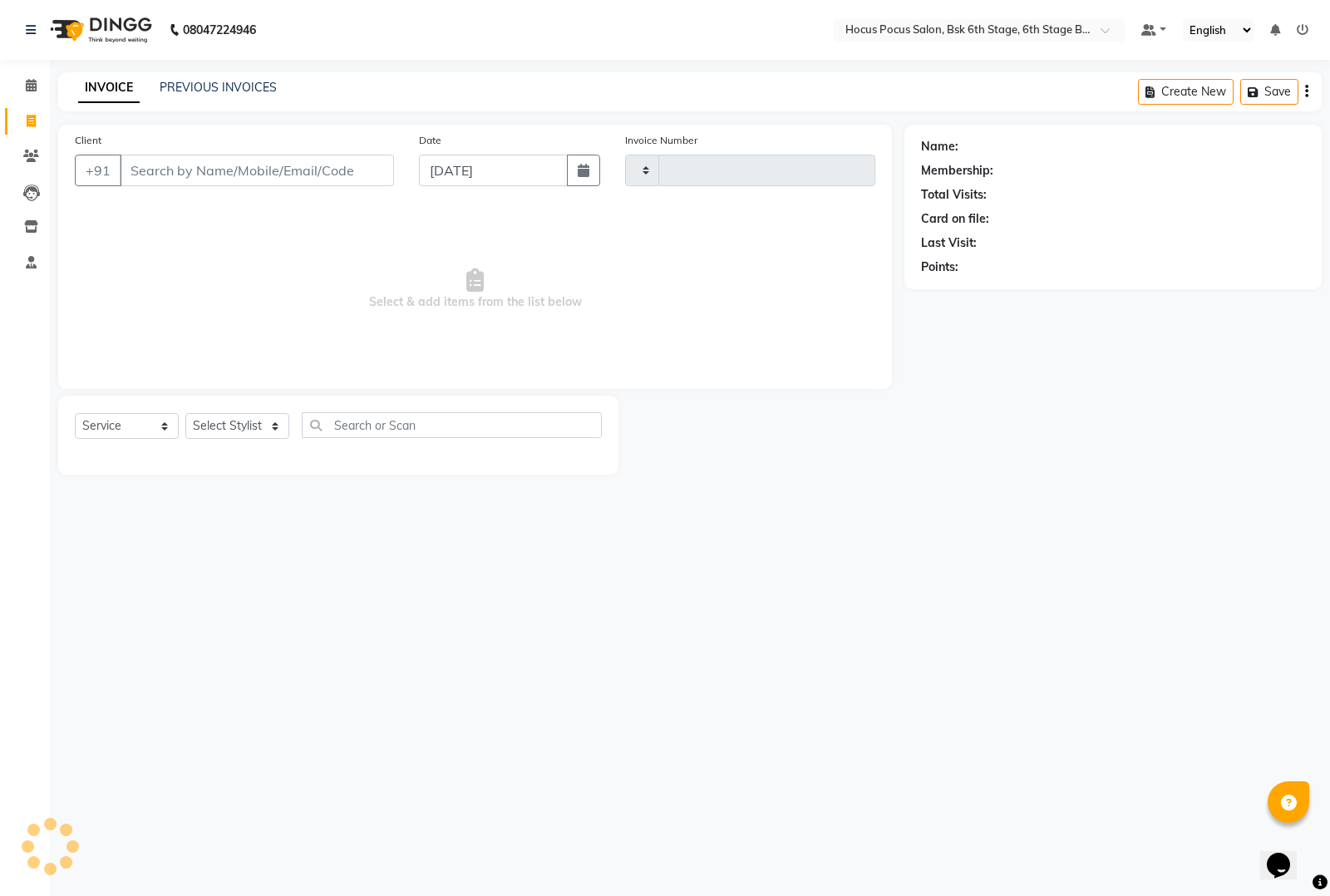
type input "3523"
select select "5242"
click at [288, 172] on input "Client" at bounding box center [257, 170] width 274 height 31
click at [224, 80] on link "PREVIOUS INVOICES" at bounding box center [217, 87] width 117 height 15
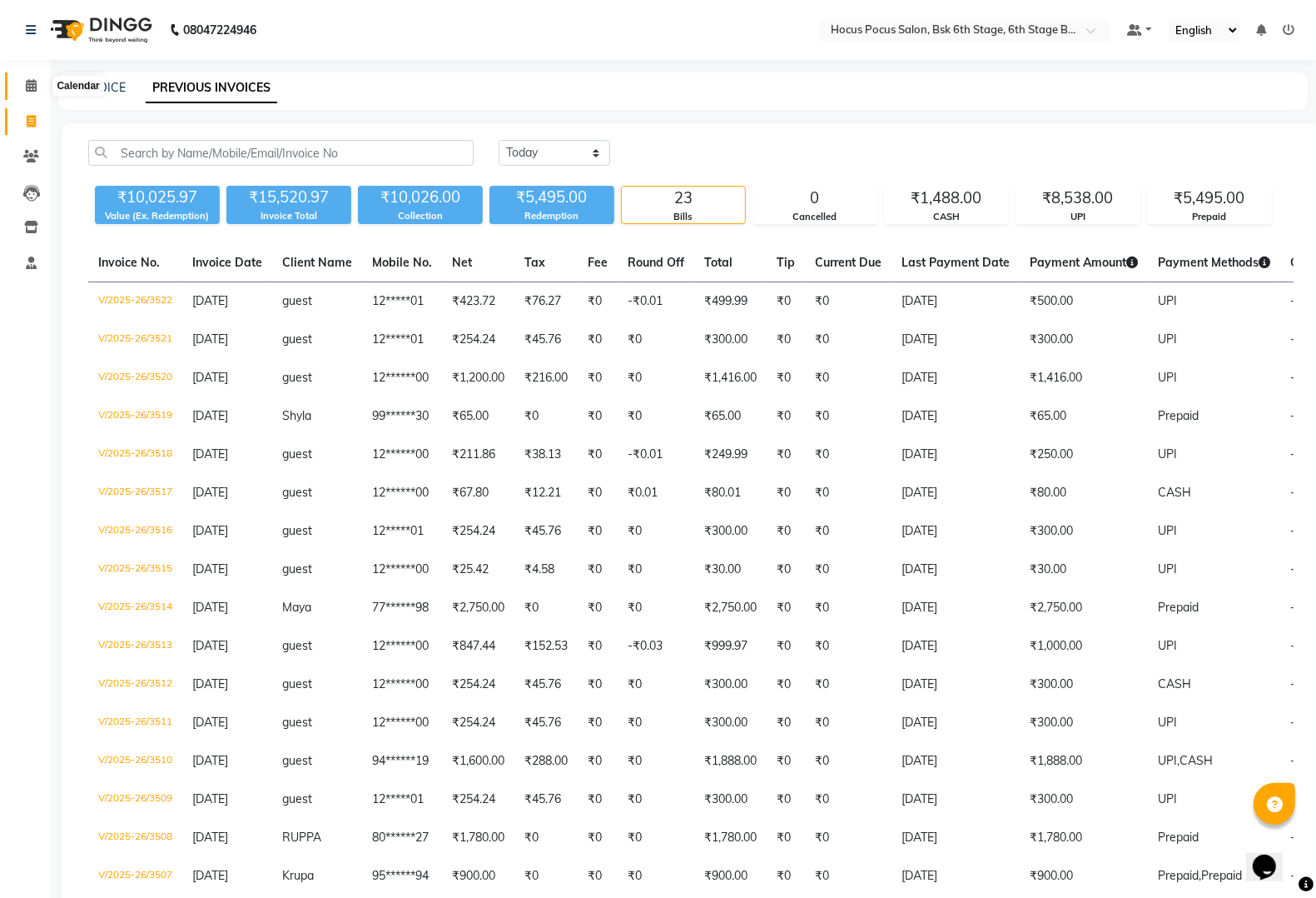
click at [35, 94] on span at bounding box center [31, 86] width 29 height 19
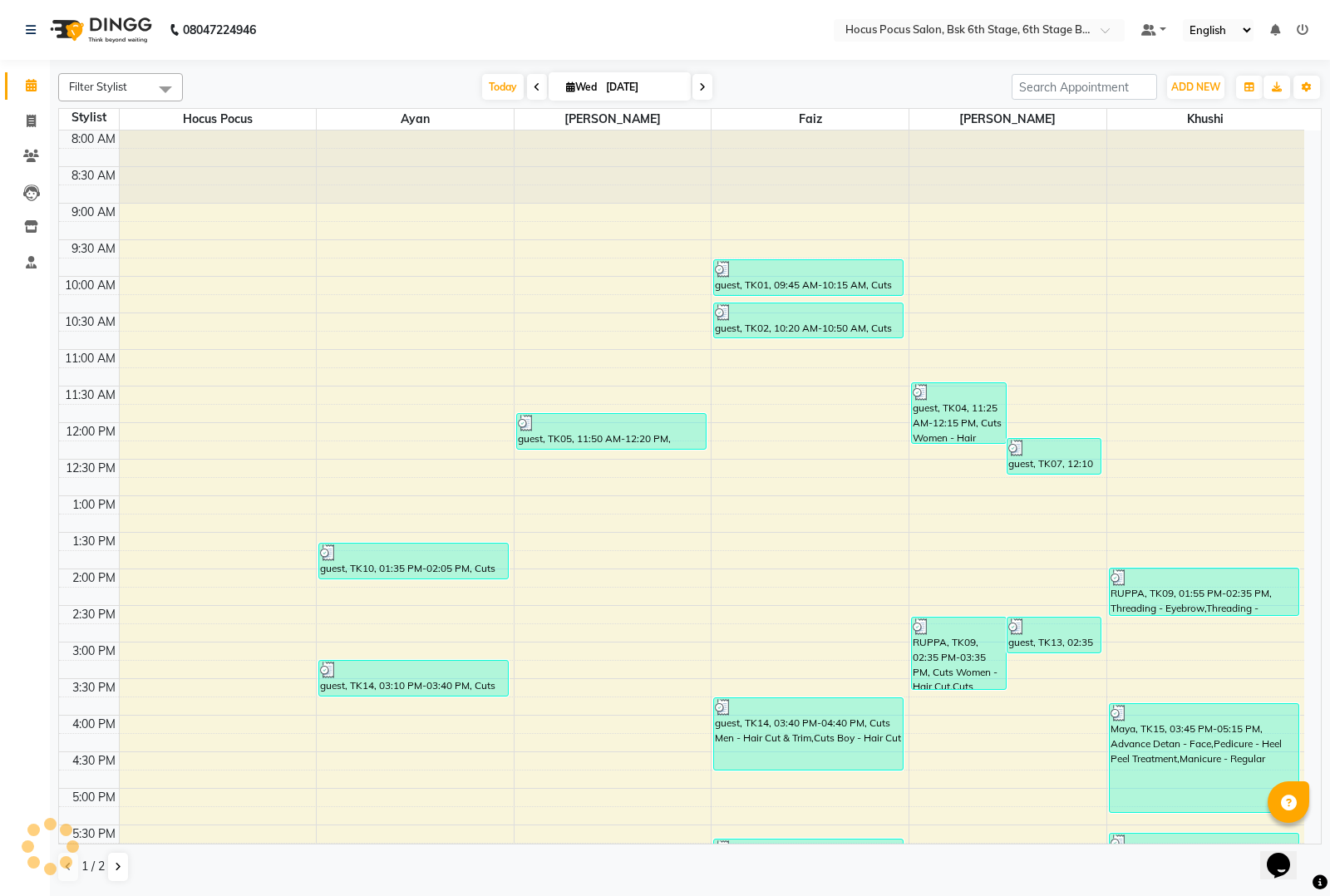
click at [163, 88] on span at bounding box center [166, 89] width 33 height 31
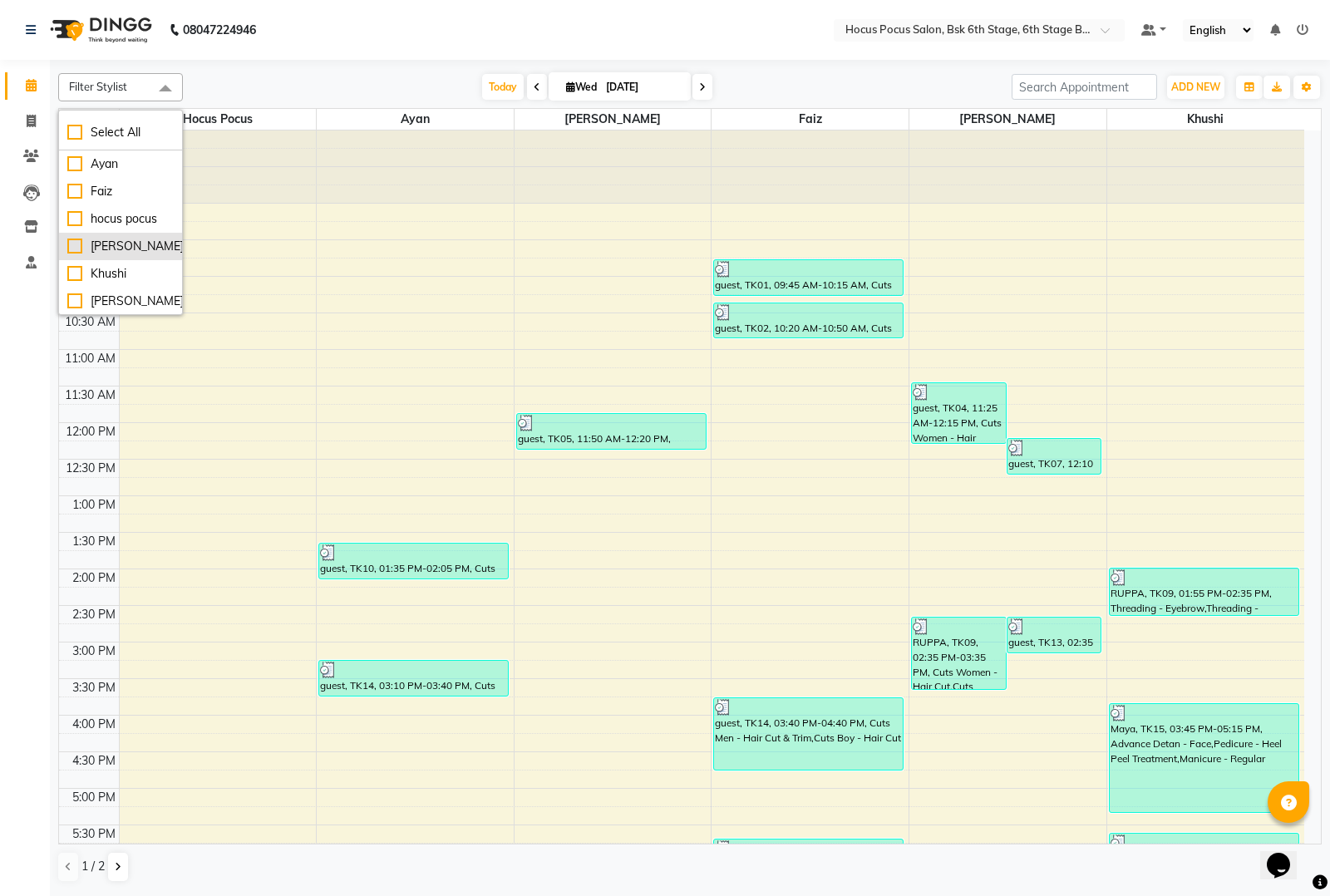
click at [106, 241] on div "[PERSON_NAME]" at bounding box center [120, 246] width 107 height 17
checkbox input "true"
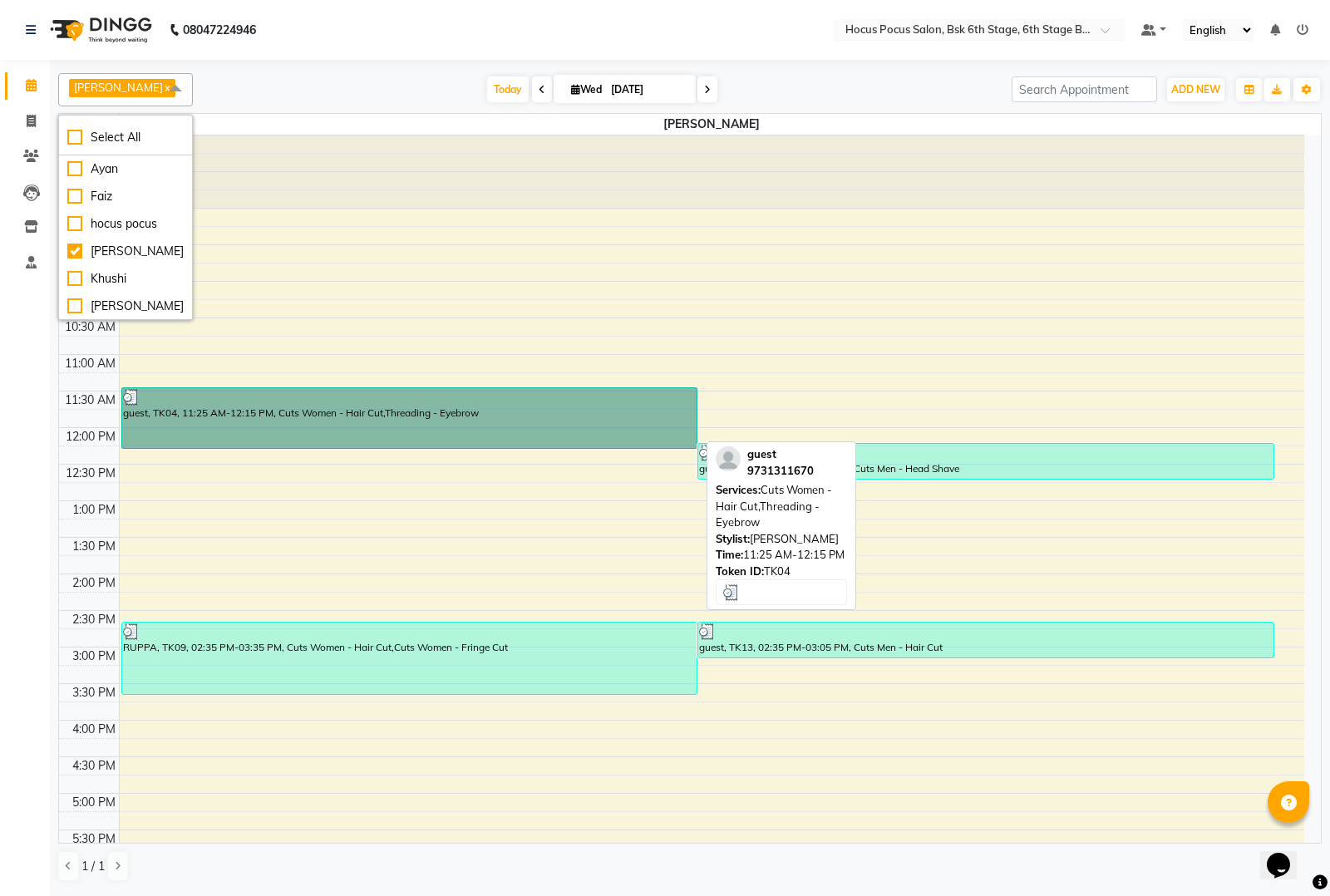
drag, startPoint x: 362, startPoint y: 418, endPoint x: 335, endPoint y: 399, distance: 33.0
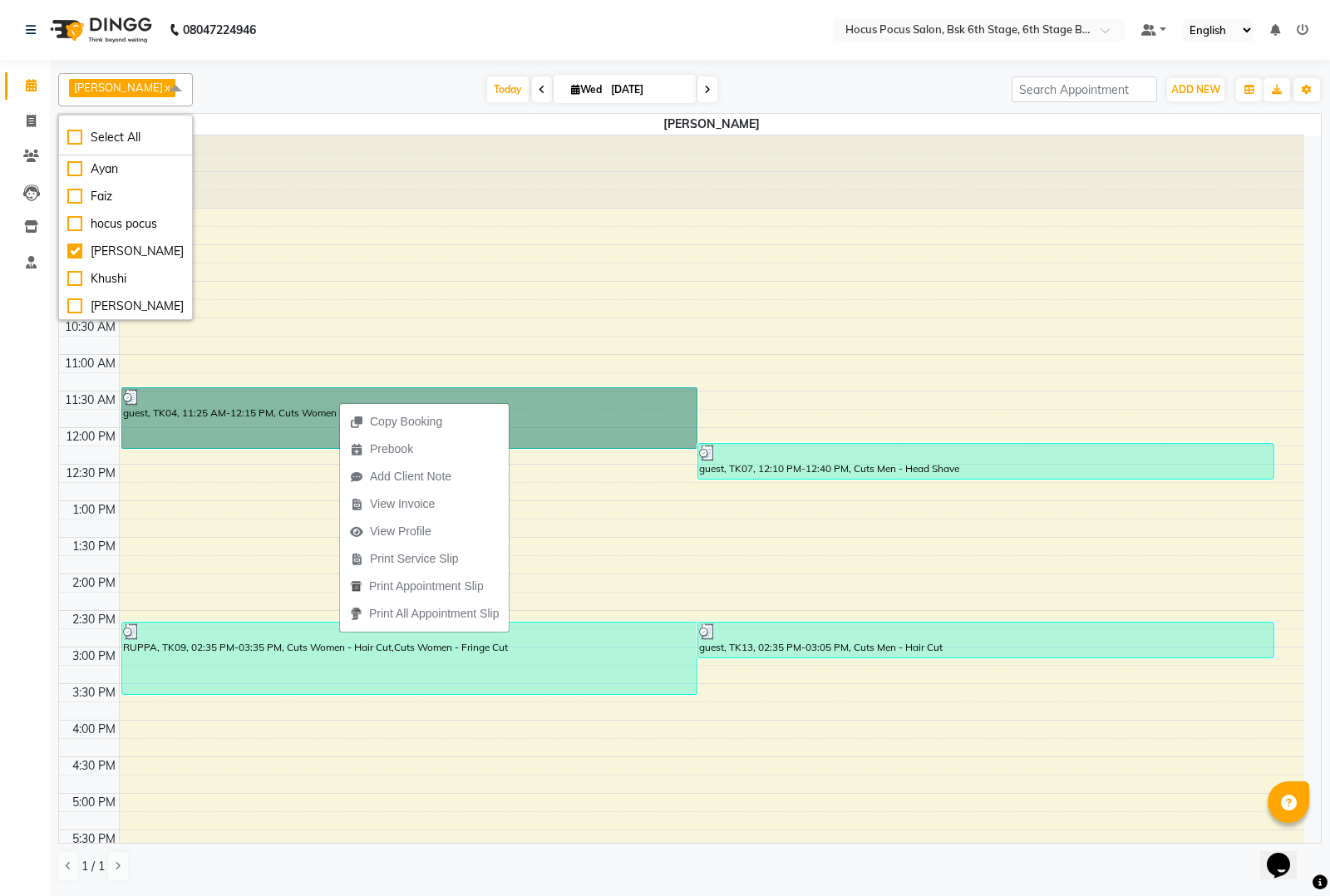
click at [375, 299] on div "8:00 AM 8:30 AM 9:00 AM 9:30 AM 10:00 AM 10:30 AM 11:00 AM 11:30 AM 12:00 PM 12…" at bounding box center [681, 610] width 1244 height 950
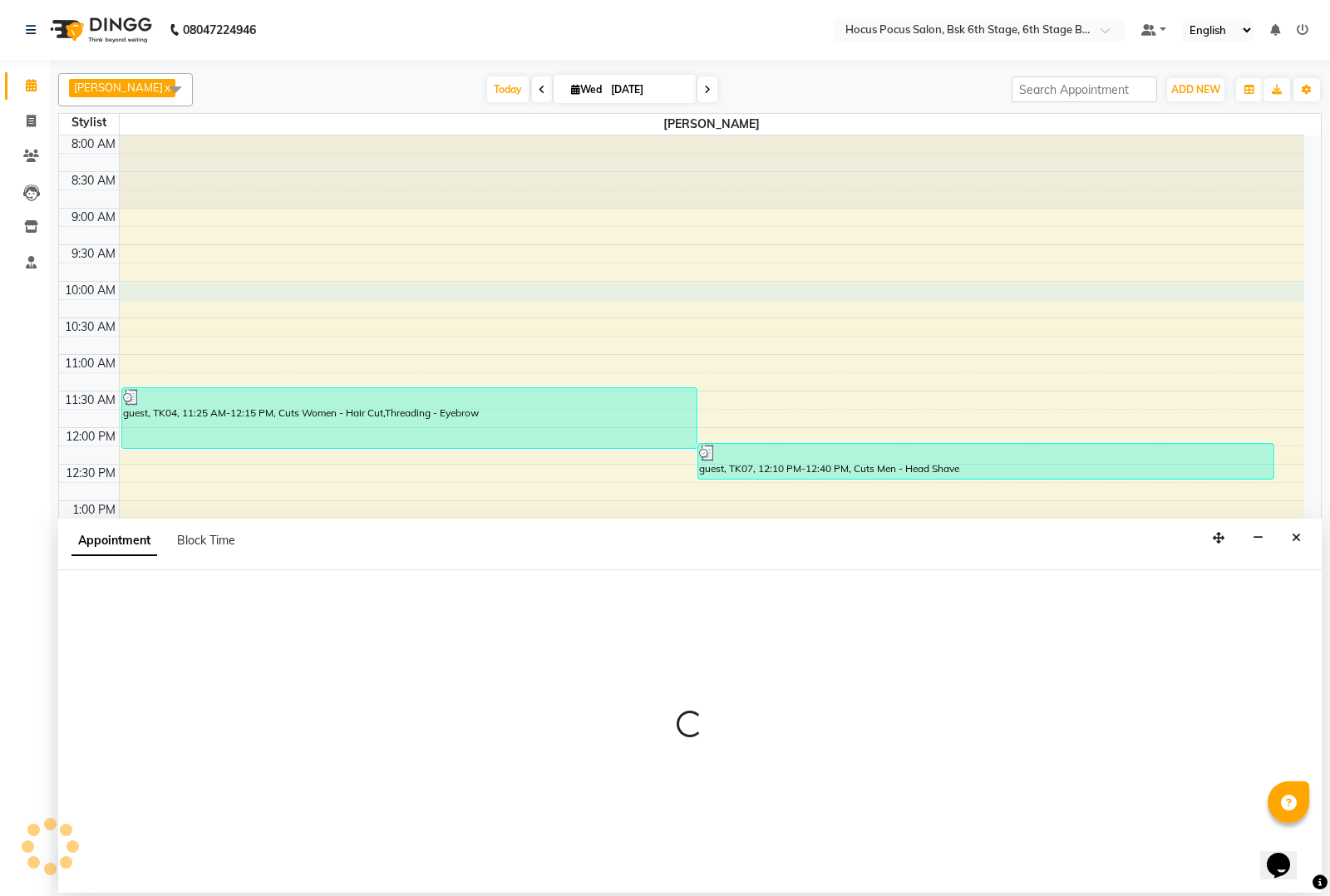
select select "87767"
select select "600"
select select "tentative"
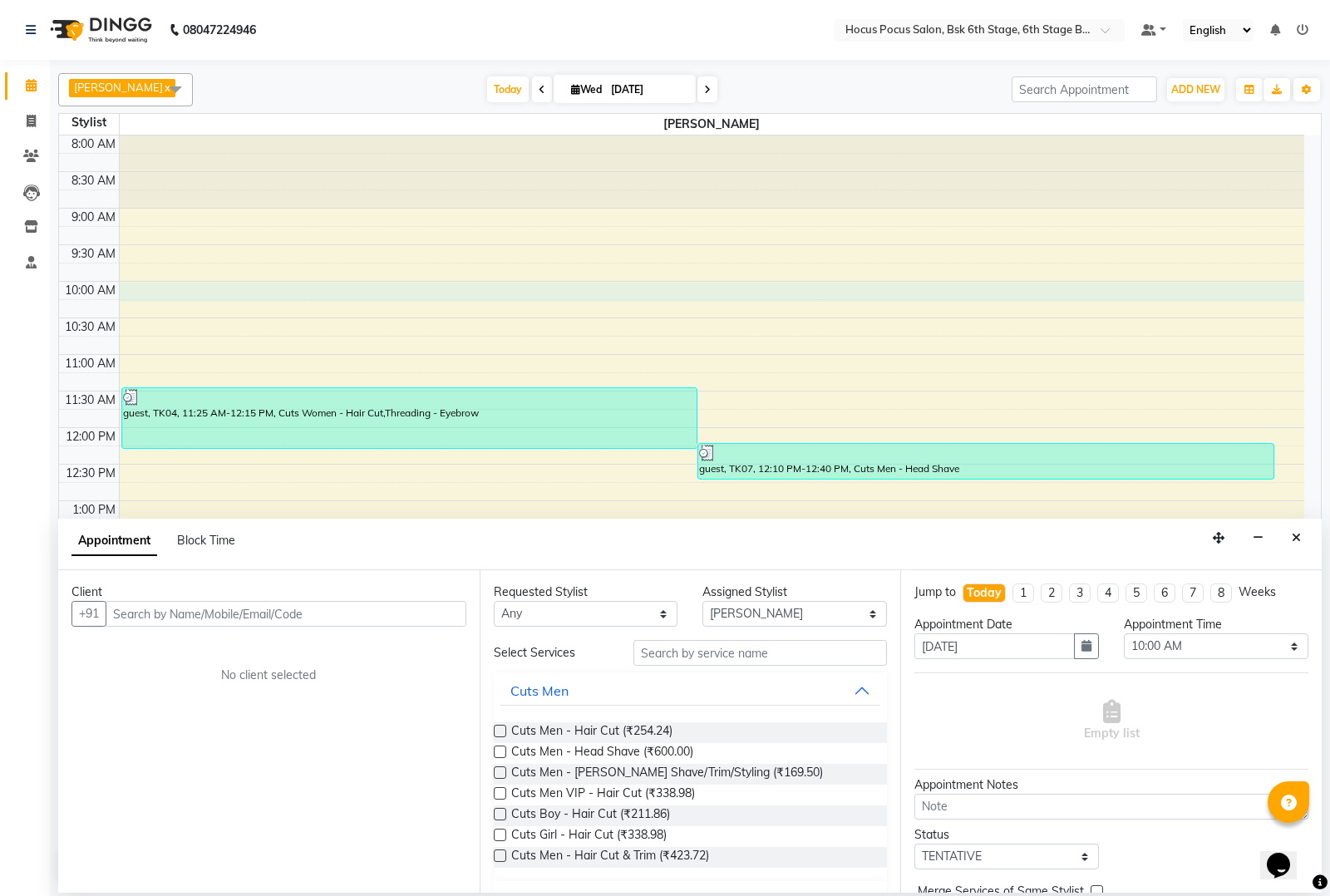
click at [163, 83] on link "x" at bounding box center [166, 87] width 7 height 13
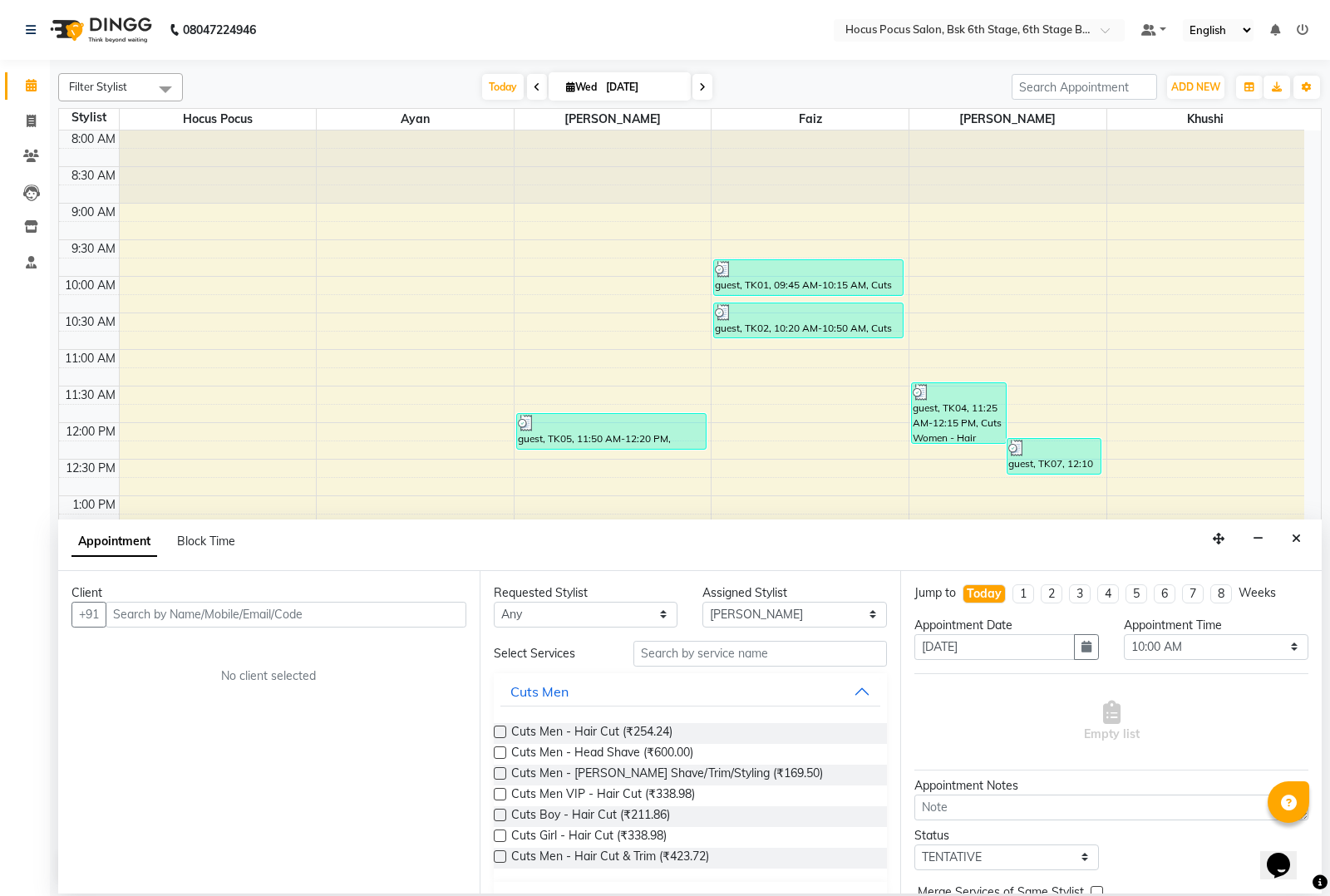
click at [163, 86] on span at bounding box center [166, 89] width 33 height 31
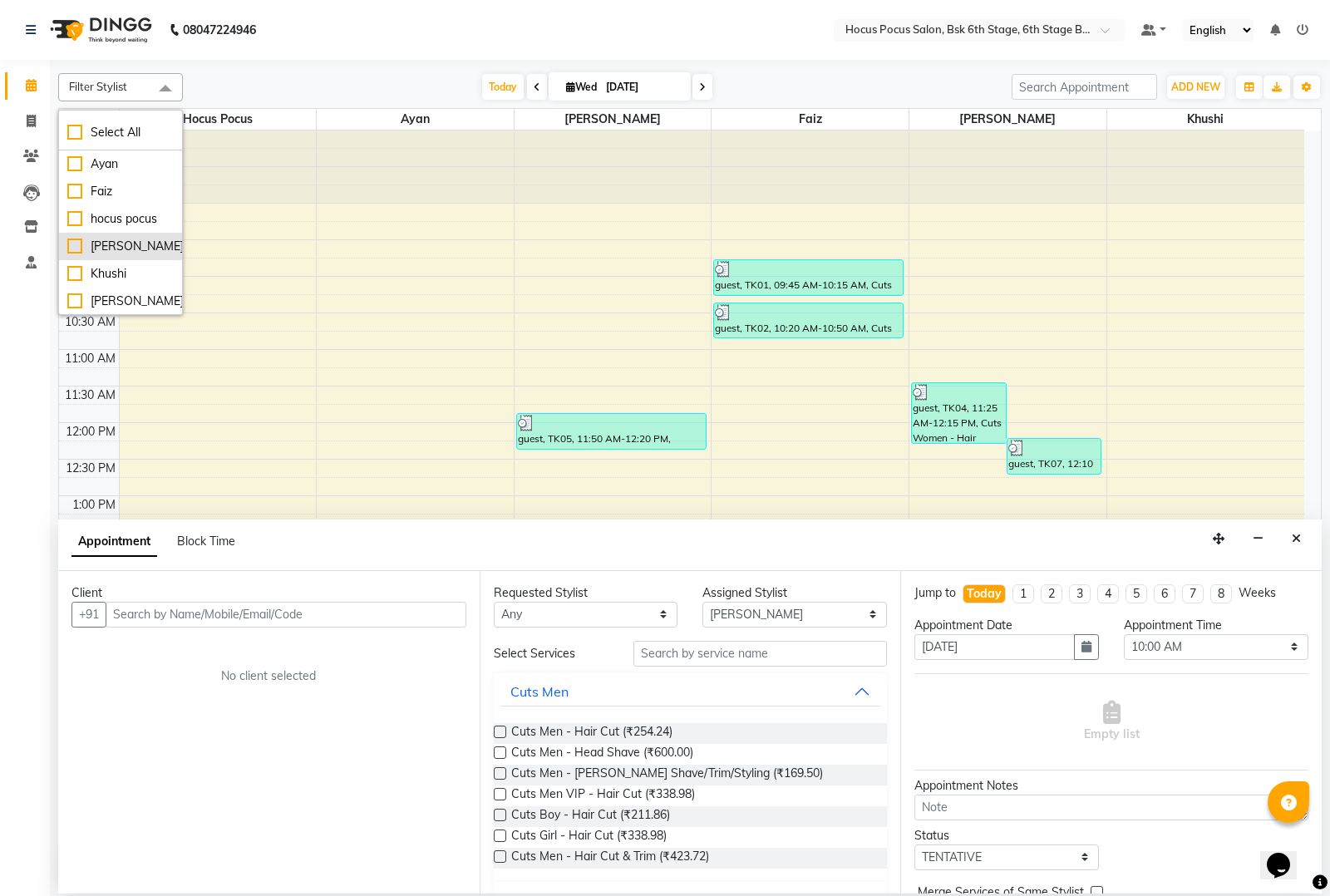
click at [102, 247] on div "[PERSON_NAME]" at bounding box center [120, 246] width 107 height 17
checkbox input "true"
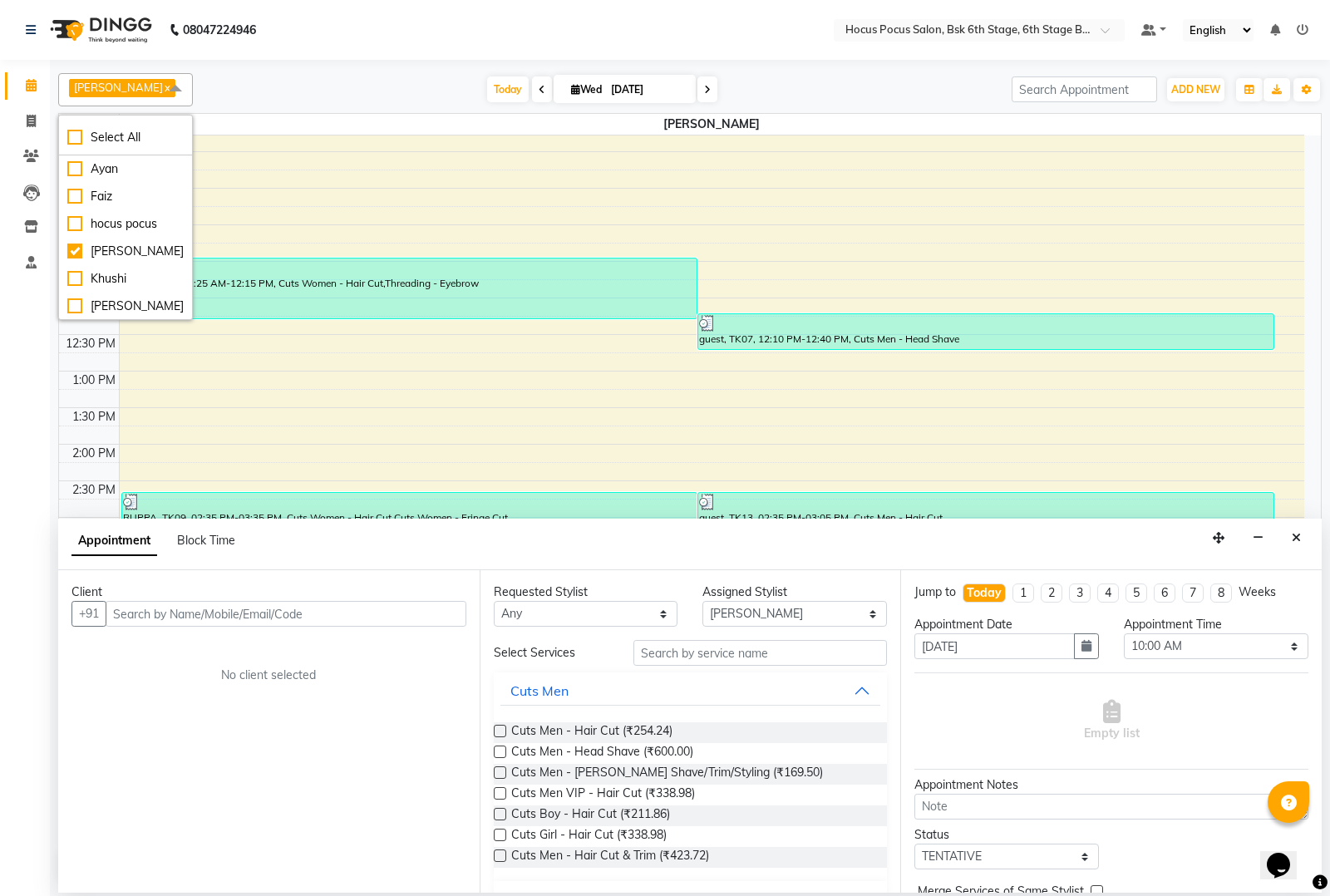
scroll to position [254, 0]
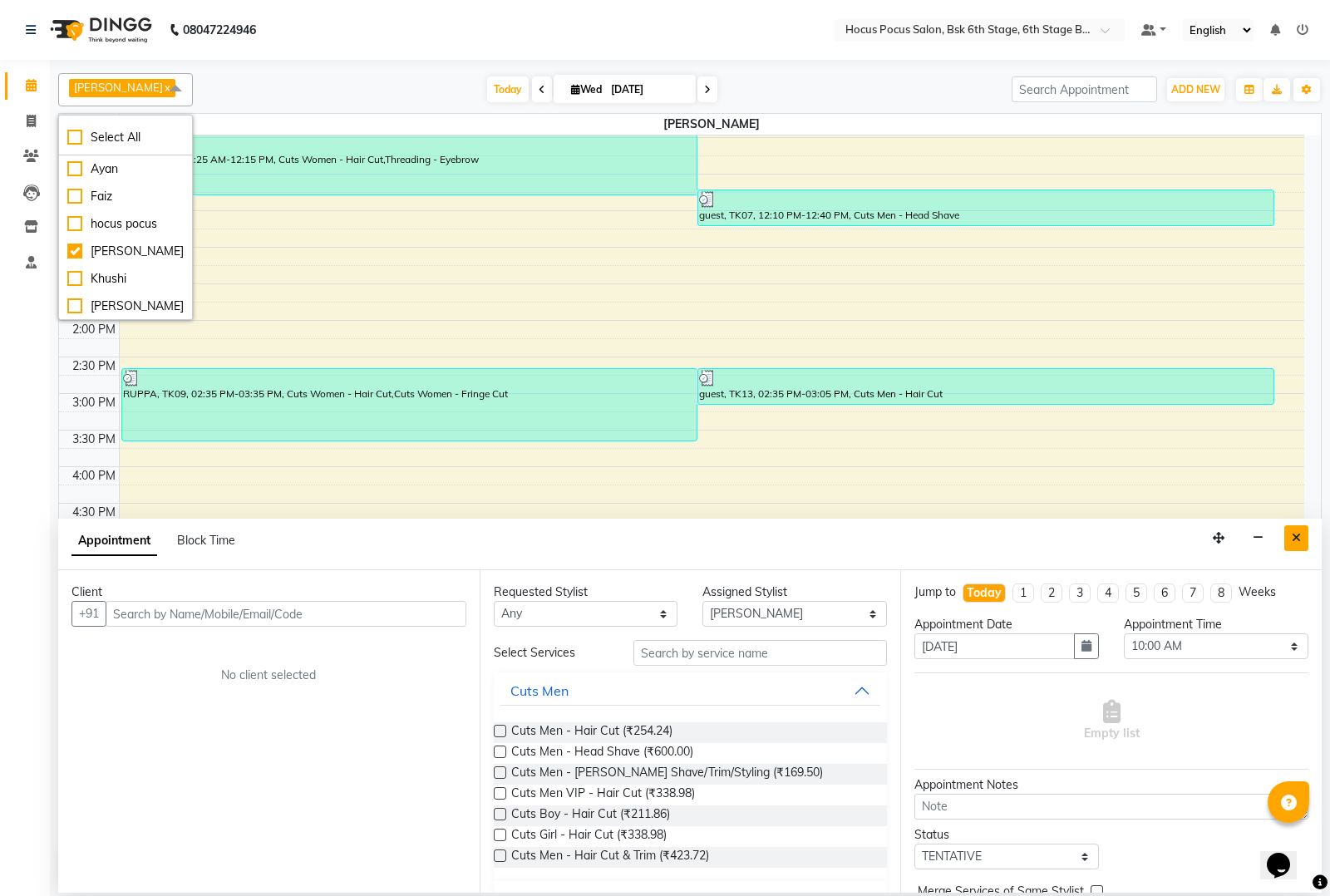
click at [1298, 532] on button "Close" at bounding box center [1296, 538] width 24 height 26
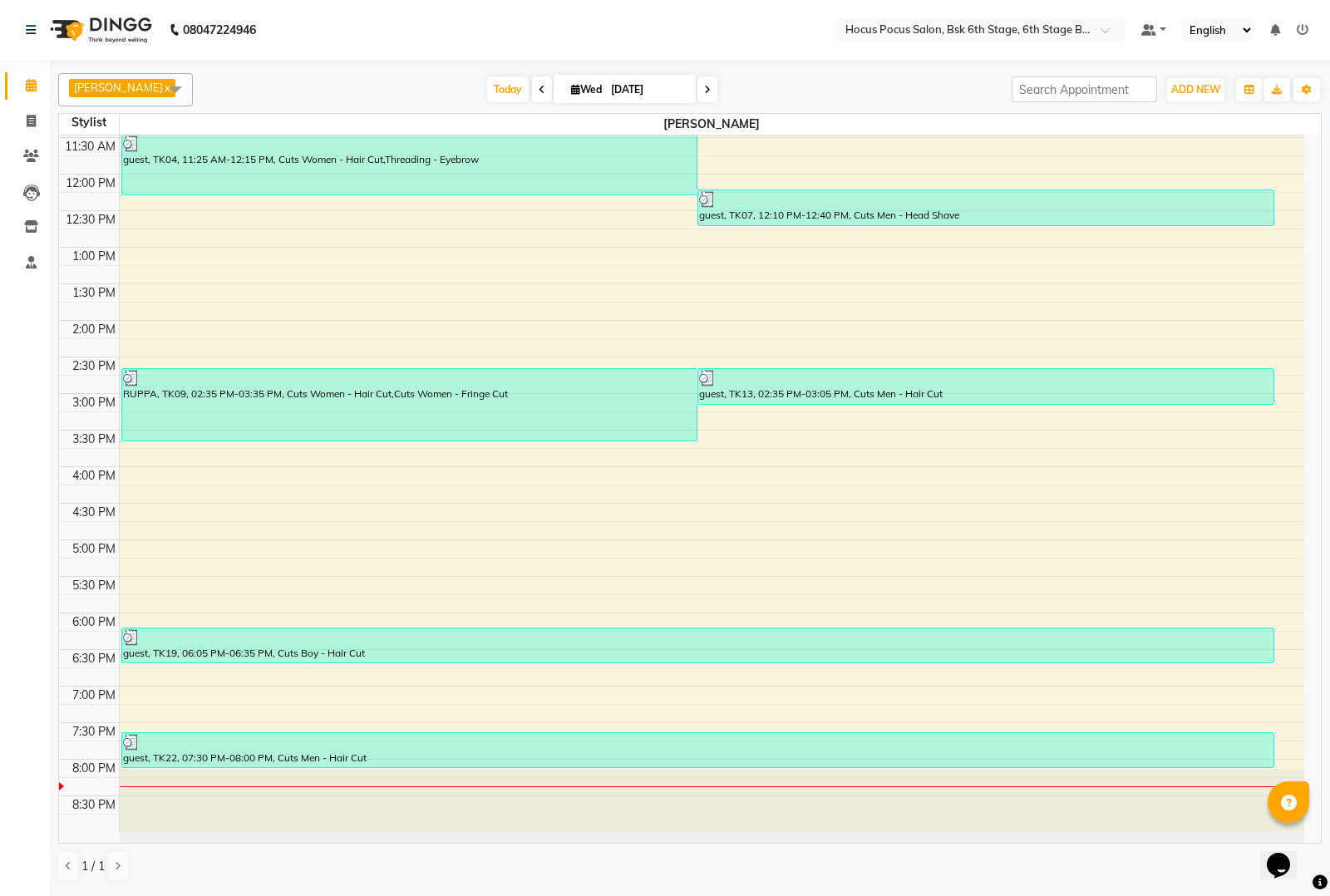
click at [163, 89] on link "x" at bounding box center [166, 87] width 7 height 13
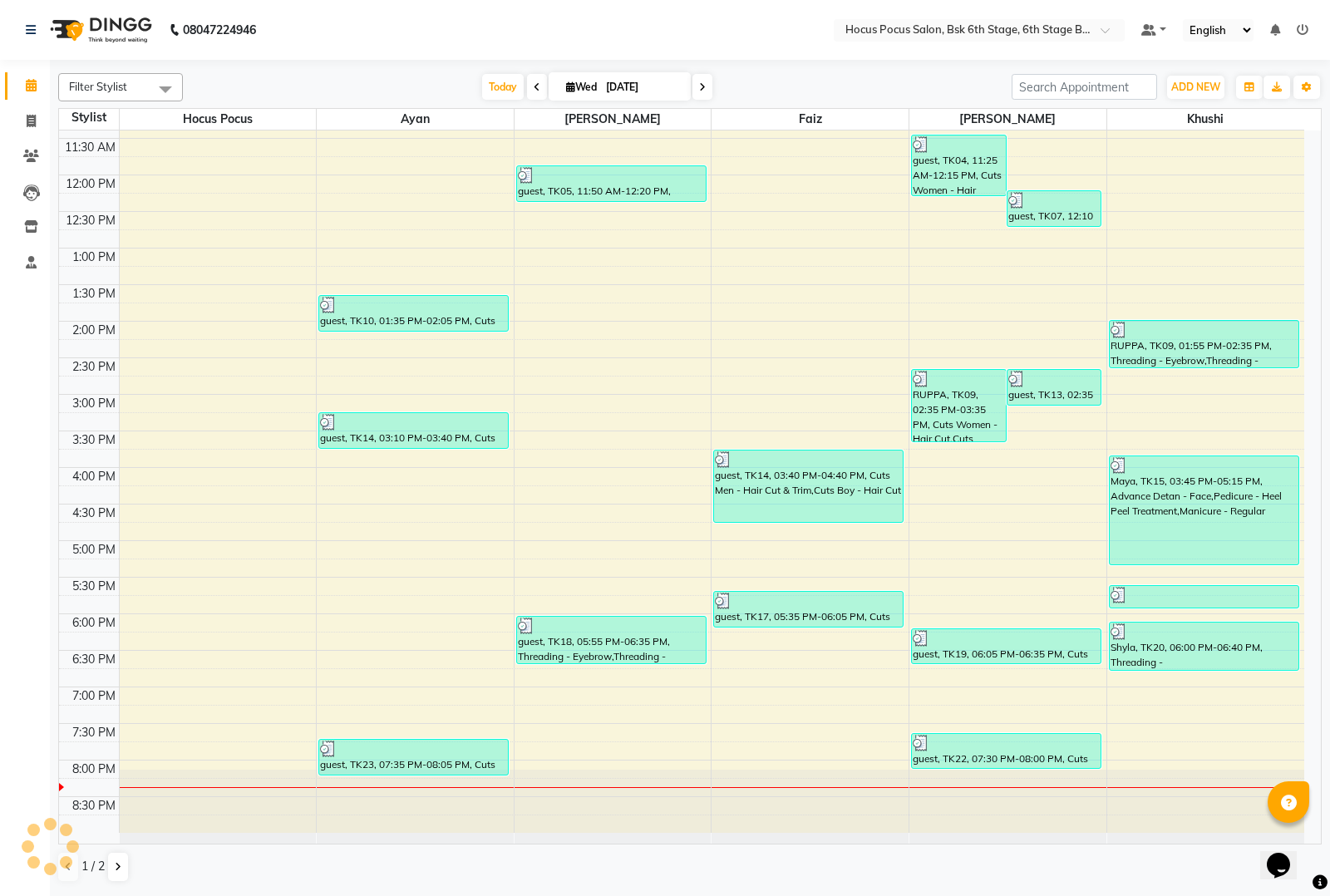
scroll to position [247, 0]
click at [30, 122] on icon at bounding box center [31, 121] width 9 height 13
select select "5242"
select select "service"
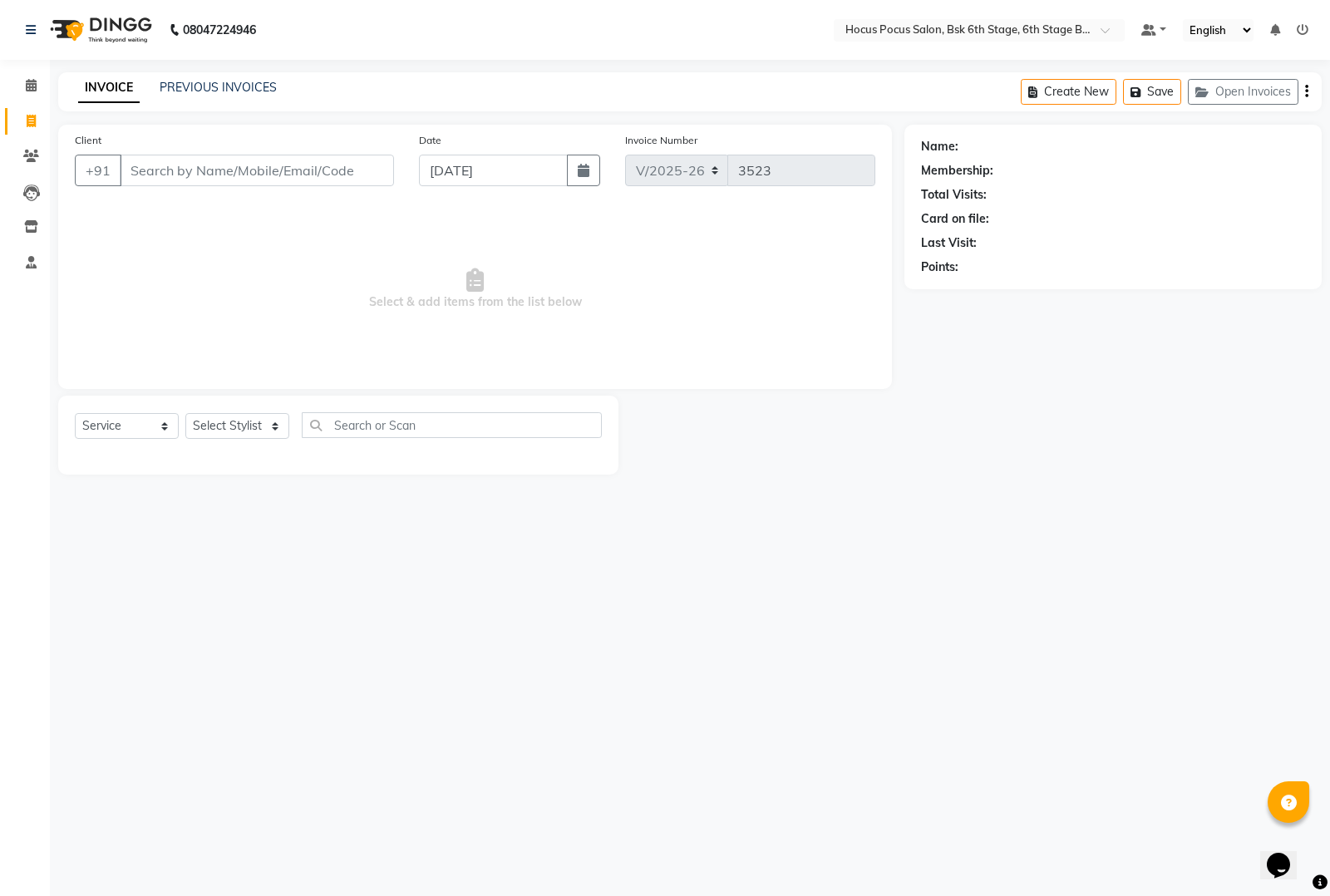
click at [361, 165] on input "Client" at bounding box center [257, 170] width 274 height 31
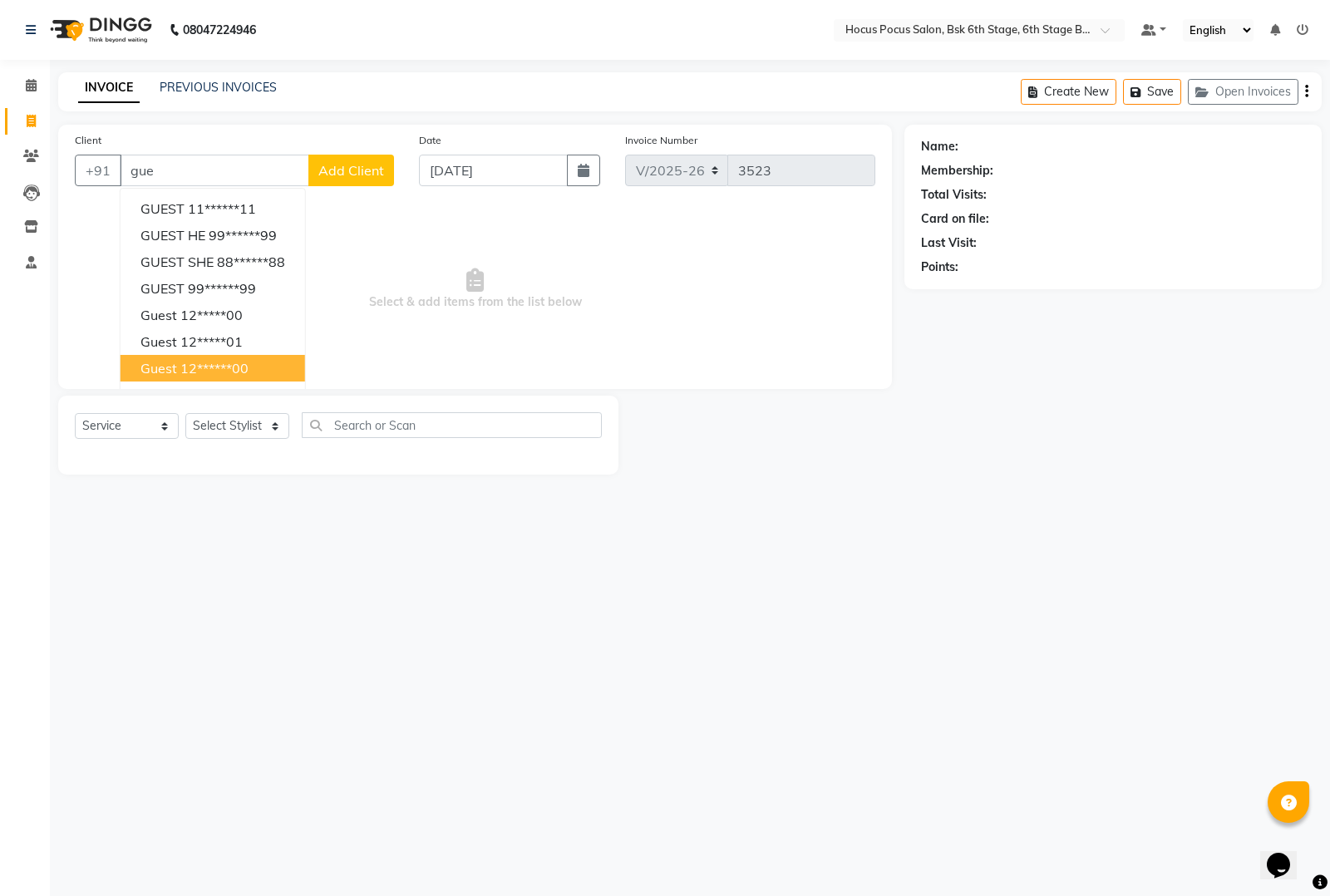
click at [237, 358] on button "guest 12******00" at bounding box center [212, 368] width 185 height 27
type input "12******00"
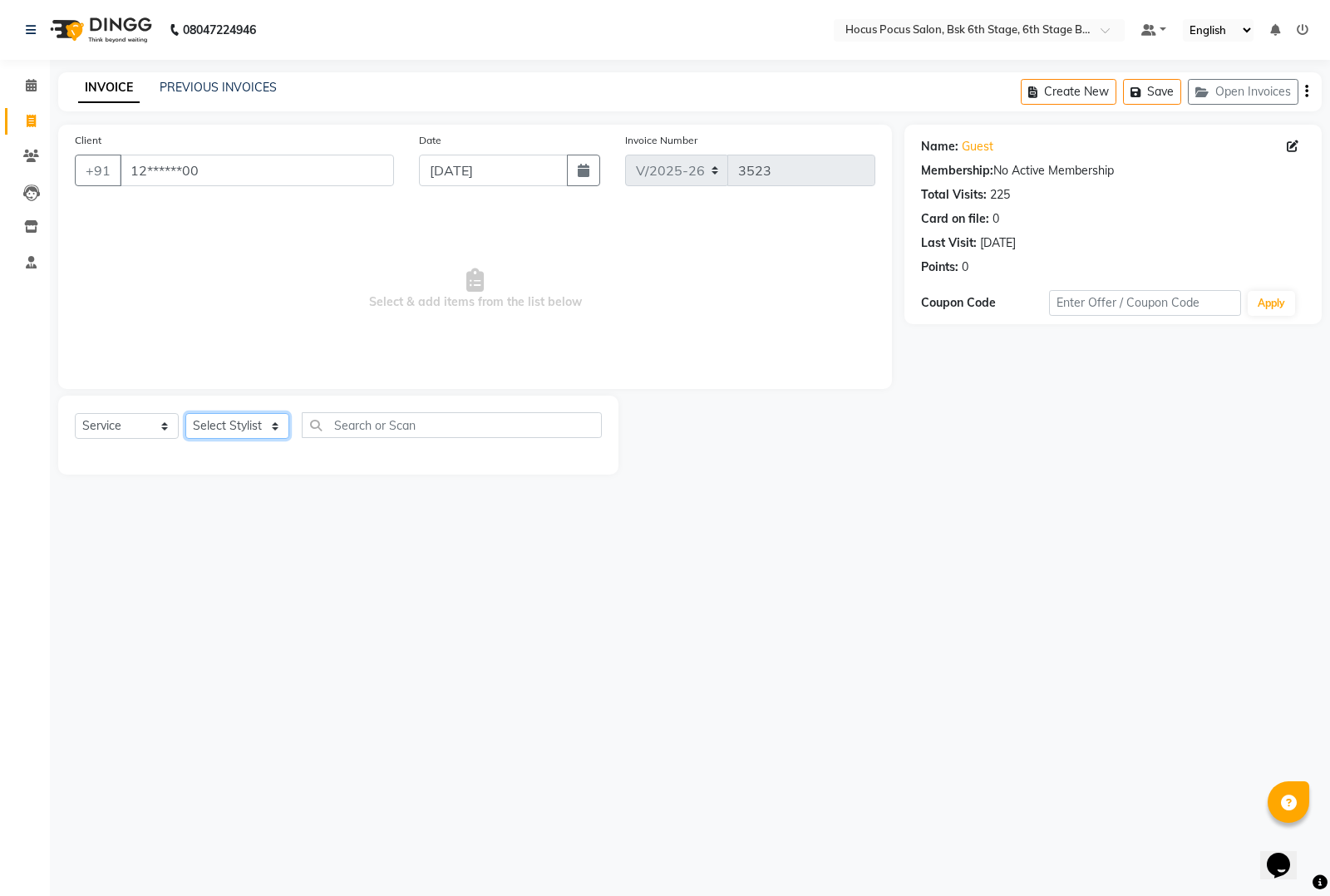
click at [258, 424] on select "Select Stylist [PERSON_NAME] hocus pocus [PERSON_NAME] [PERSON_NAME] [PERSON_NA…" at bounding box center [236, 426] width 104 height 26
select select "78947"
click at [185, 413] on select "Select Stylist [PERSON_NAME] hocus pocus [PERSON_NAME] [PERSON_NAME] [PERSON_NA…" at bounding box center [236, 426] width 104 height 26
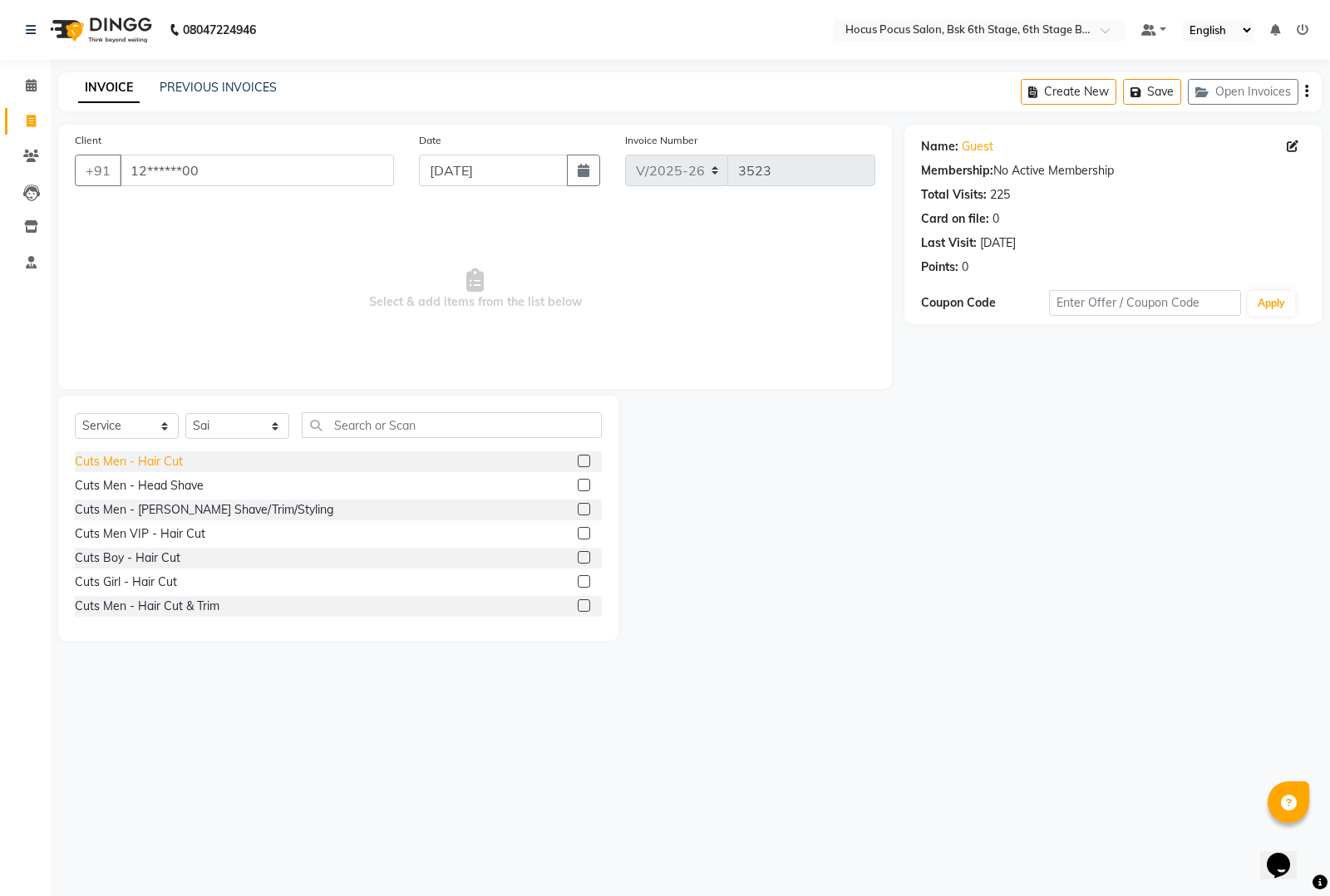
click at [129, 466] on div "Cuts Men - Hair Cut" at bounding box center [128, 461] width 108 height 17
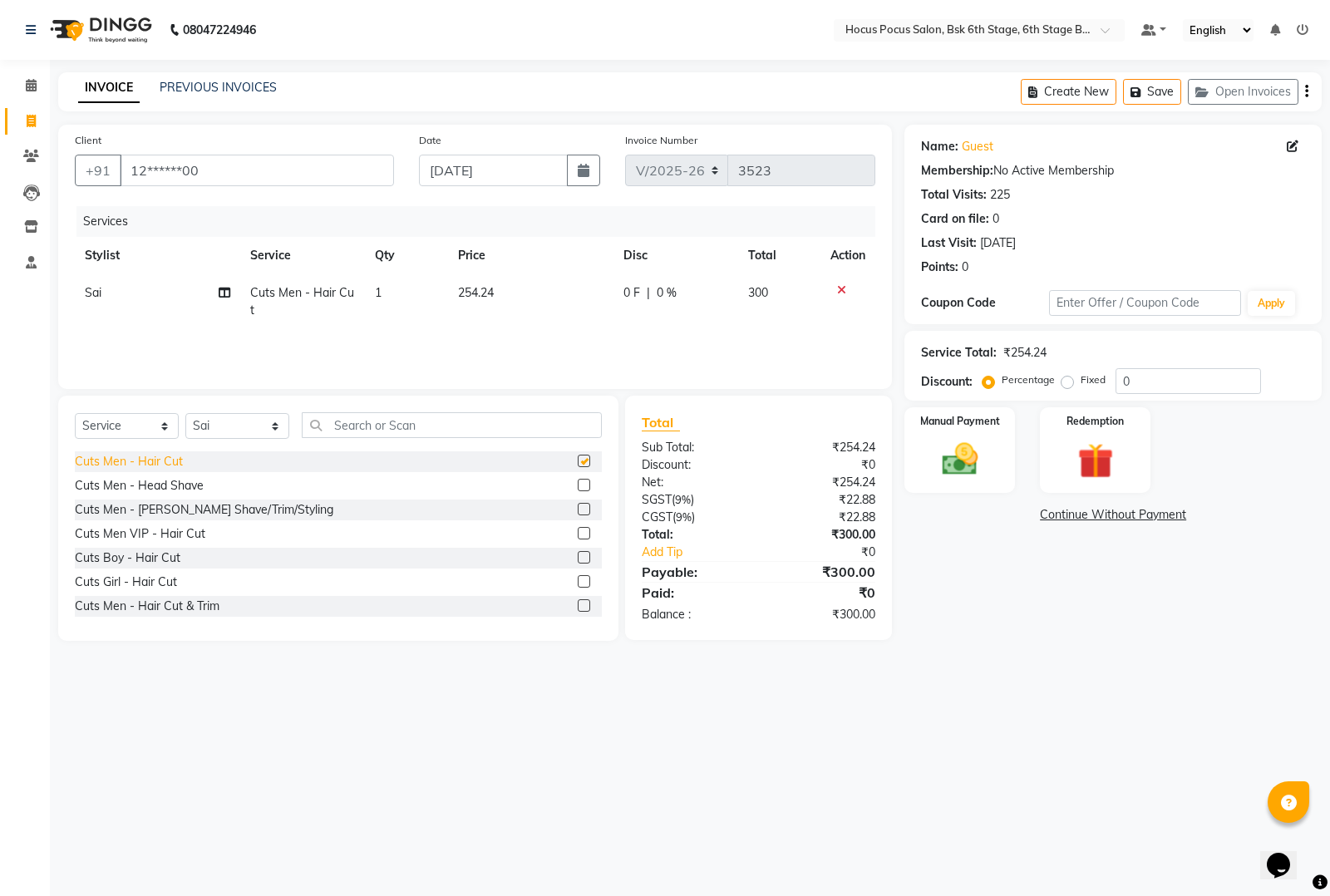
checkbox input "false"
click at [947, 459] on img at bounding box center [959, 459] width 60 height 42
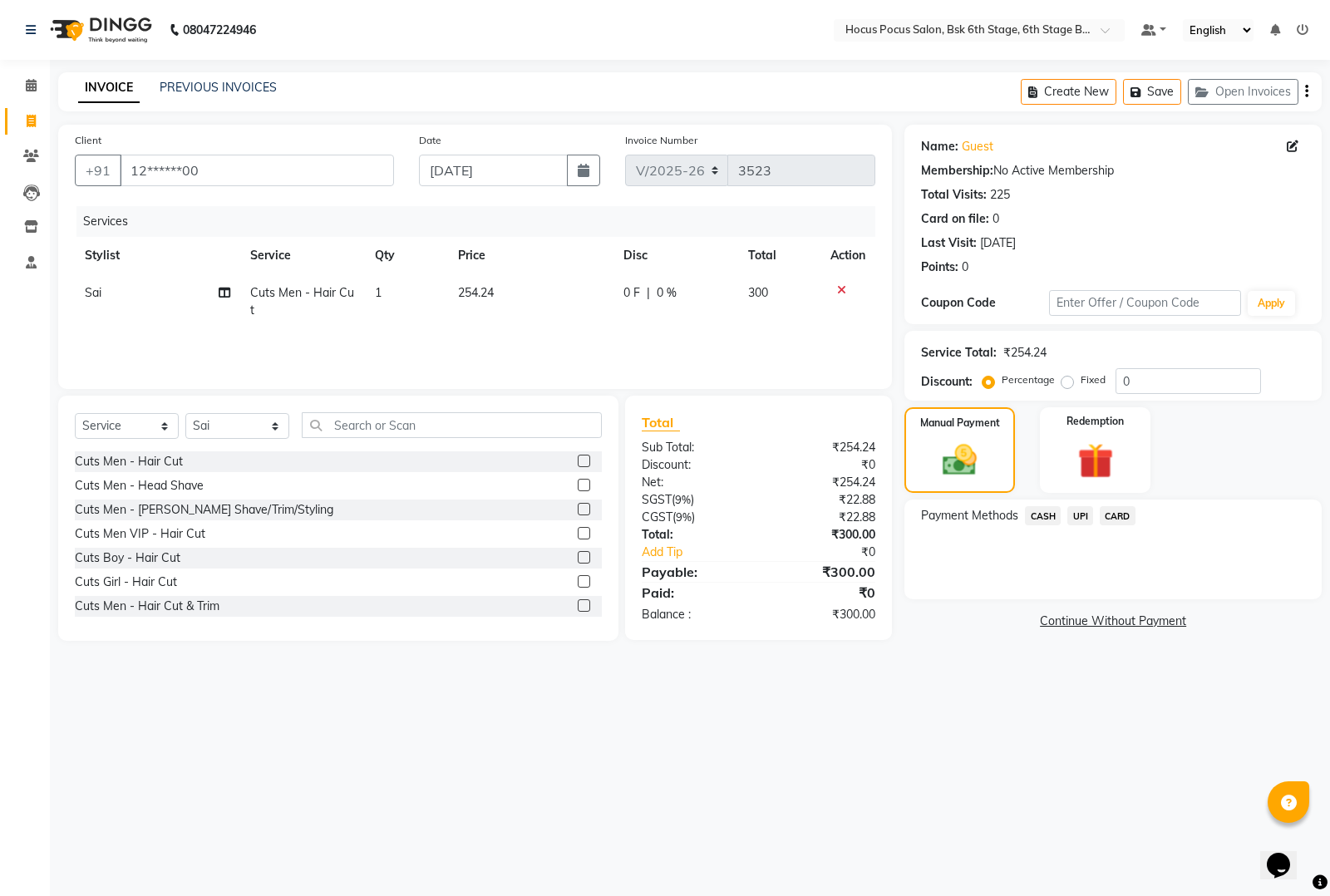
click at [1081, 509] on span "UPI" at bounding box center [1080, 515] width 26 height 19
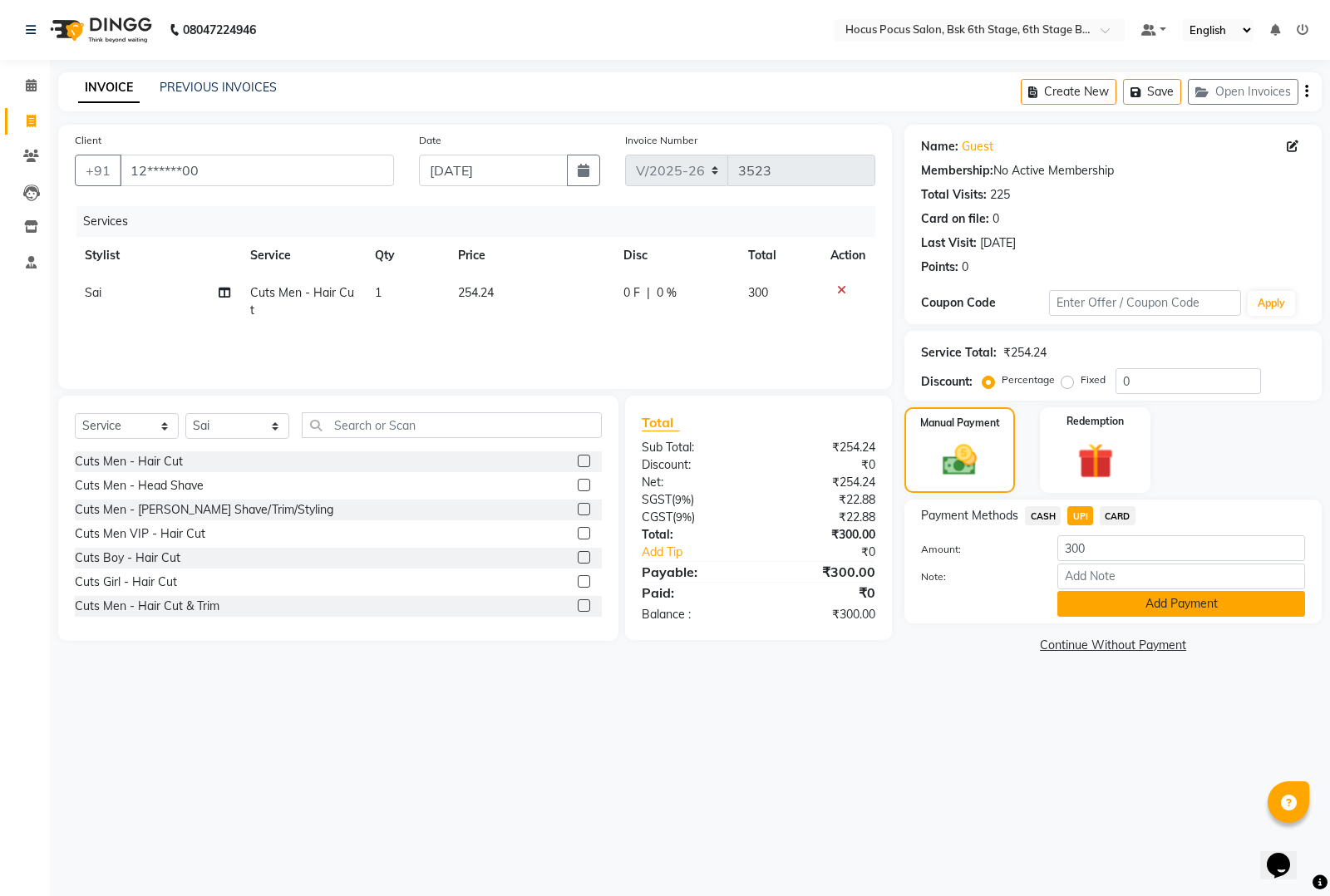
click at [1064, 607] on button "Add Payment" at bounding box center [1180, 603] width 247 height 26
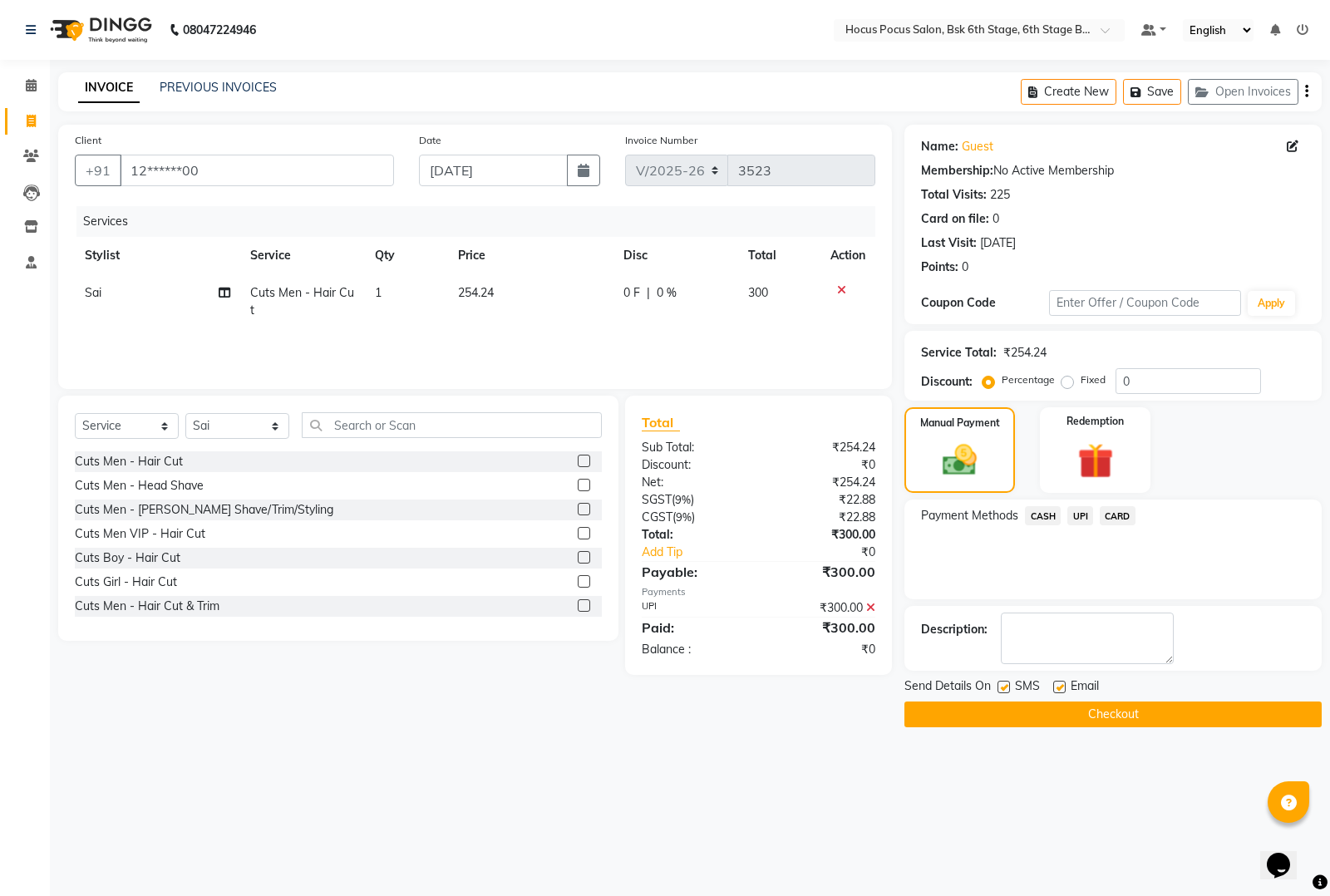
click at [1000, 683] on label at bounding box center [1003, 687] width 13 height 13
click at [1000, 683] on input "checkbox" at bounding box center [1003, 688] width 11 height 11
checkbox input "false"
click at [1016, 710] on button "Checkout" at bounding box center [1113, 715] width 418 height 26
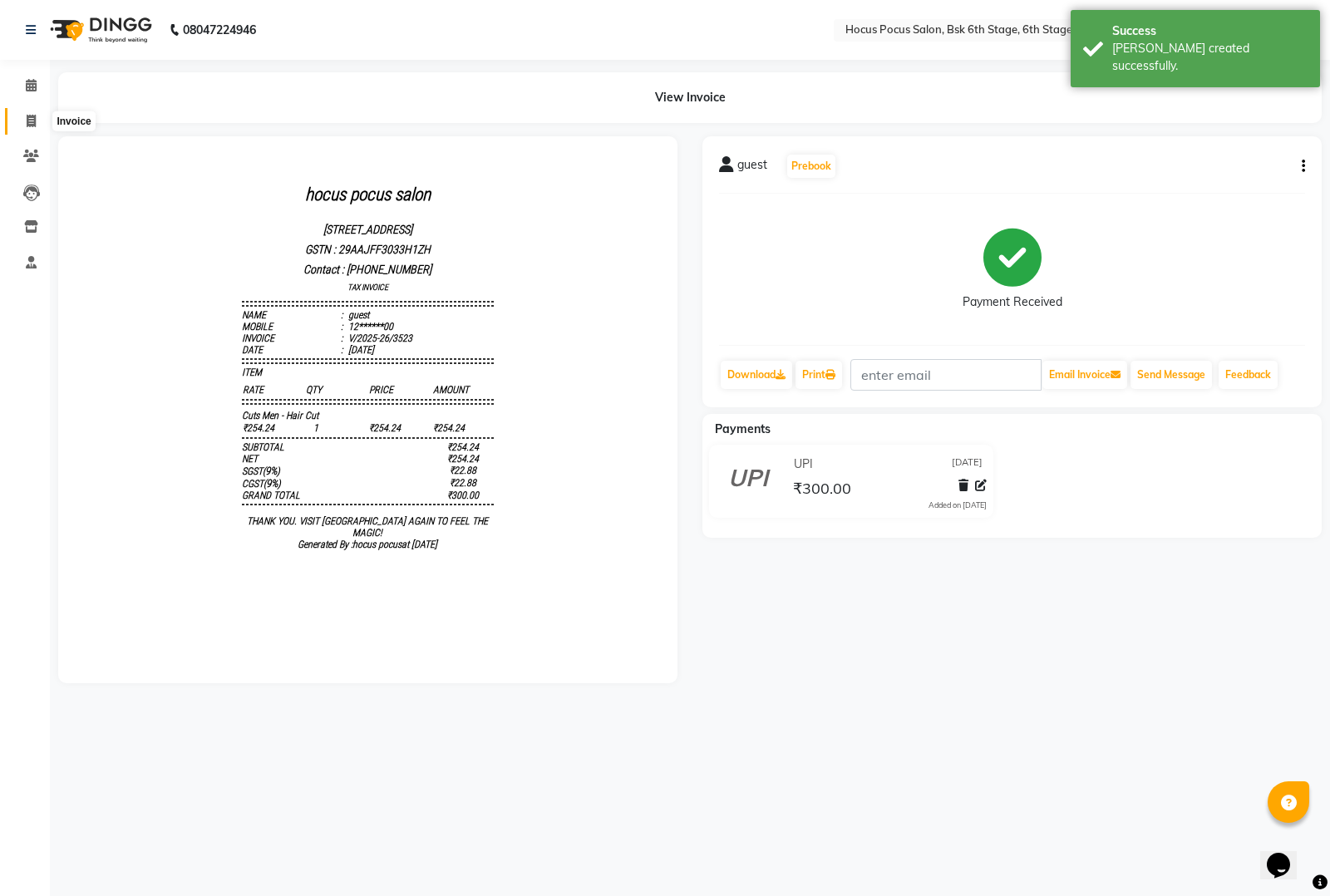
click at [27, 121] on icon at bounding box center [31, 121] width 9 height 13
select select "5242"
select select "service"
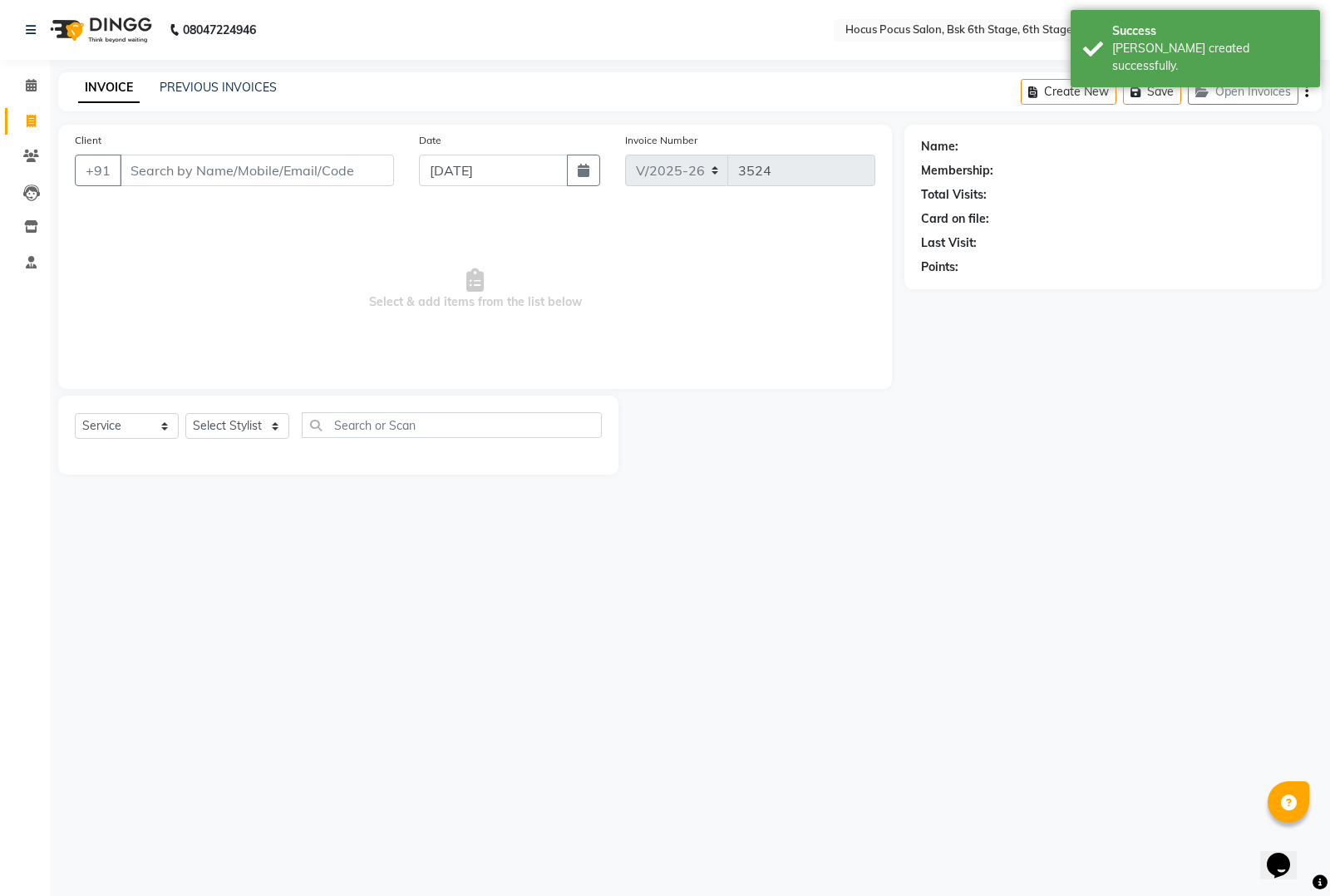
click at [143, 173] on input "Client" at bounding box center [257, 170] width 274 height 31
click at [236, 94] on div "PREVIOUS INVOICES" at bounding box center [217, 87] width 117 height 17
click at [244, 85] on link "PREVIOUS INVOICES" at bounding box center [217, 87] width 117 height 15
